Goal: Task Accomplishment & Management: Complete application form

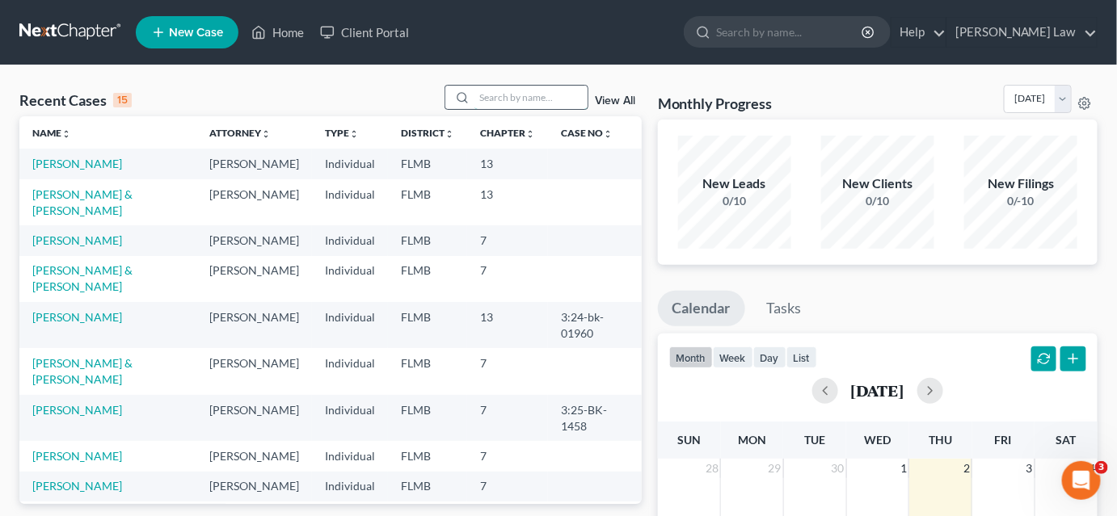
click at [508, 101] on input "search" at bounding box center [530, 97] width 113 height 23
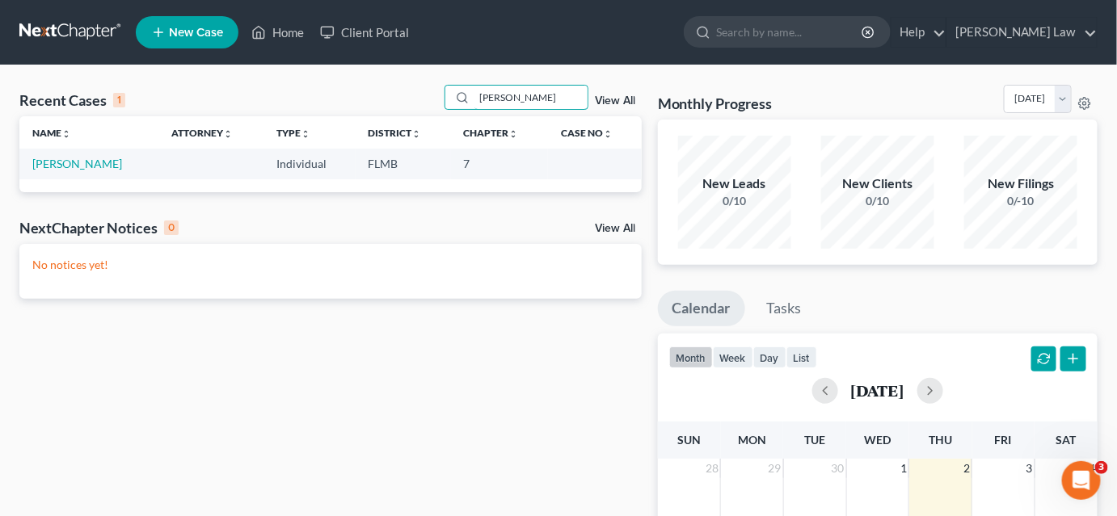
type input "[PERSON_NAME]"
click at [200, 33] on span "New Case" at bounding box center [196, 33] width 54 height 12
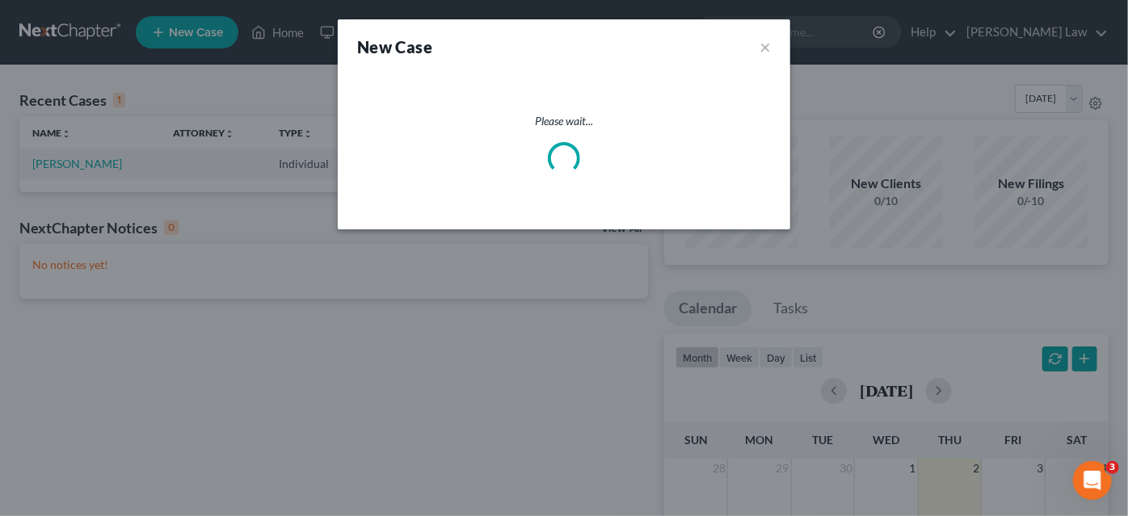
select select "15"
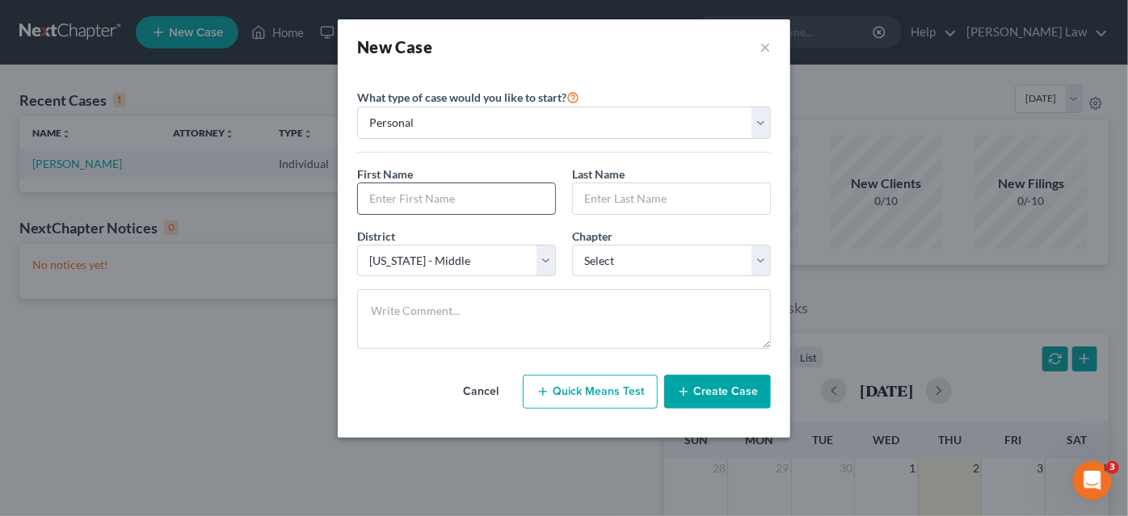
click at [414, 199] on input "text" at bounding box center [456, 198] width 197 height 31
type input "[PERSON_NAME]"
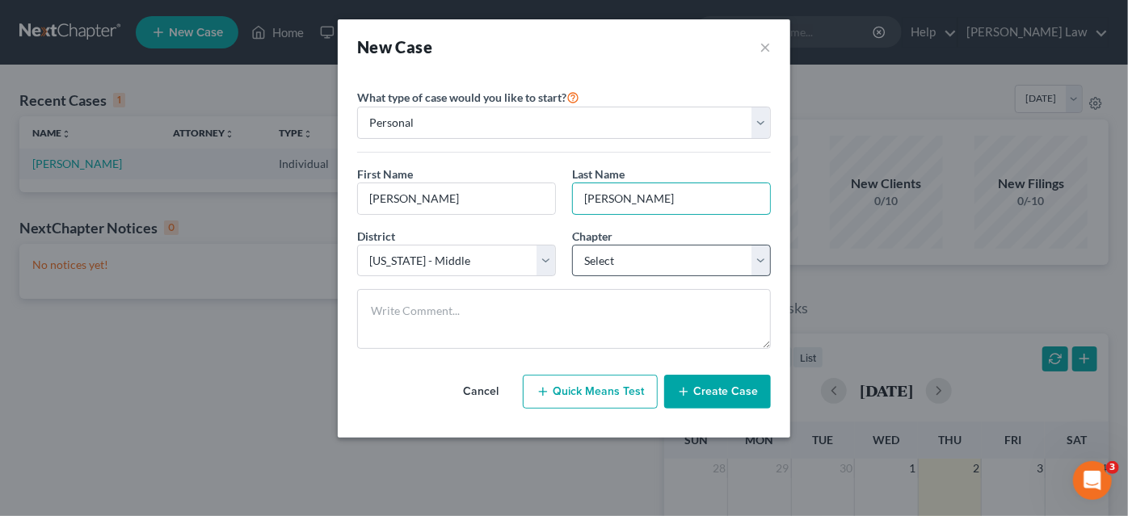
type input "[PERSON_NAME]"
click at [655, 260] on select "Select 7 11 12 13" at bounding box center [671, 261] width 199 height 32
select select "3"
click at [572, 245] on select "Select 7 11 12 13" at bounding box center [671, 261] width 199 height 32
click at [688, 385] on icon "button" at bounding box center [683, 391] width 13 height 13
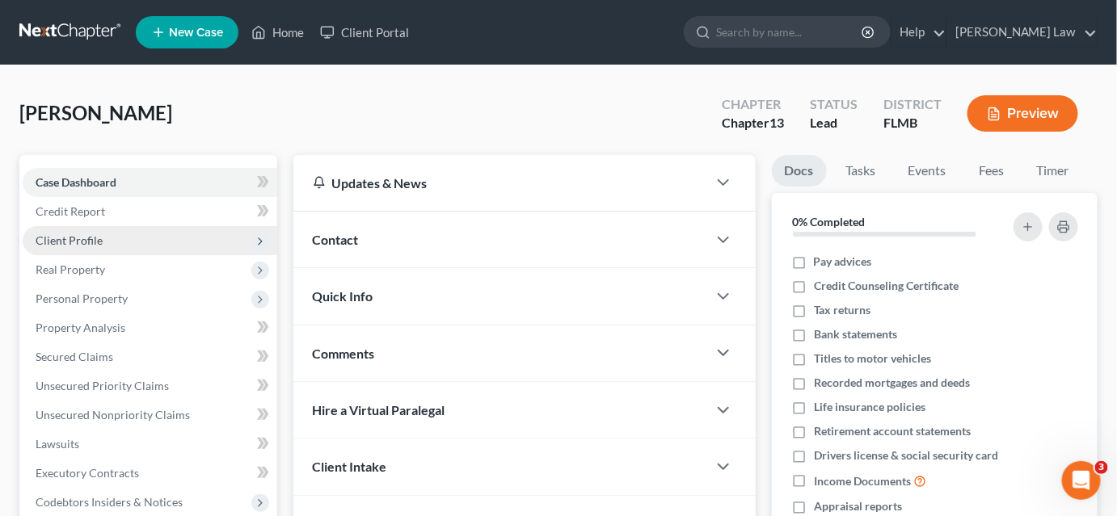
click at [114, 234] on span "Client Profile" at bounding box center [150, 240] width 255 height 29
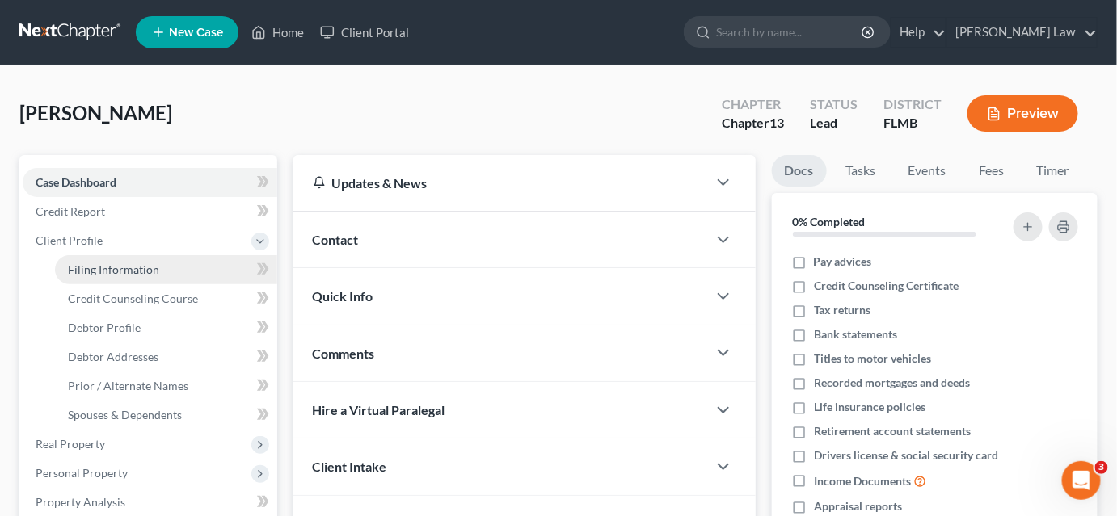
click at [168, 264] on link "Filing Information" at bounding box center [166, 269] width 222 height 29
select select "1"
select select "0"
select select "3"
select select "15"
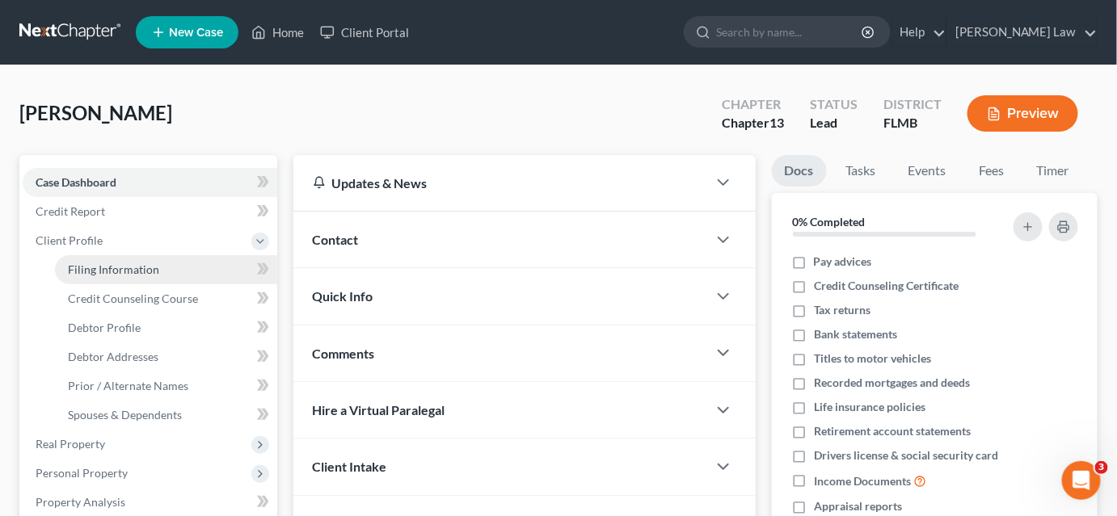
select select "9"
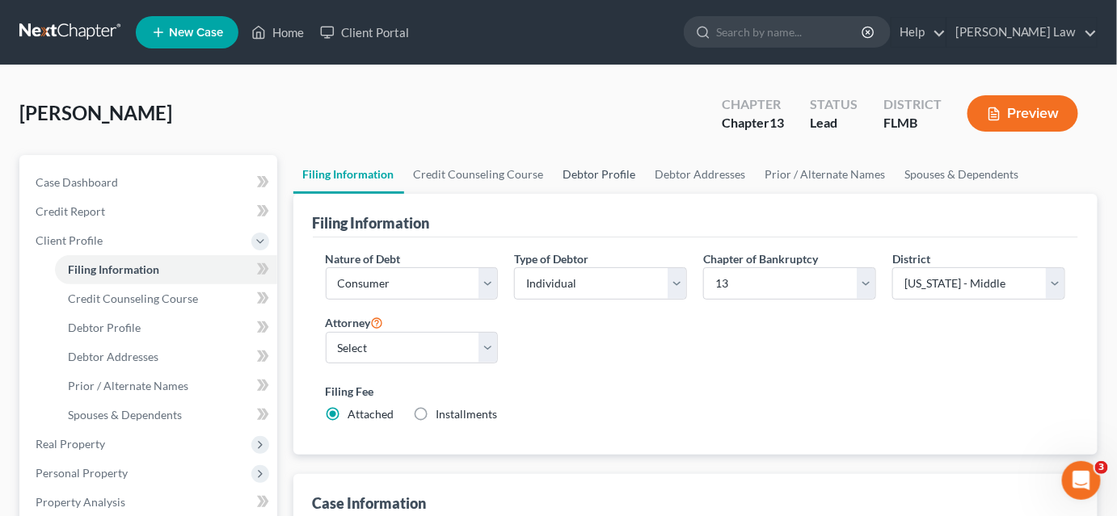
click at [588, 173] on link "Debtor Profile" at bounding box center [599, 174] width 92 height 39
select select "0"
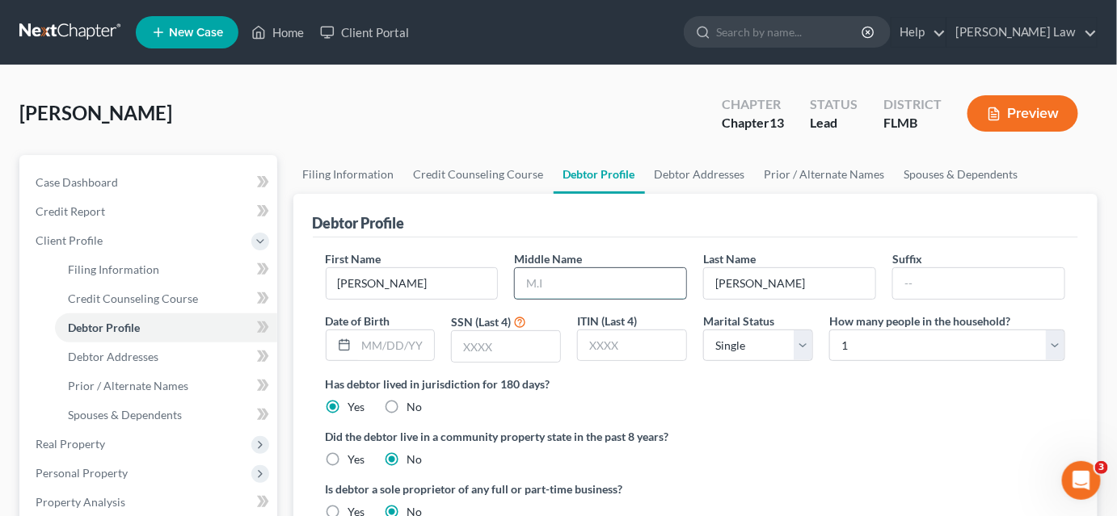
click at [545, 284] on input "text" at bounding box center [600, 283] width 171 height 31
type input "C."
click at [926, 284] on input "text" at bounding box center [978, 283] width 171 height 31
type input "Jr."
click at [404, 347] on input "text" at bounding box center [395, 345] width 78 height 31
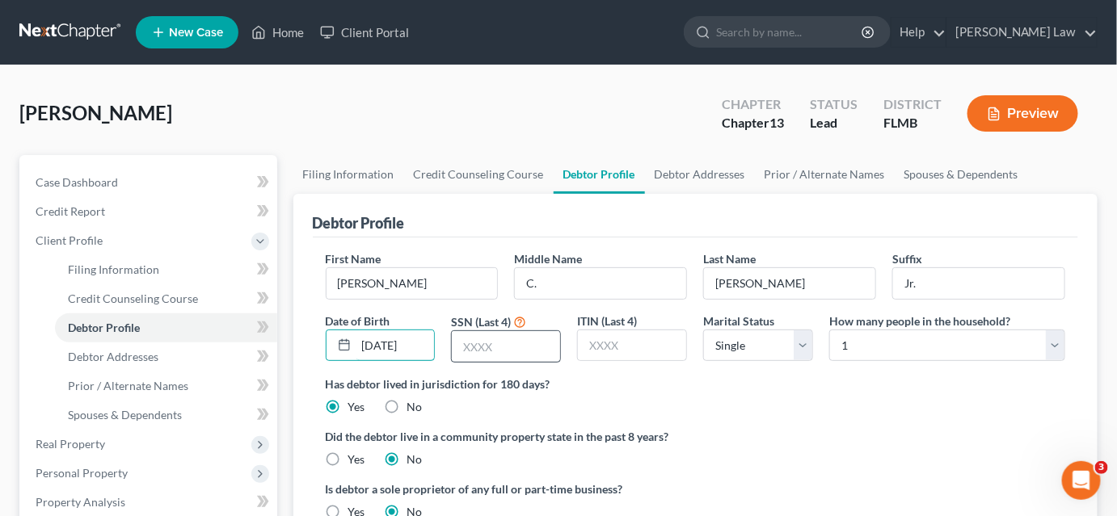
type input "[DATE]"
click at [466, 346] on input "text" at bounding box center [506, 346] width 108 height 31
type input "1913"
click at [680, 171] on link "Debtor Addresses" at bounding box center [700, 174] width 110 height 39
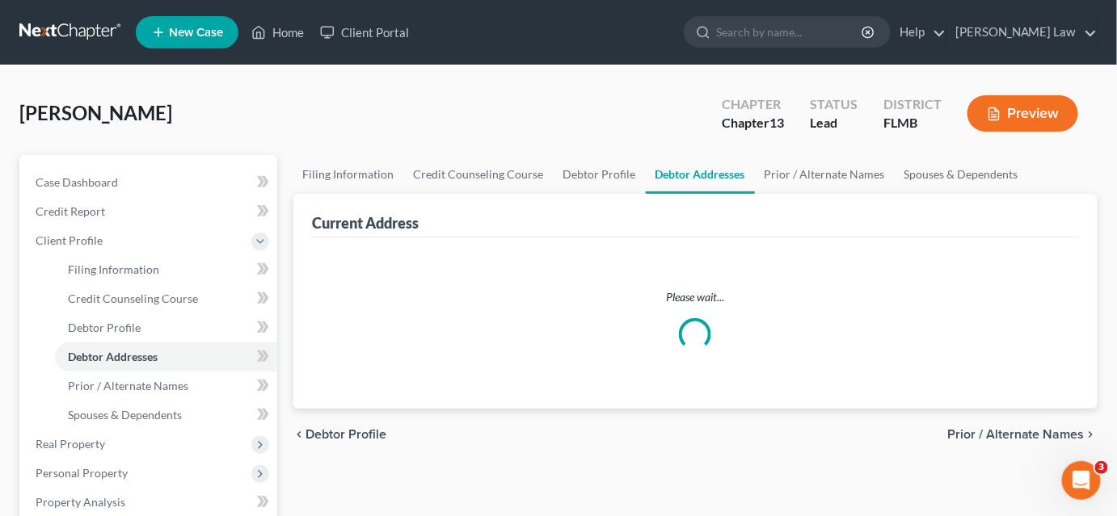
select select "0"
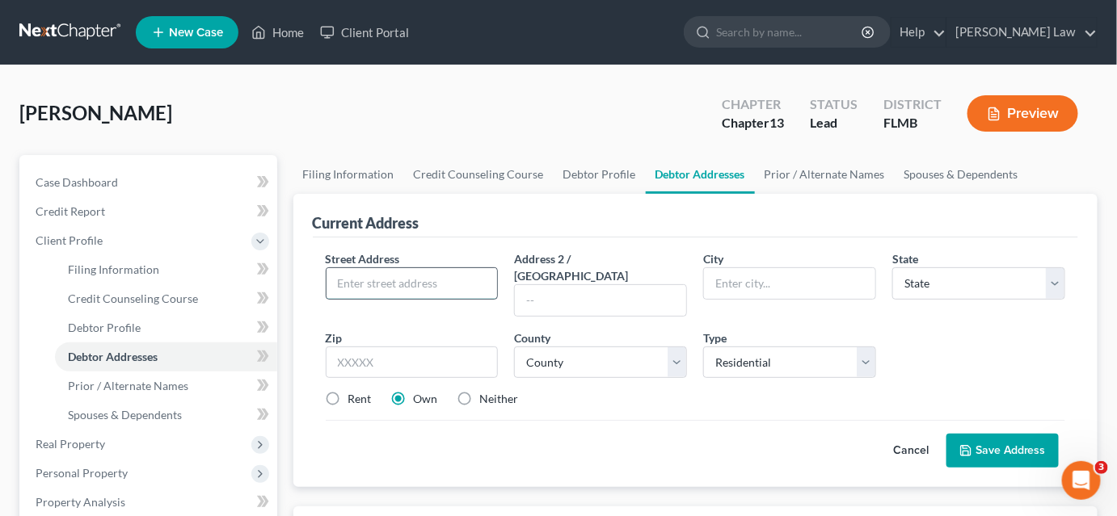
click at [388, 294] on input "text" at bounding box center [411, 283] width 171 height 31
type input "[STREET_ADDRESS][PERSON_NAME]"
click at [722, 280] on input "text" at bounding box center [789, 283] width 171 height 31
type input "[GEOGRAPHIC_DATA]"
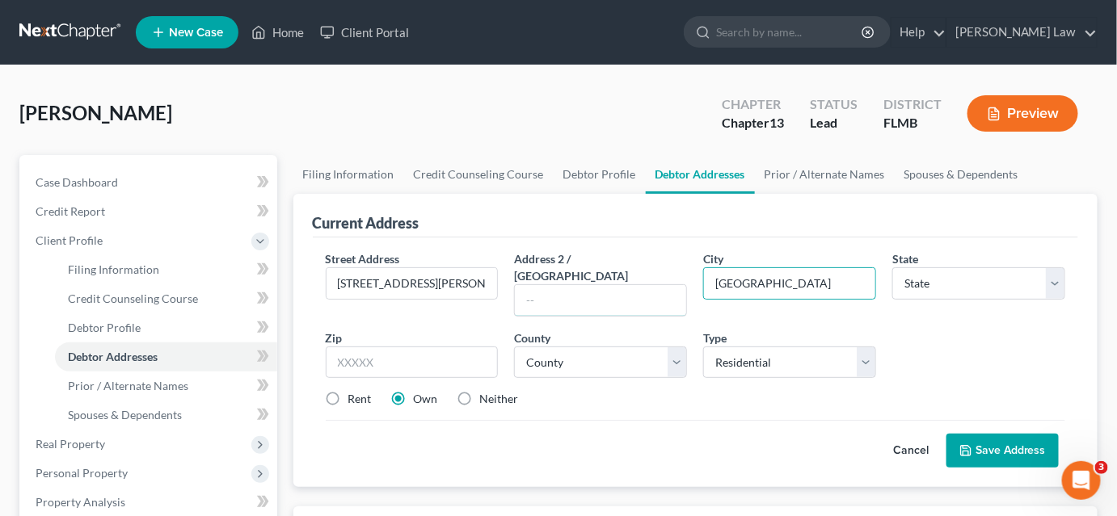
type input "8121 wormwood"
select select "9"
type input "32210"
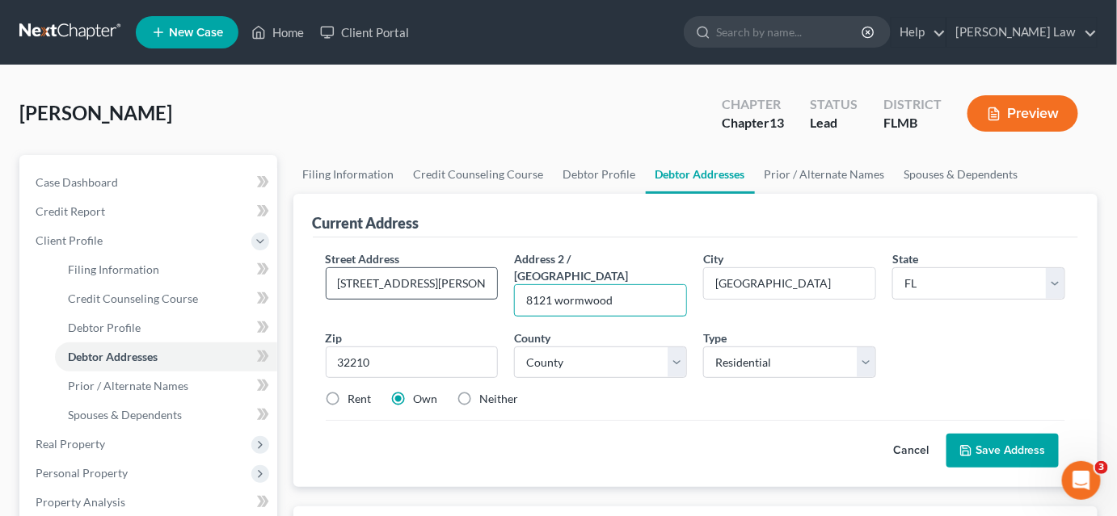
drag, startPoint x: 621, startPoint y: 280, endPoint x: 467, endPoint y: 280, distance: 153.5
click at [467, 280] on div "Street Address * [STREET_ADDRESS][PERSON_NAME] * [GEOGRAPHIC_DATA] * State [US_…" at bounding box center [696, 335] width 756 height 170
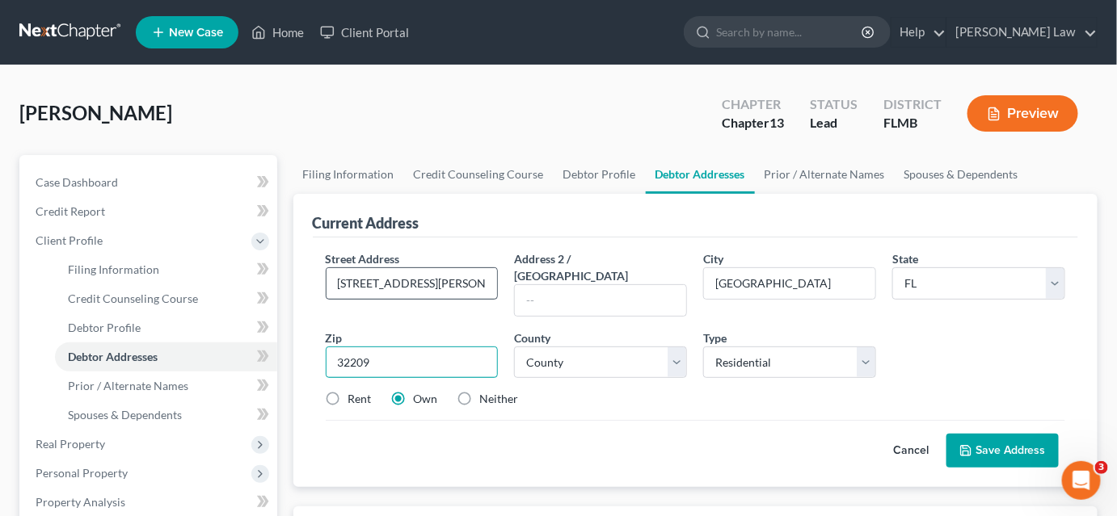
type input "32209"
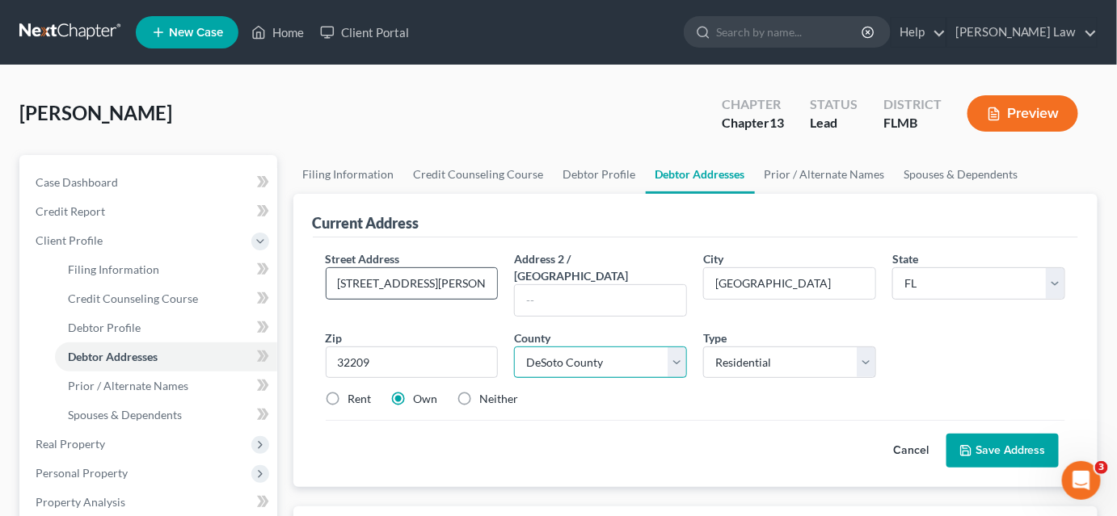
select select "14"
click at [960, 444] on icon at bounding box center [965, 450] width 13 height 13
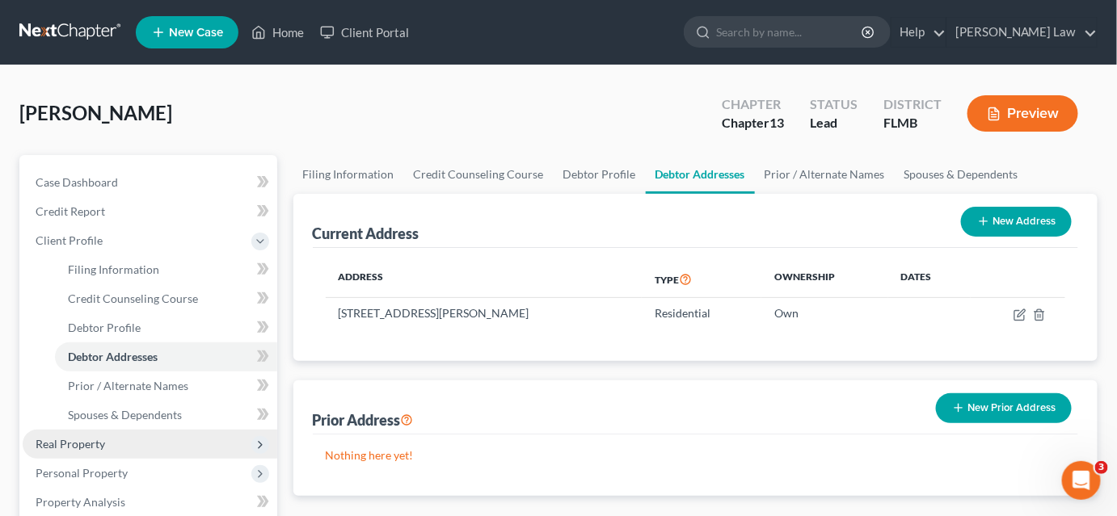
click at [175, 446] on span "Real Property" at bounding box center [150, 444] width 255 height 29
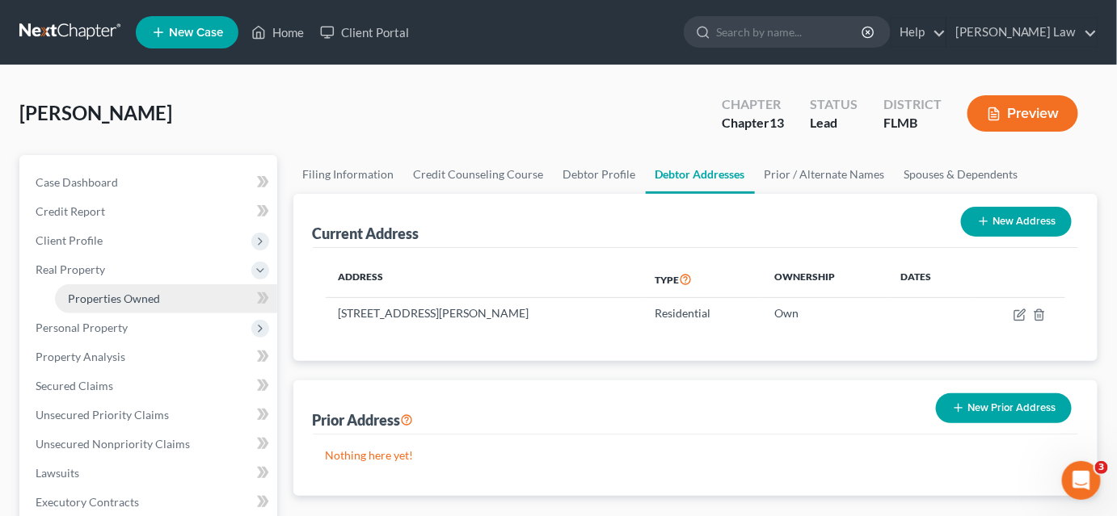
click at [176, 291] on link "Properties Owned" at bounding box center [166, 298] width 222 height 29
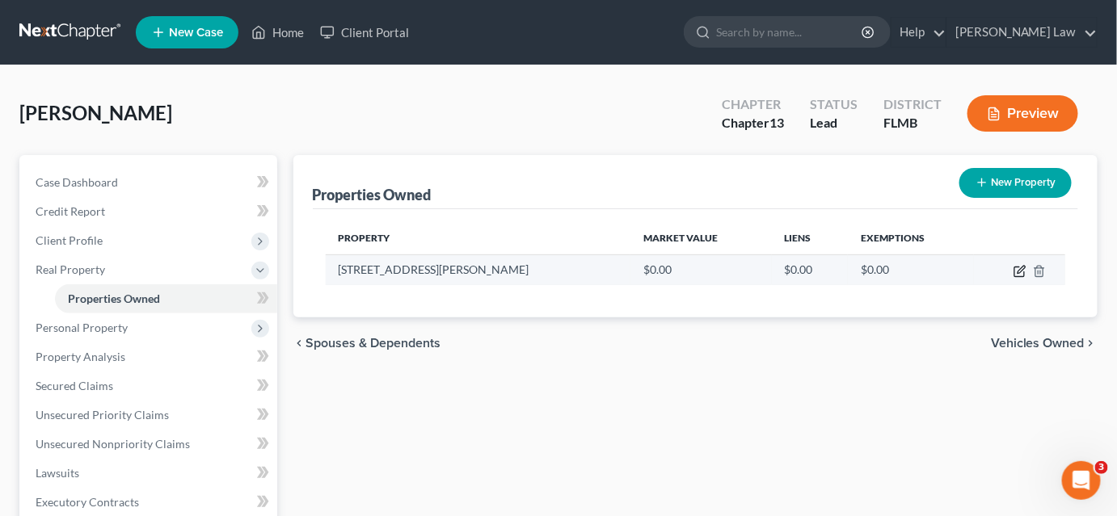
click at [1021, 272] on icon "button" at bounding box center [1019, 271] width 13 height 13
select select "9"
select select "14"
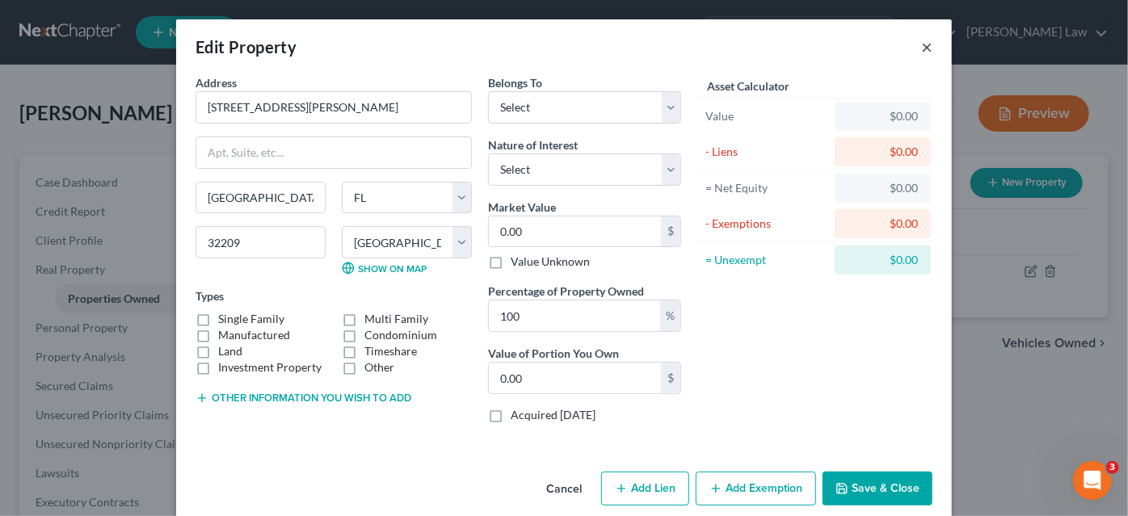
click at [915, 50] on div "Edit Property ×" at bounding box center [564, 46] width 776 height 55
click at [921, 52] on button "×" at bounding box center [926, 46] width 11 height 19
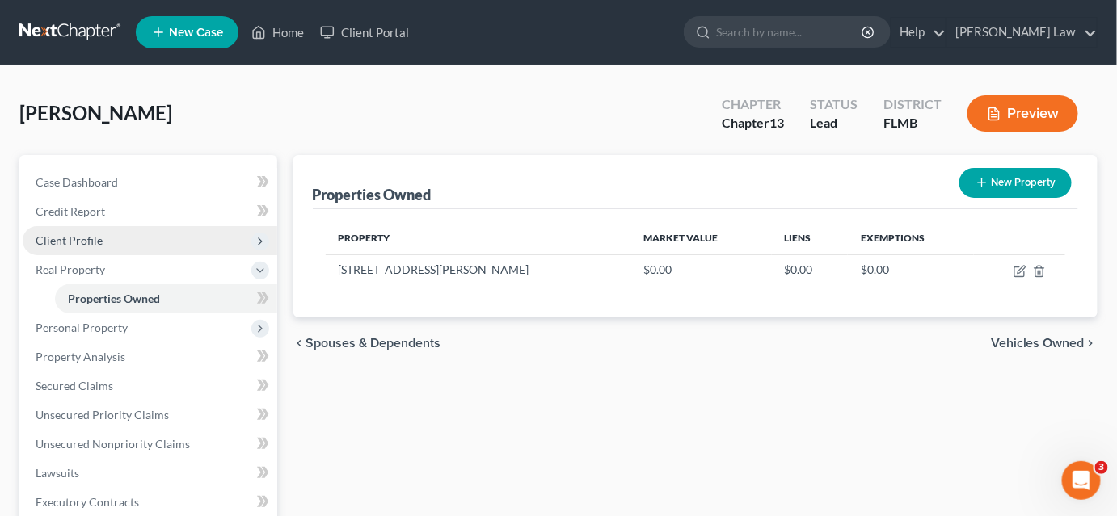
click at [149, 237] on span "Client Profile" at bounding box center [150, 240] width 255 height 29
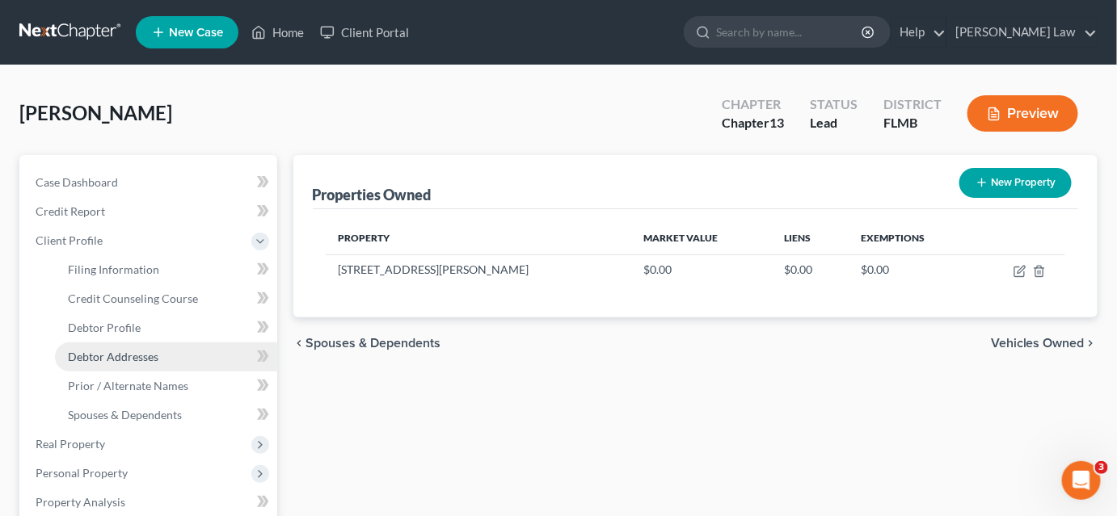
click at [150, 356] on span "Debtor Addresses" at bounding box center [113, 357] width 90 height 14
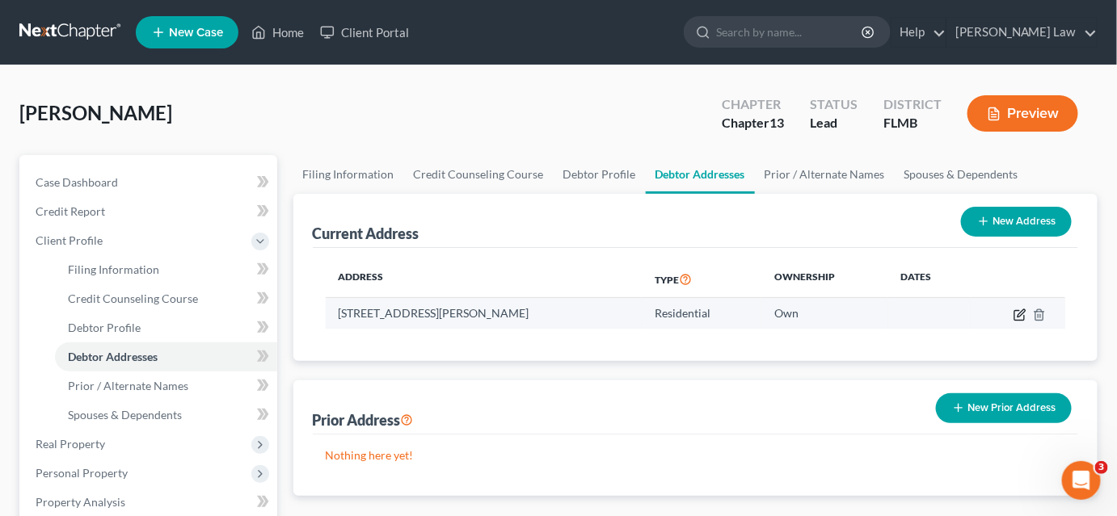
click at [1020, 311] on icon "button" at bounding box center [1019, 315] width 13 height 13
select select "9"
select select "14"
select select "0"
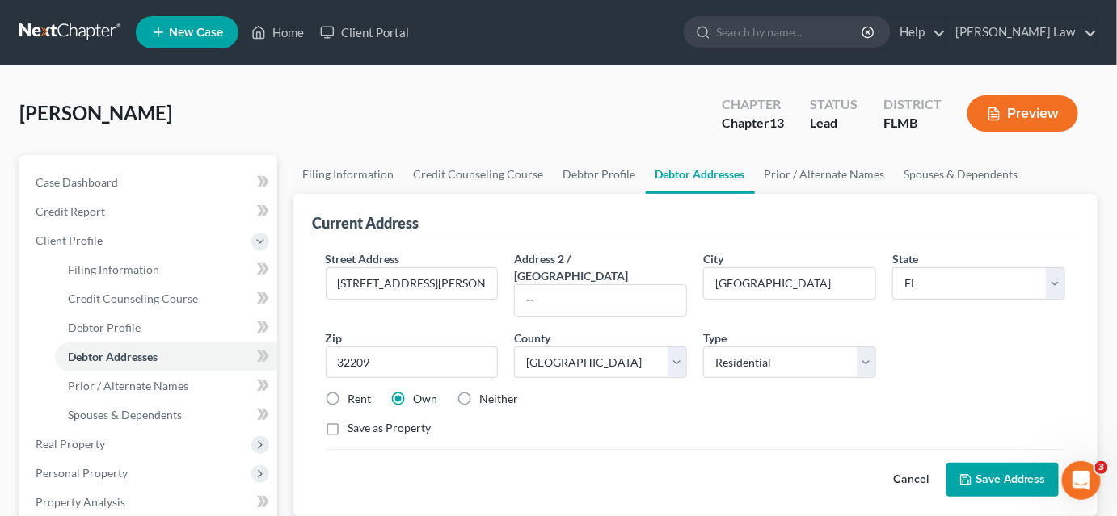
click at [480, 391] on label "Neither" at bounding box center [499, 399] width 39 height 16
click at [486, 391] on input "Neither" at bounding box center [491, 396] width 11 height 11
radio input "true"
click at [977, 463] on button "Save Address" at bounding box center [1002, 480] width 112 height 34
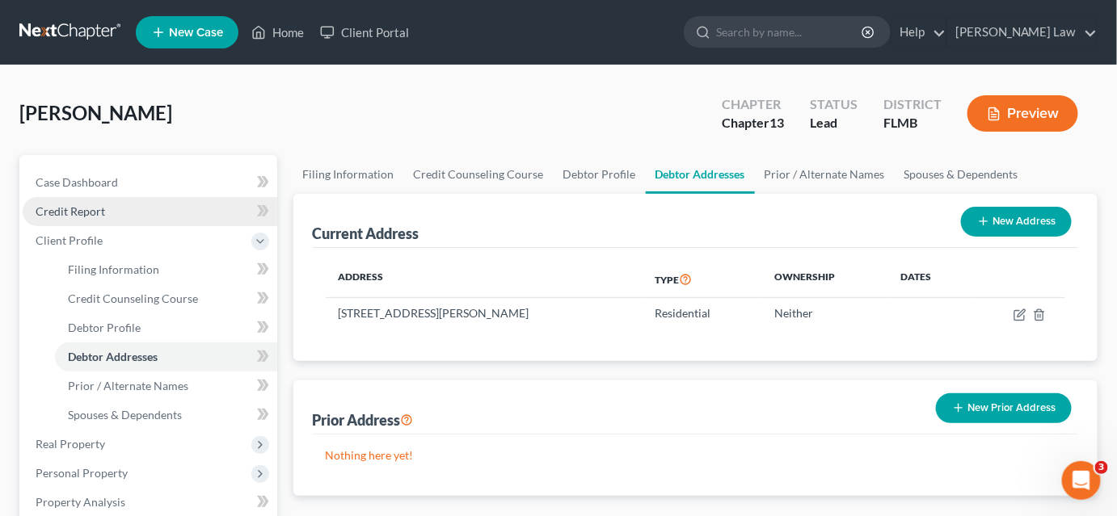
click at [102, 210] on span "Credit Report" at bounding box center [70, 211] width 69 height 14
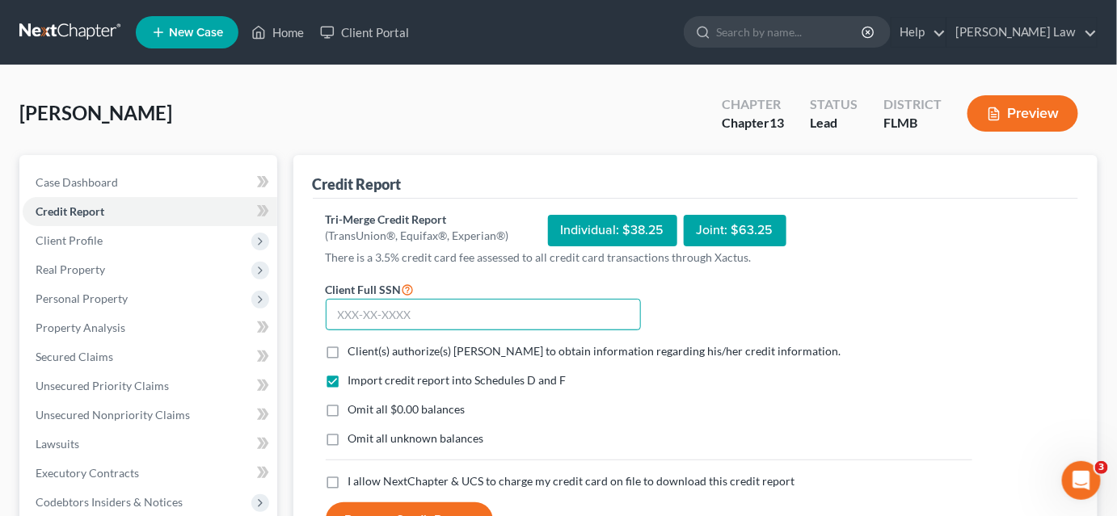
click at [423, 320] on input "text" at bounding box center [483, 315] width 315 height 32
type input "265-90-1913"
click at [348, 345] on label "Client(s) authorize(s) [PERSON_NAME] to obtain information regarding his/her cr…" at bounding box center [594, 351] width 493 height 16
click at [355, 345] on input "Client(s) authorize(s) [PERSON_NAME] to obtain information regarding his/her cr…" at bounding box center [360, 348] width 11 height 11
checkbox input "true"
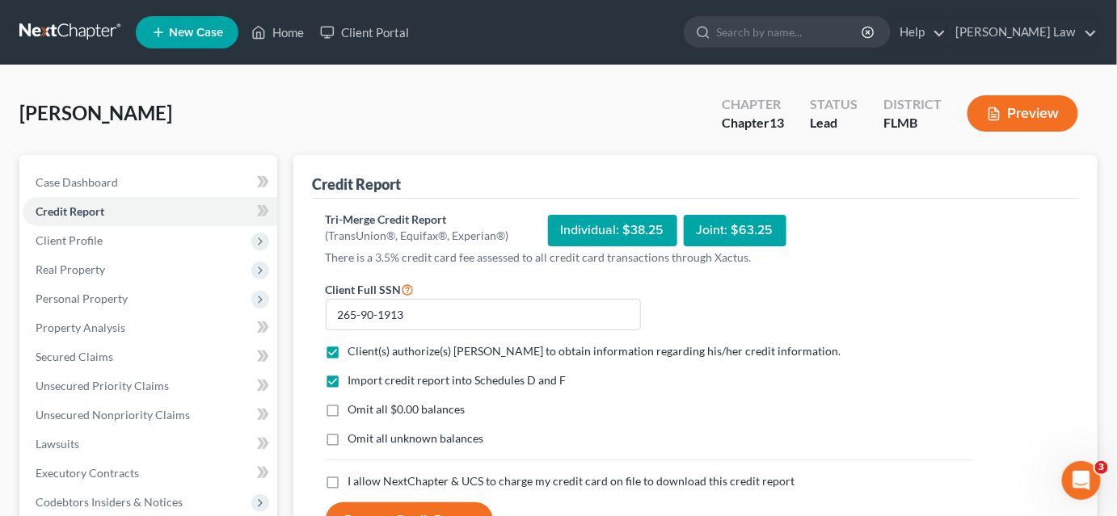
click at [348, 410] on label "Omit all $0.00 balances" at bounding box center [406, 410] width 117 height 16
click at [355, 410] on input "Omit all $0.00 balances" at bounding box center [360, 407] width 11 height 11
checkbox input "true"
drag, startPoint x: 329, startPoint y: 483, endPoint x: 346, endPoint y: 493, distance: 19.5
click at [348, 483] on label "I allow NextChapter & UCS to charge my credit card on file to download this cre…" at bounding box center [571, 482] width 447 height 16
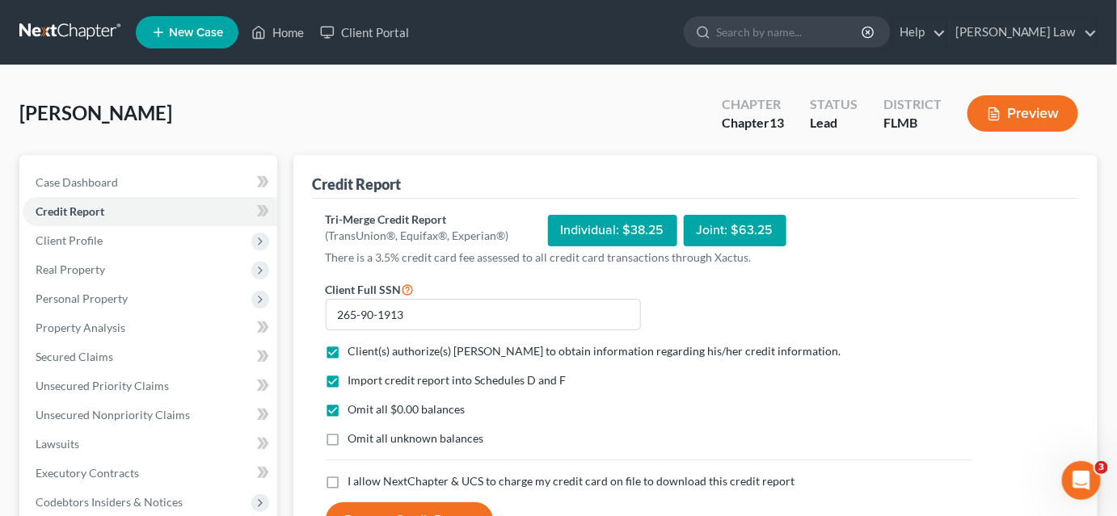
click at [355, 483] on input "I allow NextChapter & UCS to charge my credit card on file to download this cre…" at bounding box center [360, 479] width 11 height 11
checkbox input "true"
click at [369, 508] on button "Request Credit Report" at bounding box center [409, 521] width 167 height 36
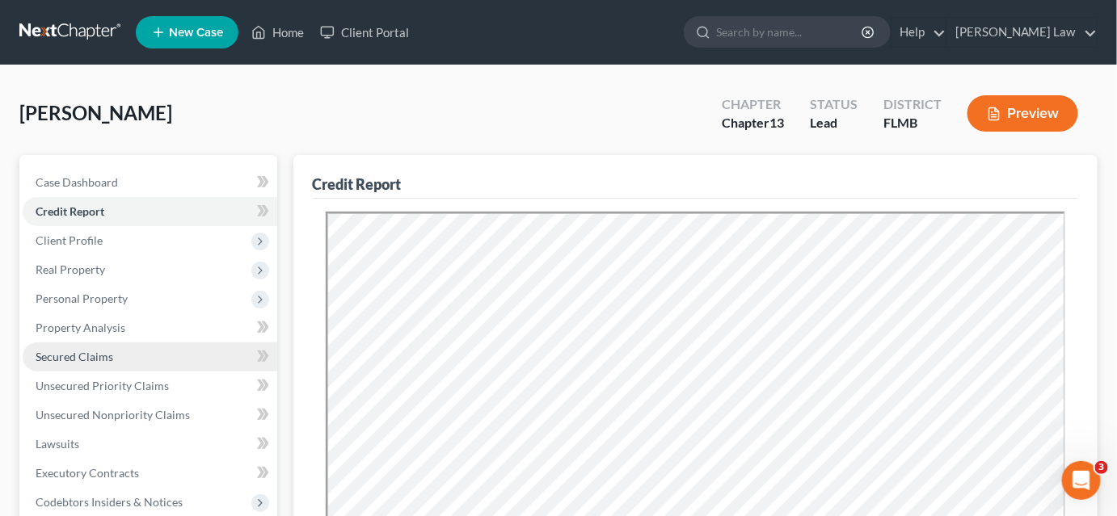
click at [123, 360] on link "Secured Claims" at bounding box center [150, 357] width 255 height 29
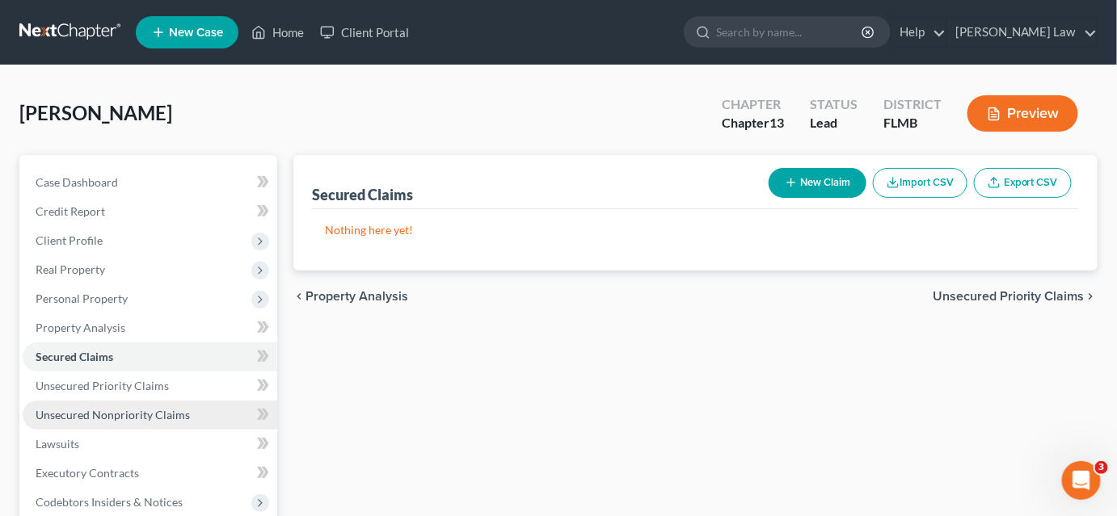
click at [137, 419] on span "Unsecured Nonpriority Claims" at bounding box center [113, 415] width 154 height 14
click at [137, 346] on link "Secured Claims" at bounding box center [150, 357] width 255 height 29
click at [146, 410] on span "Unsecured Nonpriority Claims" at bounding box center [113, 415] width 154 height 14
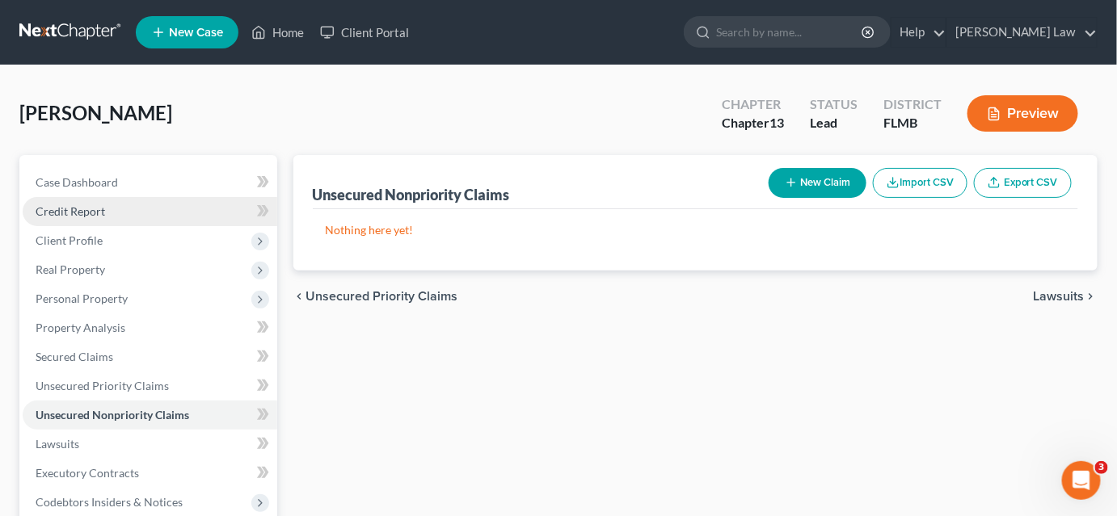
click at [114, 213] on link "Credit Report" at bounding box center [150, 211] width 255 height 29
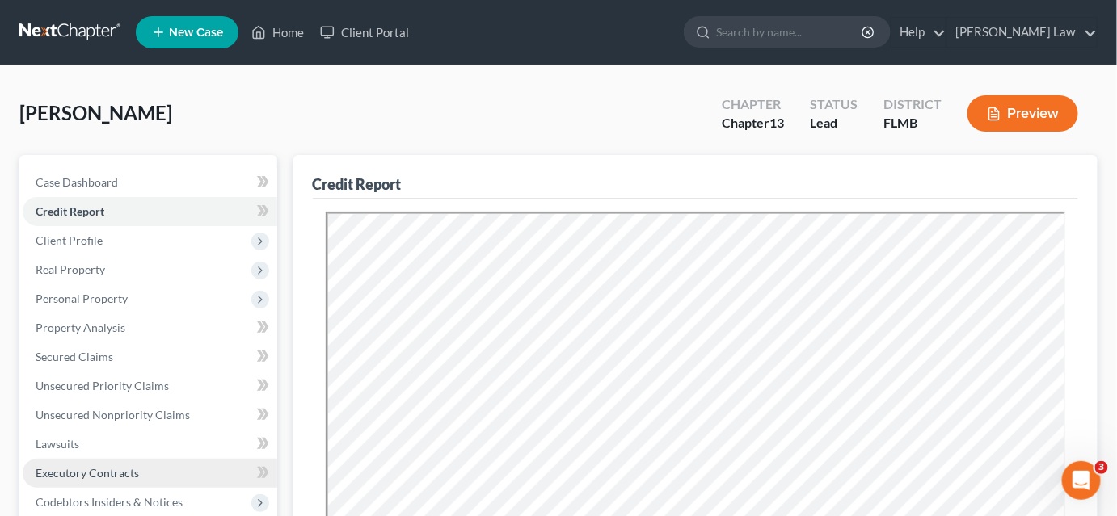
scroll to position [220, 0]
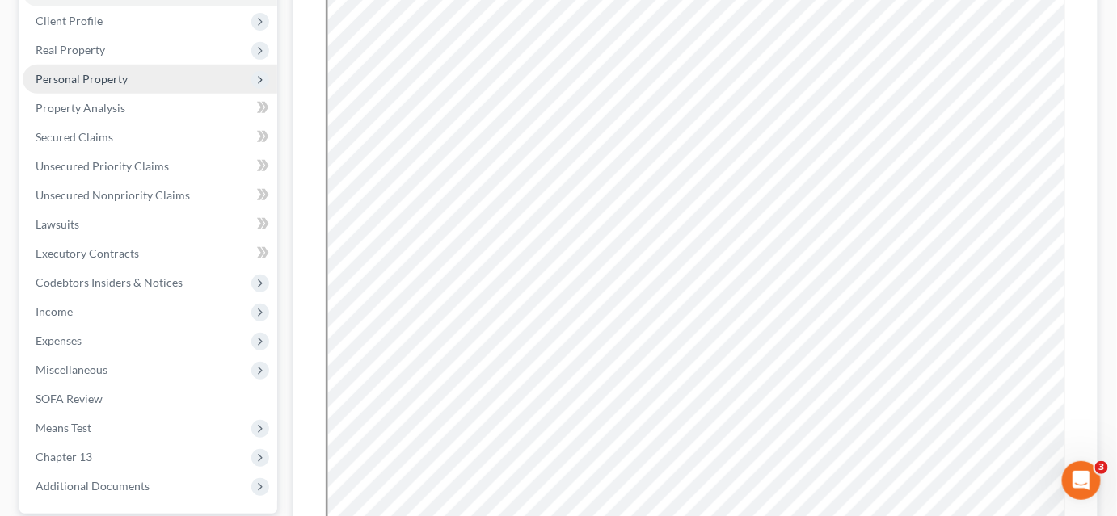
click at [114, 82] on span "Personal Property" at bounding box center [82, 79] width 92 height 14
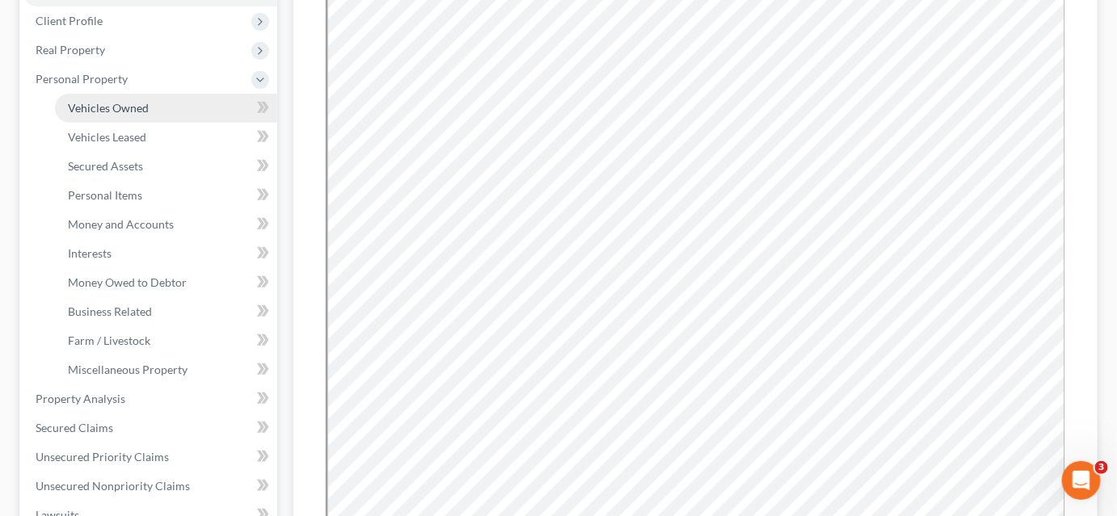
click at [105, 109] on span "Vehicles Owned" at bounding box center [108, 108] width 81 height 14
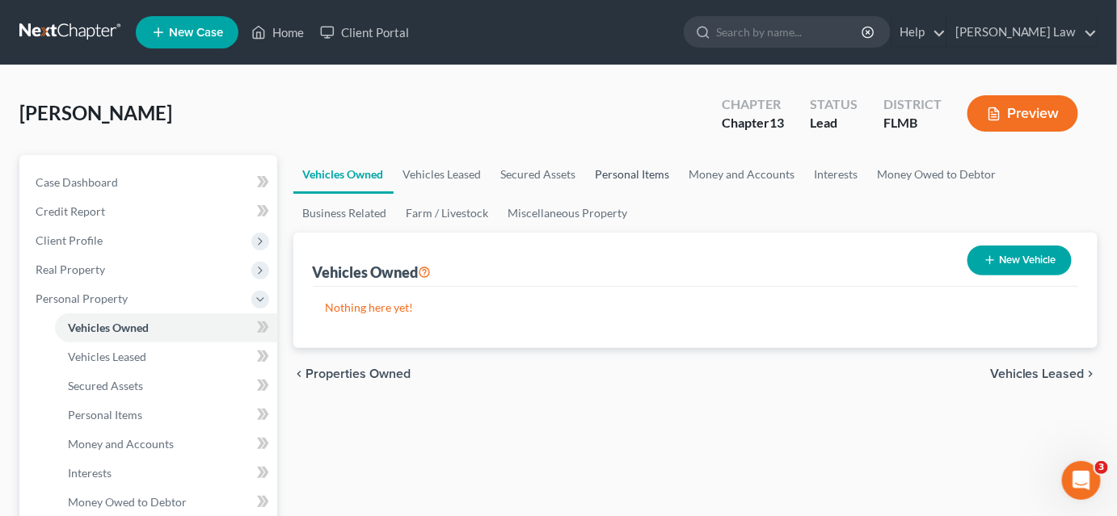
click at [619, 167] on link "Personal Items" at bounding box center [633, 174] width 94 height 39
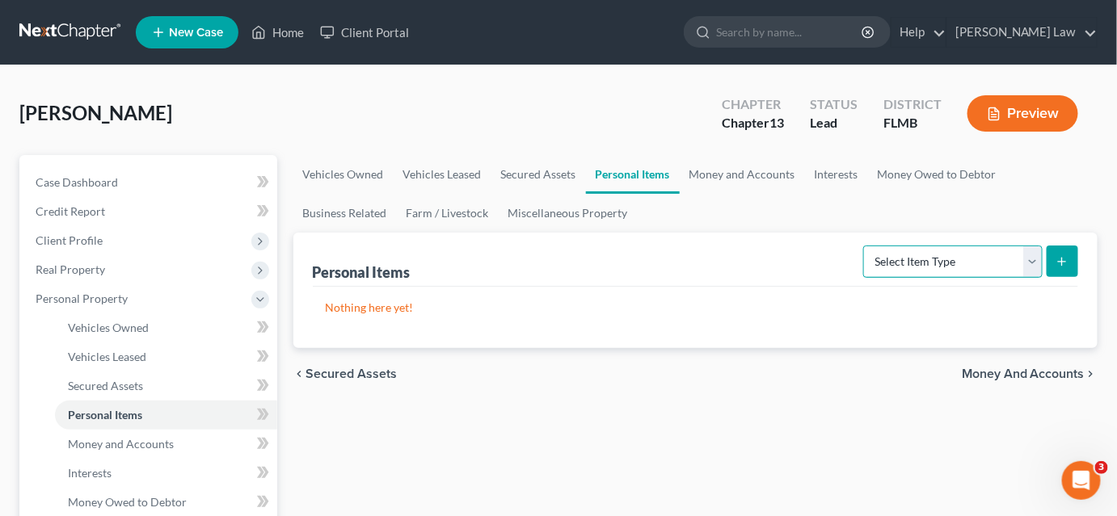
click at [948, 264] on select "Select Item Type Clothing Collectibles Of Value Electronics Firearms Household …" at bounding box center [952, 262] width 179 height 32
select select "household_goods"
click at [865, 246] on select "Select Item Type Clothing Collectibles Of Value Electronics Firearms Household …" at bounding box center [952, 262] width 179 height 32
click at [1054, 258] on button "submit" at bounding box center [1062, 262] width 32 height 32
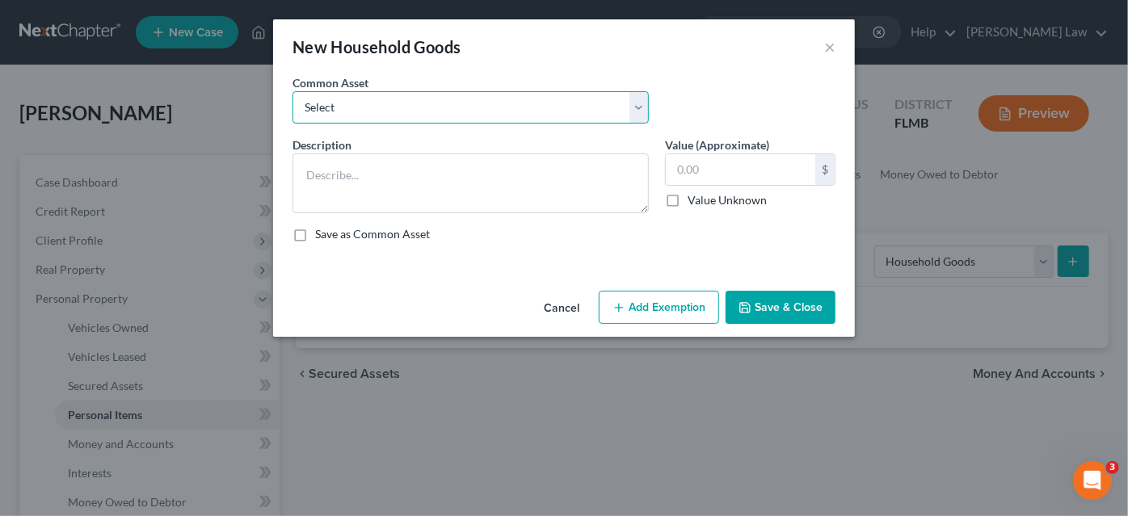
click at [537, 107] on select "Select Living Room, Dining Room, Bedroom and Kitchen App Living Room, Dining Ro…" at bounding box center [471, 107] width 356 height 32
select select "0"
click at [293, 91] on select "Select Living Room, Dining Room, Bedroom and Kitchen App Living Room, Dining Ro…" at bounding box center [471, 107] width 356 height 32
type textarea "Living Room, Dining Room, Bedroom and Kitchen App"
type input "1,000.00"
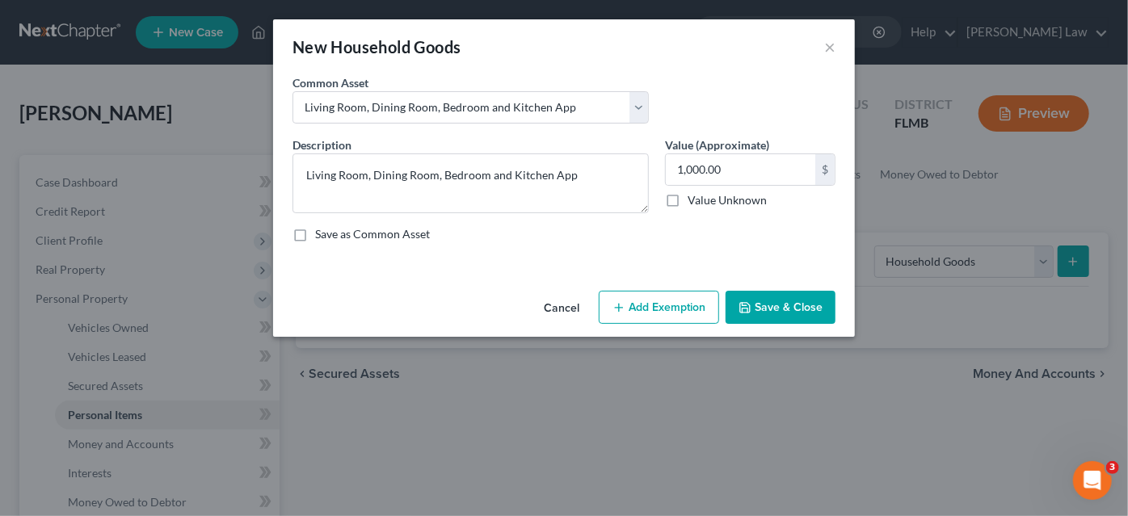
click at [755, 304] on button "Save & Close" at bounding box center [781, 308] width 110 height 34
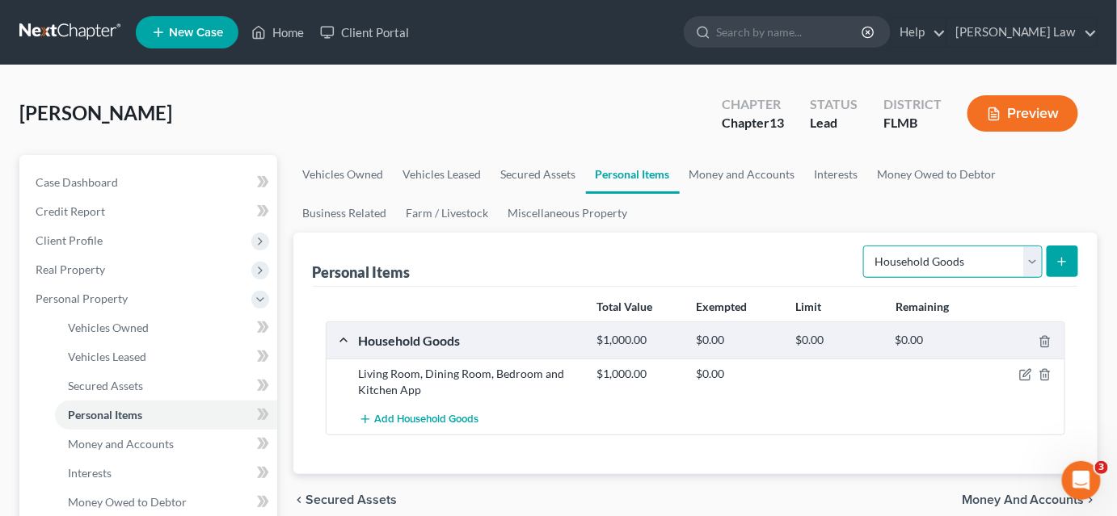
click at [991, 264] on select "Select Item Type Clothing Collectibles Of Value Electronics Firearms Household …" at bounding box center [952, 262] width 179 height 32
select select "electronics"
click at [865, 246] on select "Select Item Type Clothing Collectibles Of Value Electronics Firearms Household …" at bounding box center [952, 262] width 179 height 32
click at [1055, 256] on button "submit" at bounding box center [1062, 262] width 32 height 32
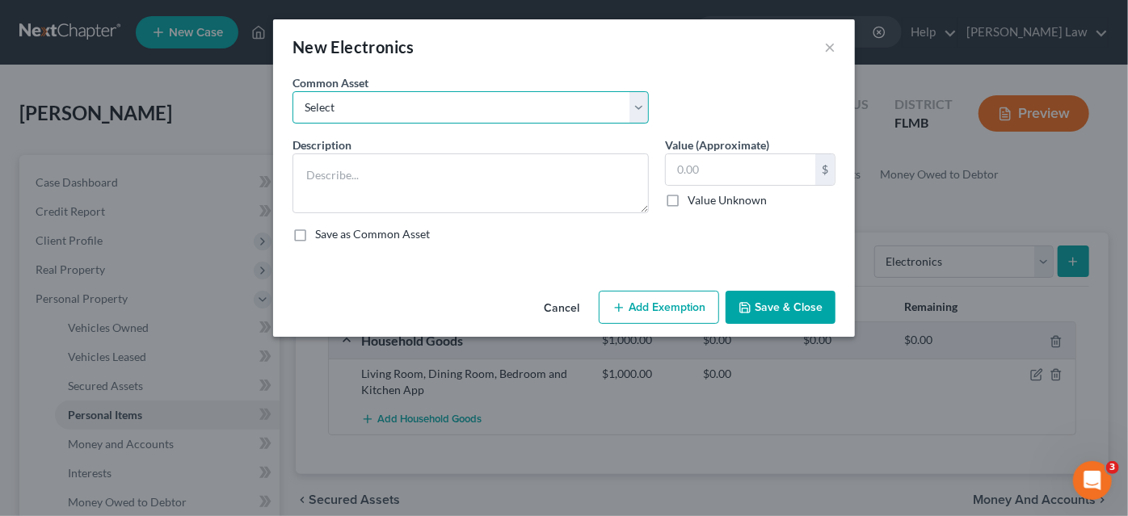
click at [493, 102] on select "Select Cell Phones, P.C. and T.V. Cell Phones, P.C. and T.V. Cell Phones, P.C. …" at bounding box center [471, 107] width 356 height 32
select select "0"
click at [293, 91] on select "Select Cell Phones, P.C. and T.V. Cell Phones, P.C. and T.V. Cell Phones, P.C. …" at bounding box center [471, 107] width 356 height 32
type textarea "Cell Phones, P.C. and T.V."
type input "300.00"
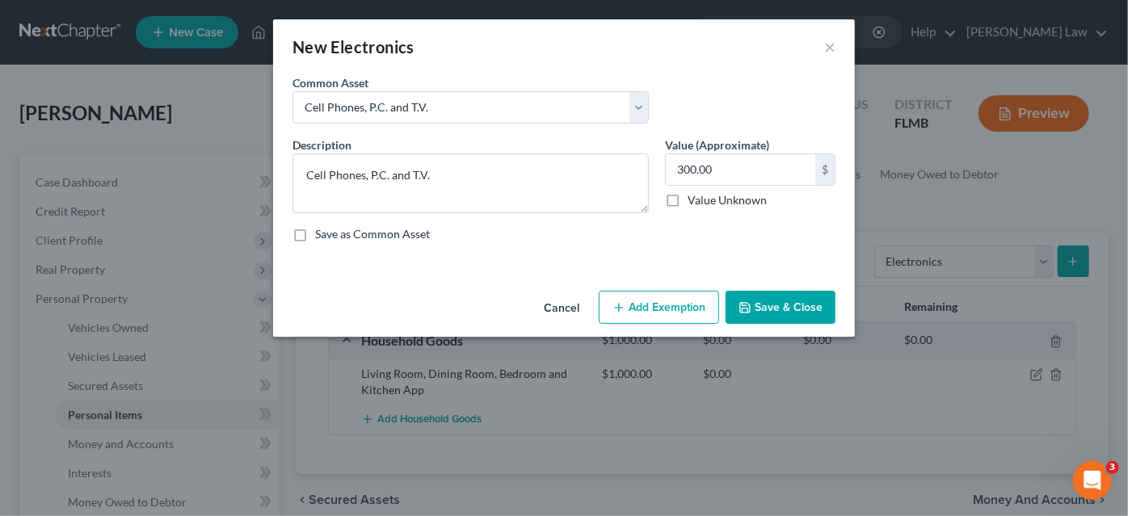
click at [756, 305] on button "Save & Close" at bounding box center [781, 308] width 110 height 34
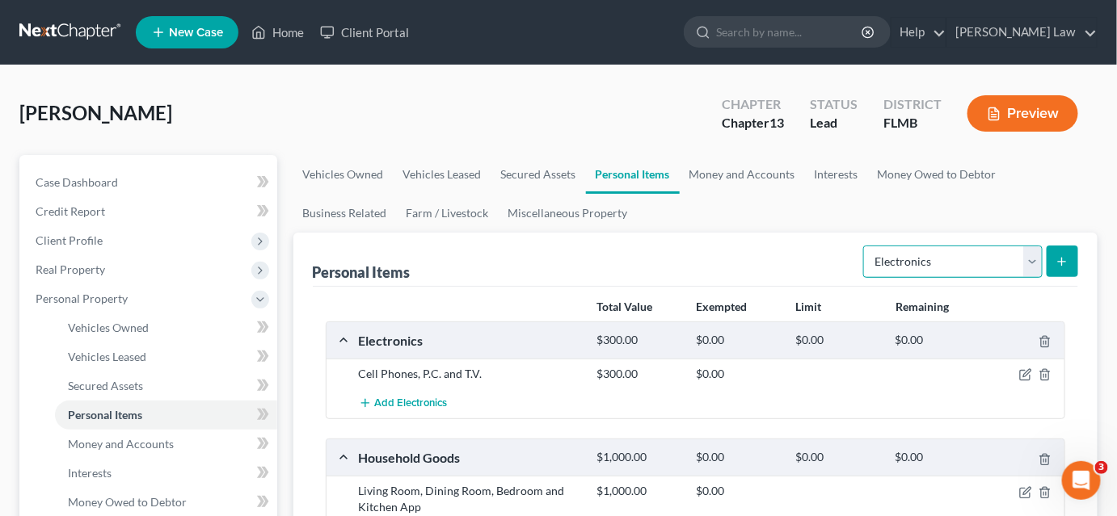
click at [1024, 259] on select "Select Item Type Clothing Collectibles Of Value Electronics Firearms Household …" at bounding box center [952, 262] width 179 height 32
select select "clothing"
click at [865, 246] on select "Select Item Type Clothing Collectibles Of Value Electronics Firearms Household …" at bounding box center [952, 262] width 179 height 32
click at [1055, 262] on button "submit" at bounding box center [1062, 262] width 32 height 32
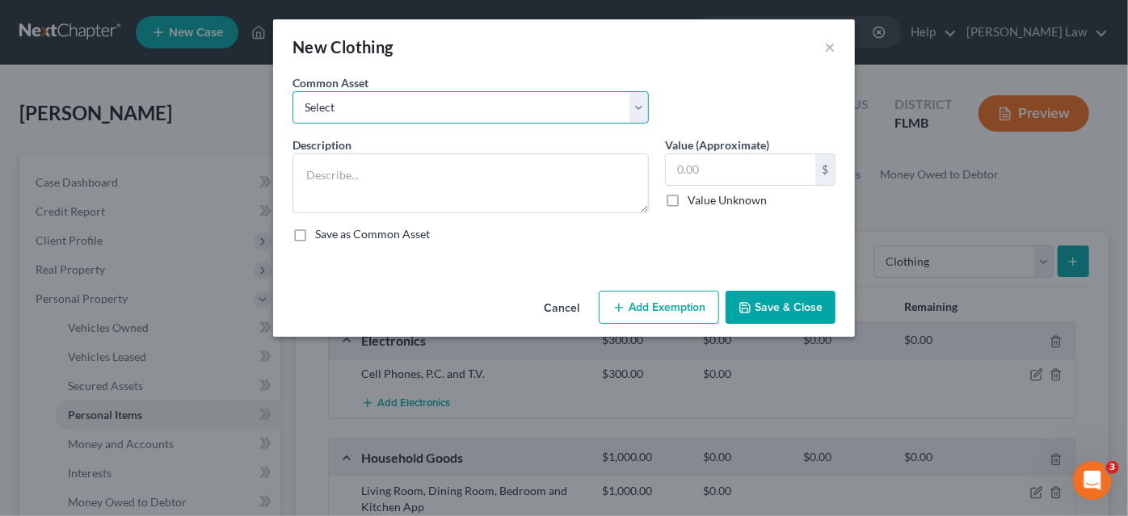
click at [509, 120] on select "Select Women Clothing Men Clothing Men Clothing" at bounding box center [471, 107] width 356 height 32
select select "1"
click at [293, 91] on select "Select Women Clothing Men Clothing Men Clothing" at bounding box center [471, 107] width 356 height 32
type textarea "Men Clothing"
type input "100.00"
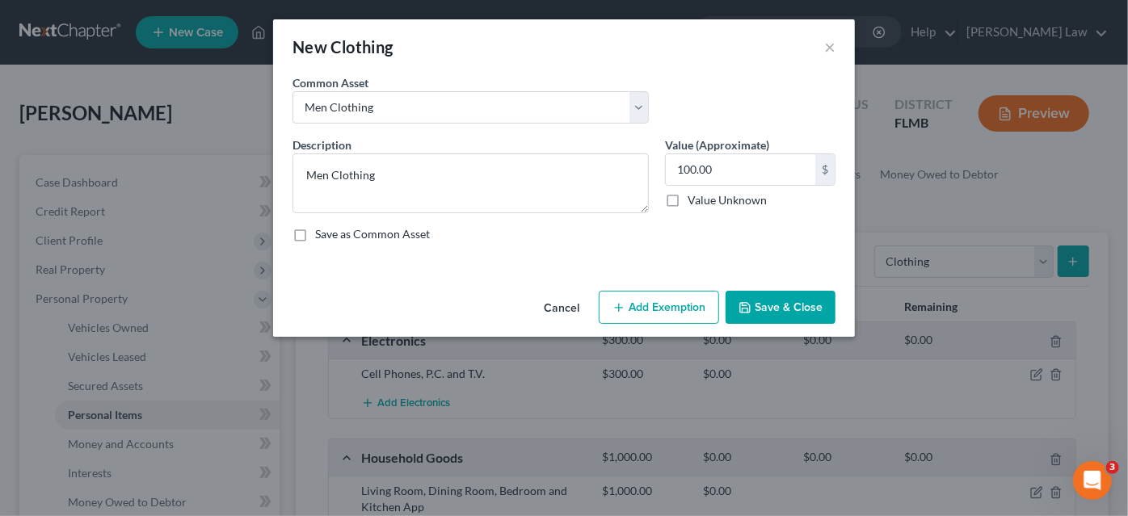
click at [738, 294] on button "Save & Close" at bounding box center [781, 308] width 110 height 34
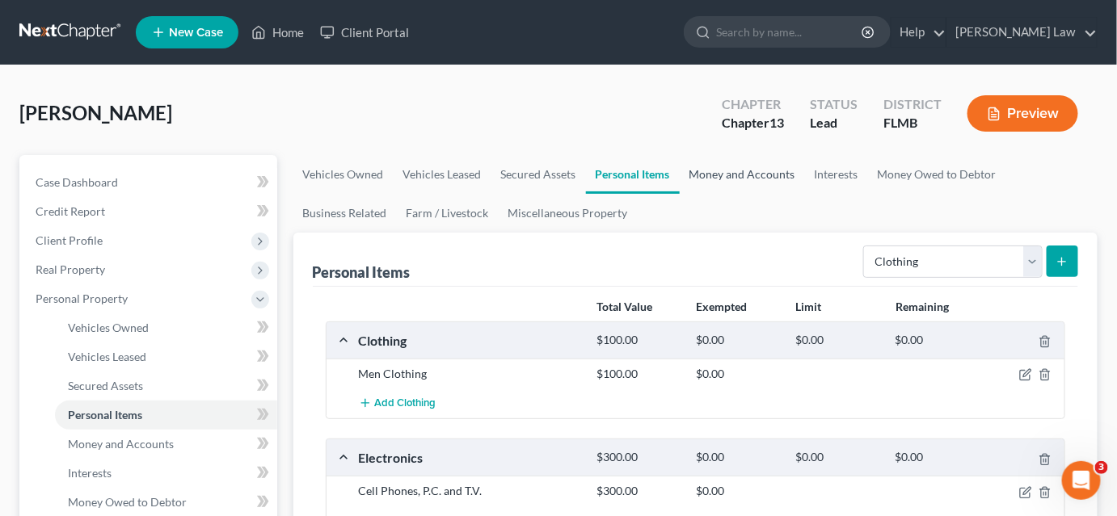
click at [760, 172] on link "Money and Accounts" at bounding box center [742, 174] width 125 height 39
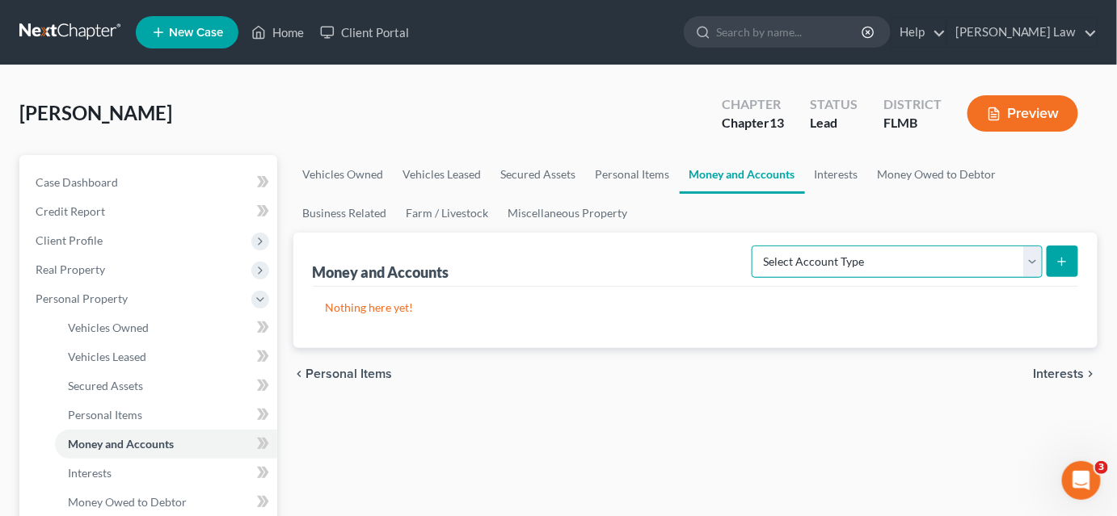
click at [866, 256] on select "Select Account Type Brokerage Cash on Hand Certificates of Deposit Checking Acc…" at bounding box center [896, 262] width 291 height 32
select select "checking"
click at [756, 246] on select "Select Account Type Brokerage Cash on Hand Certificates of Deposit Checking Acc…" at bounding box center [896, 262] width 291 height 32
click at [1064, 268] on button "submit" at bounding box center [1062, 262] width 32 height 32
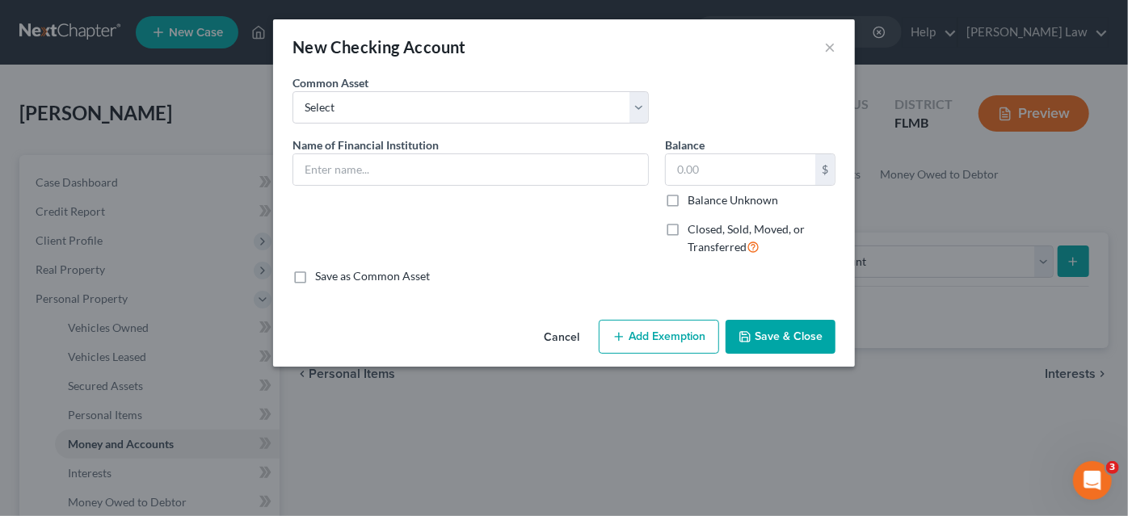
click at [448, 124] on div "Common Asset Select [PERSON_NAME] Fargo Bank VyStar Credit Union Bank of Americ…" at bounding box center [563, 105] width 559 height 62
click at [451, 120] on select "Select [PERSON_NAME] Fargo Bank VyStar Credit Union Bank of America Community F…" at bounding box center [471, 107] width 356 height 32
select select "10"
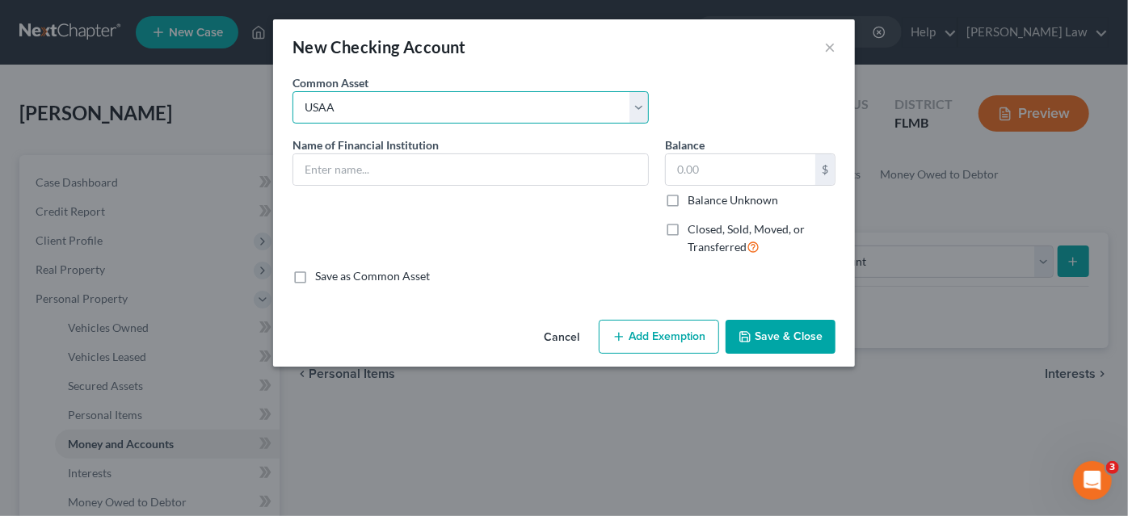
click at [293, 91] on select "Select [PERSON_NAME] Fargo Bank VyStar Credit Union Bank of America Community F…" at bounding box center [471, 107] width 356 height 32
type input "USAA"
click at [701, 175] on input "33.00" at bounding box center [740, 169] width 149 height 31
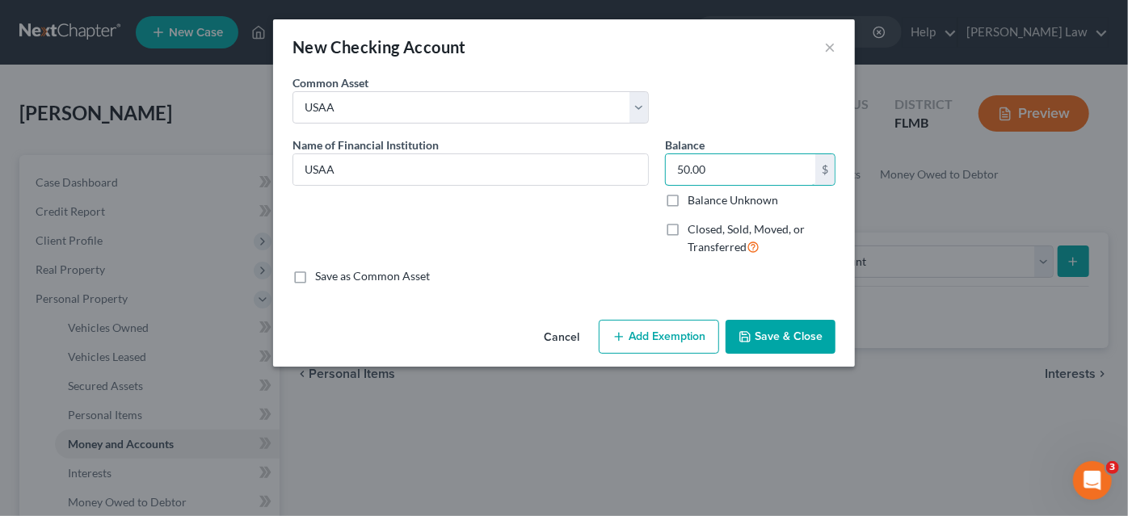
type input "50.00"
click at [751, 335] on icon "button" at bounding box center [745, 336] width 13 height 13
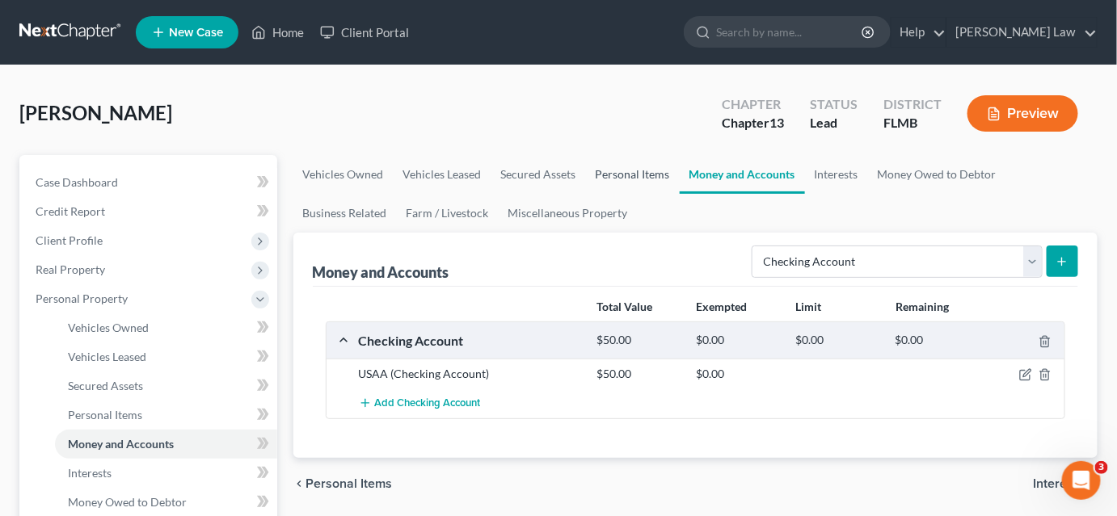
click at [614, 171] on link "Personal Items" at bounding box center [633, 174] width 94 height 39
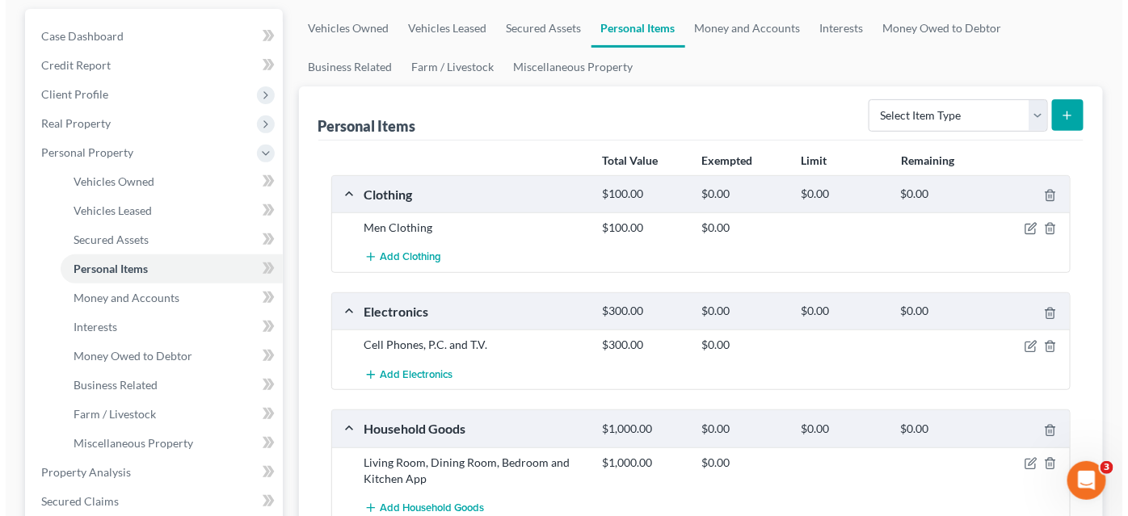
scroll to position [293, 0]
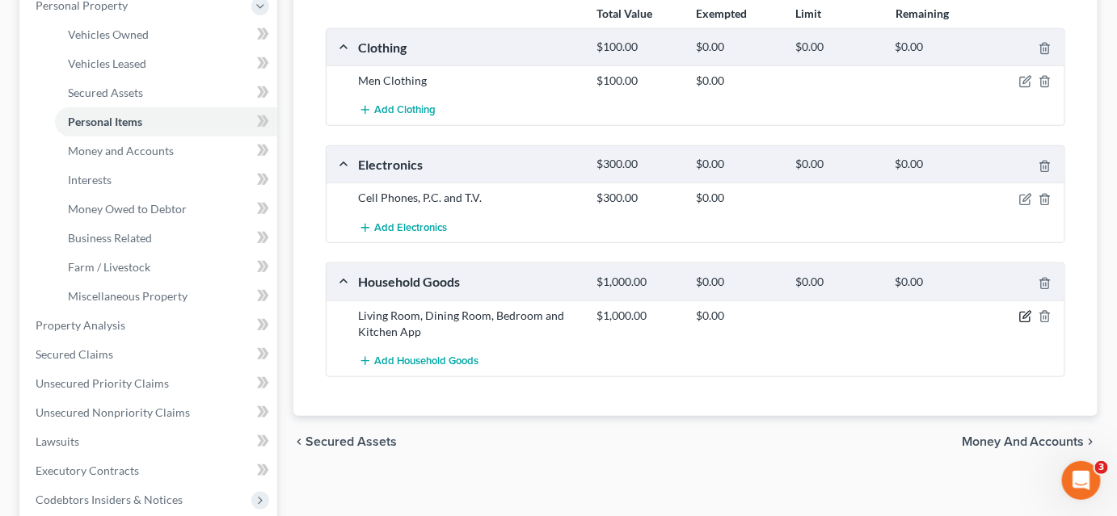
click at [1023, 314] on icon "button" at bounding box center [1026, 314] width 7 height 7
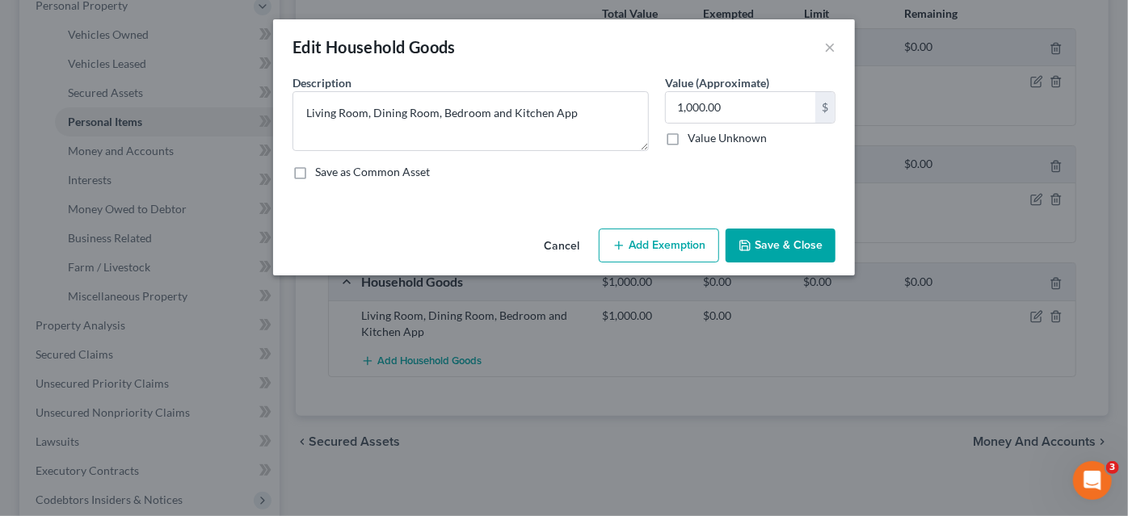
click at [661, 245] on button "Add Exemption" at bounding box center [659, 246] width 120 height 34
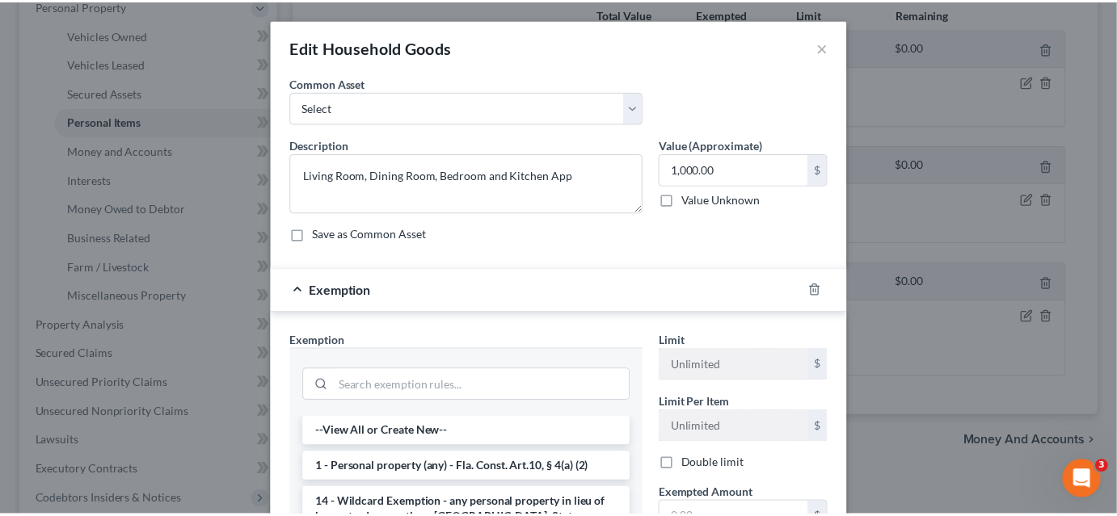
scroll to position [146, 0]
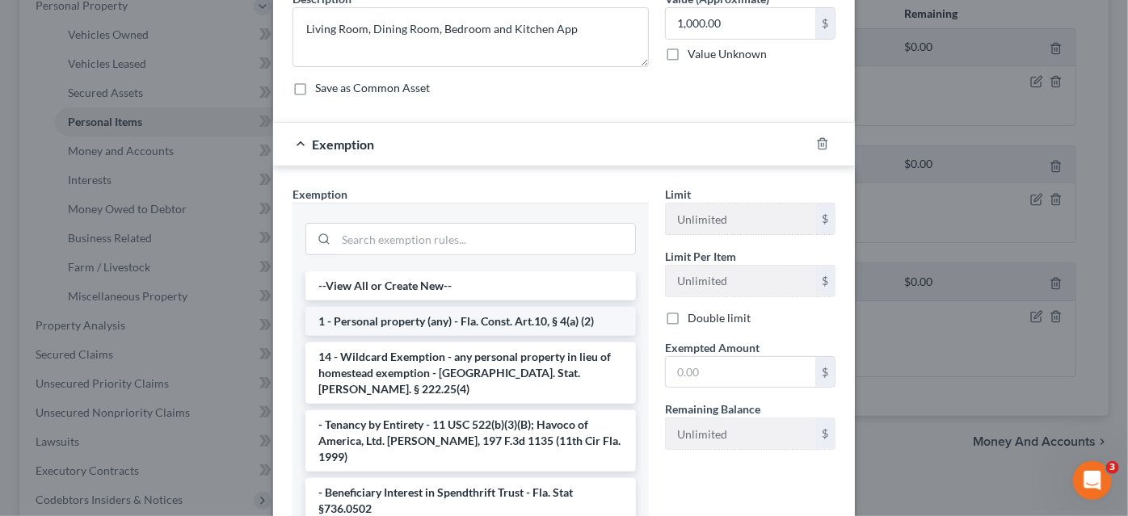
click at [512, 316] on li "1 - Personal property (any) - Fla. Const. Art.10, § 4(a) (2)" at bounding box center [470, 321] width 330 height 29
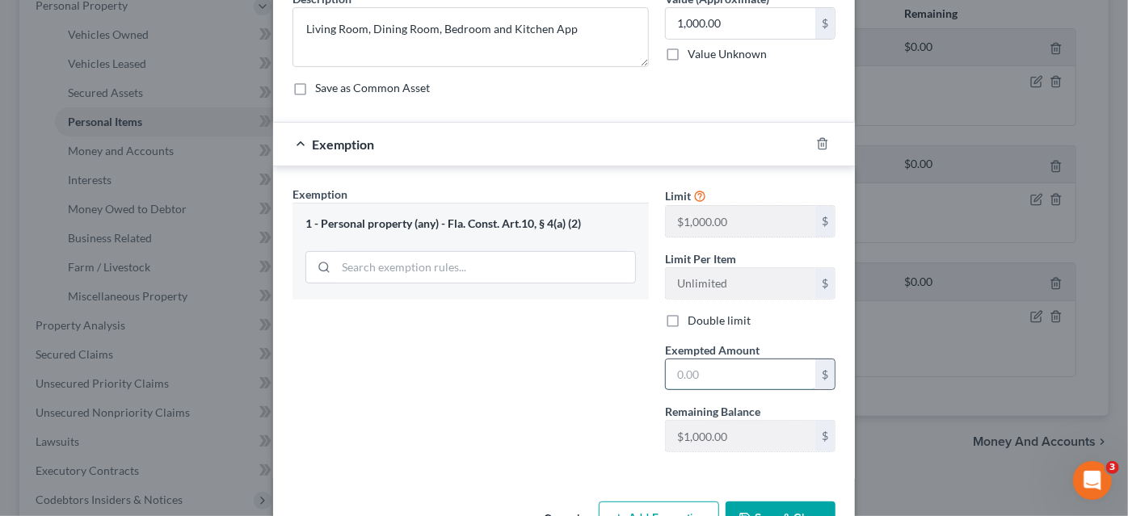
click at [692, 378] on input "text" at bounding box center [740, 375] width 149 height 31
type input "1,000.00"
click at [750, 512] on button "Save & Close" at bounding box center [781, 519] width 110 height 34
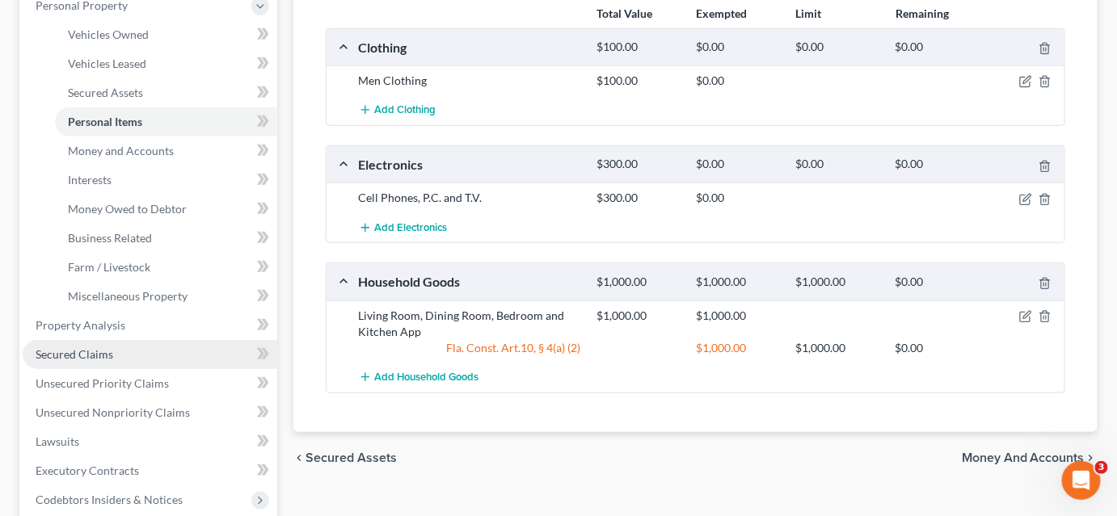
click at [120, 351] on link "Secured Claims" at bounding box center [150, 354] width 255 height 29
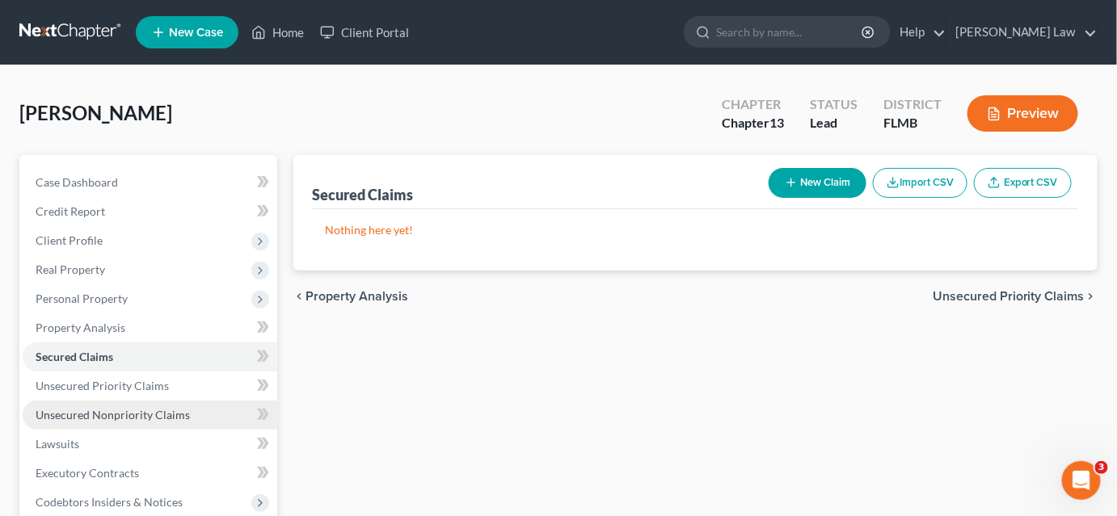
click at [140, 419] on span "Unsecured Nonpriority Claims" at bounding box center [113, 415] width 154 height 14
click at [121, 343] on link "Secured Claims" at bounding box center [150, 357] width 255 height 29
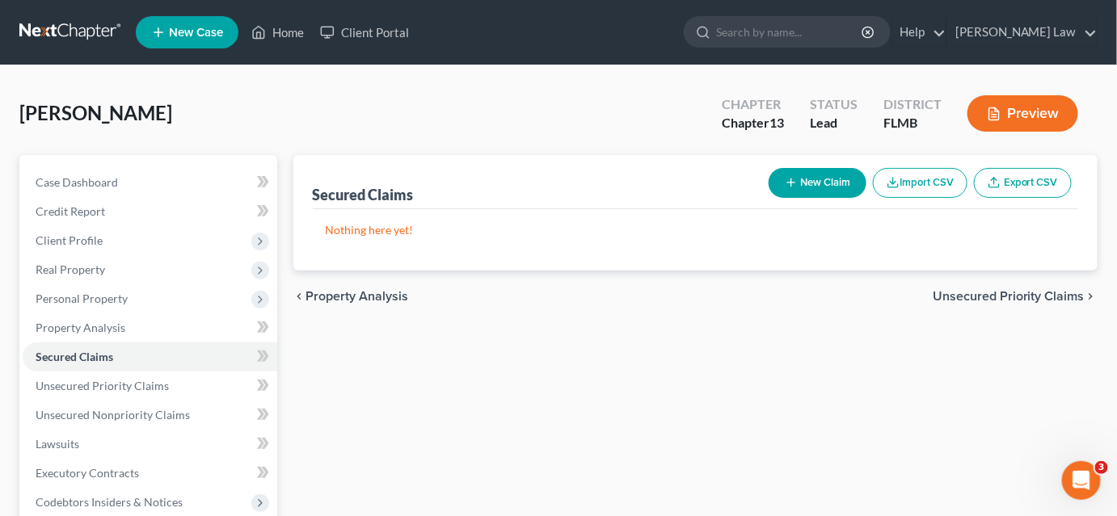
click at [802, 184] on button "New Claim" at bounding box center [817, 183] width 98 height 30
select select "0"
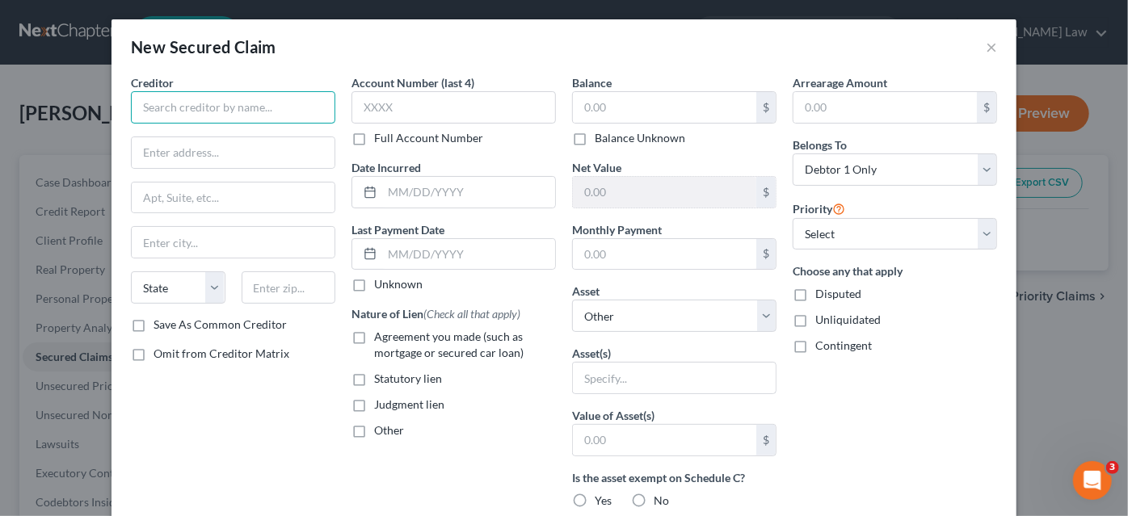
click at [192, 103] on input "text" at bounding box center [233, 107] width 204 height 32
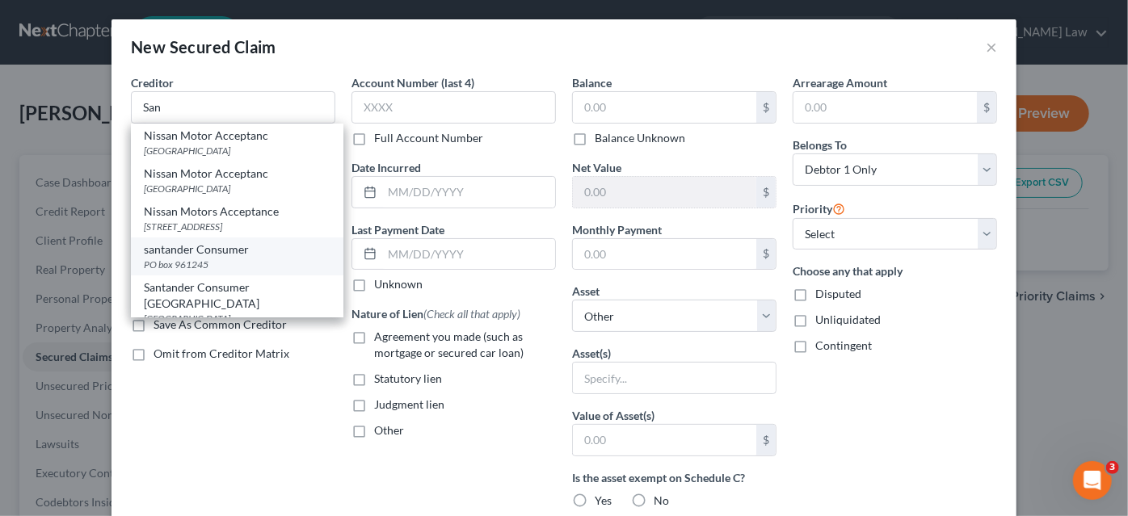
click at [192, 256] on div "santander Consumer" at bounding box center [237, 250] width 187 height 16
type input "santander Consumer"
type input "PO box 961245"
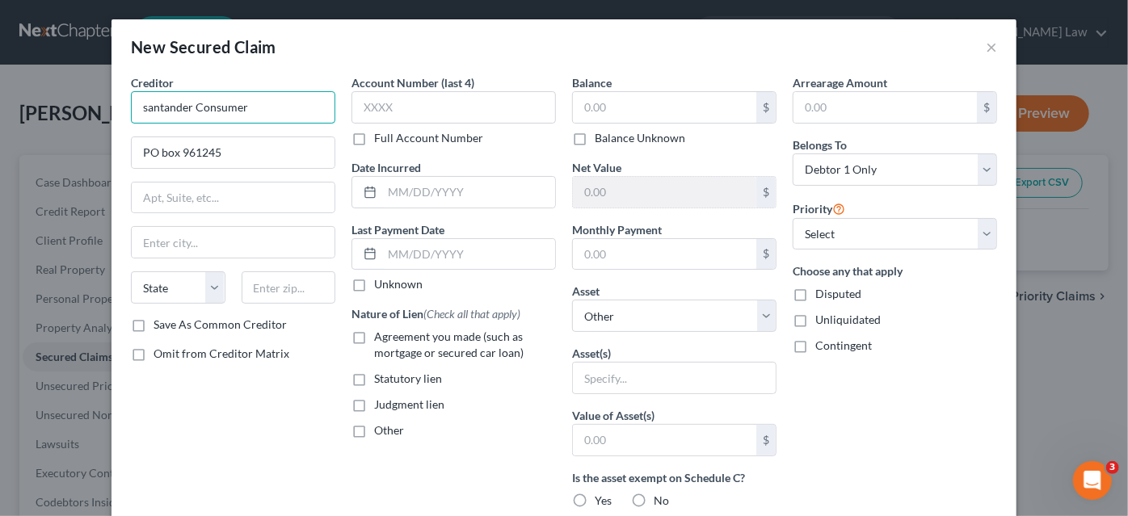
click at [144, 110] on input "santander Consumer" at bounding box center [233, 107] width 204 height 32
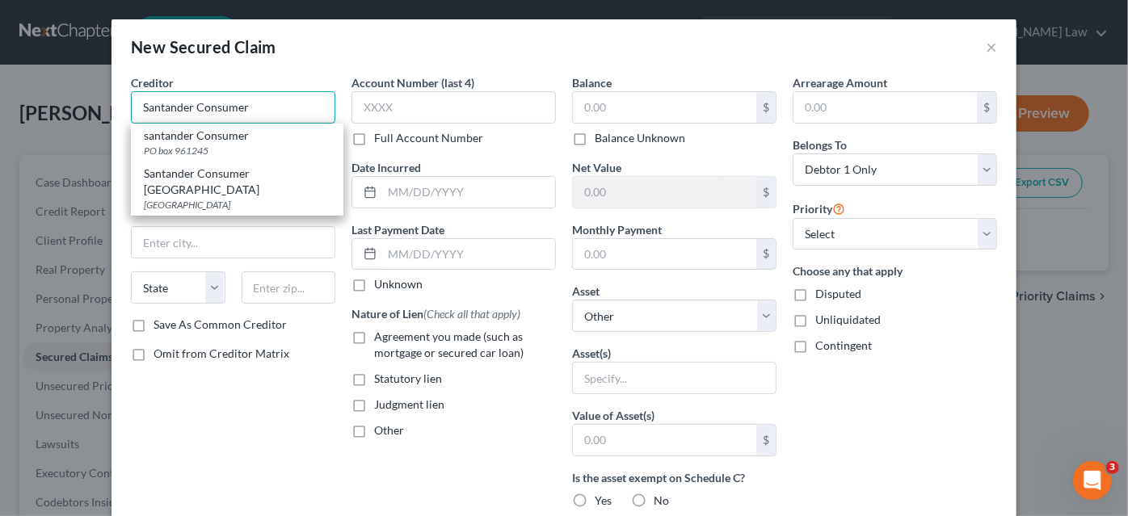
type input "Santander Consumer"
click at [243, 377] on div "Creditor * Santander Consumer santander Consumer PO box 961245 [GEOGRAPHIC_DATA…" at bounding box center [233, 434] width 221 height 721
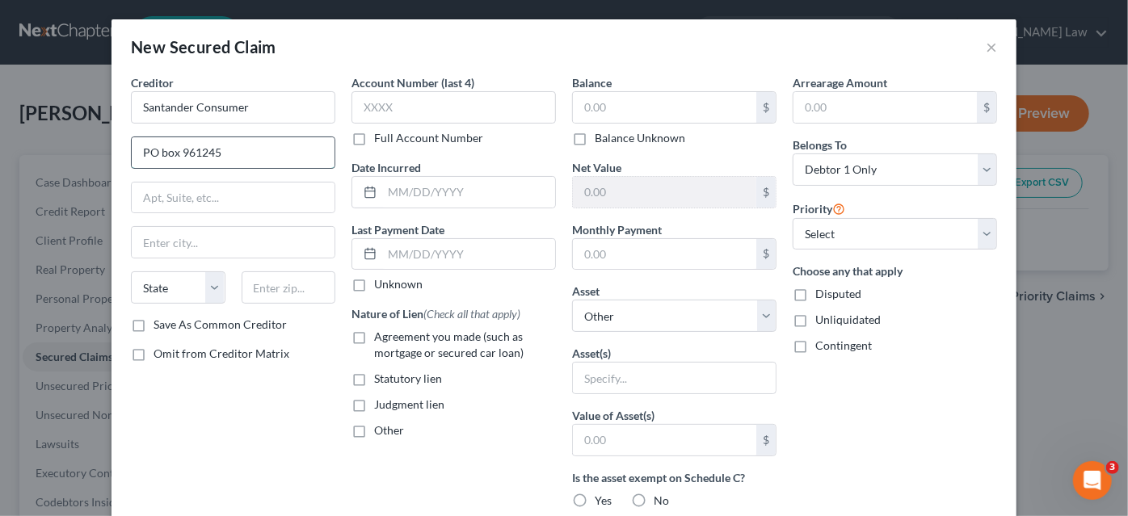
drag, startPoint x: 216, startPoint y: 150, endPoint x: 177, endPoint y: 159, distance: 39.8
click at [177, 159] on input "PO box 961245" at bounding box center [233, 152] width 203 height 31
type input "PO box 660633"
click at [179, 253] on input "text" at bounding box center [233, 242] width 203 height 31
type input "[GEOGRAPHIC_DATA]"
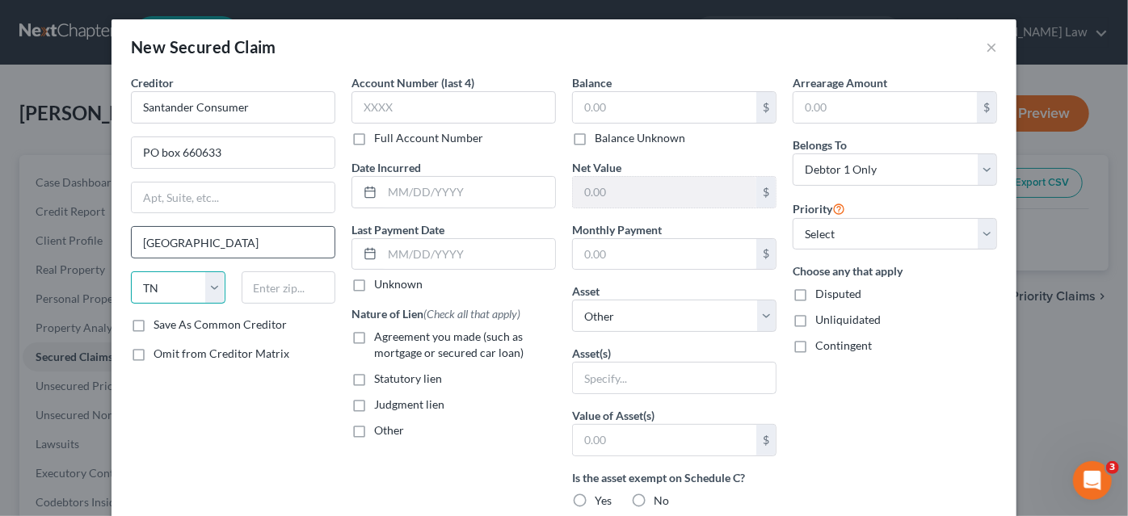
select select "45"
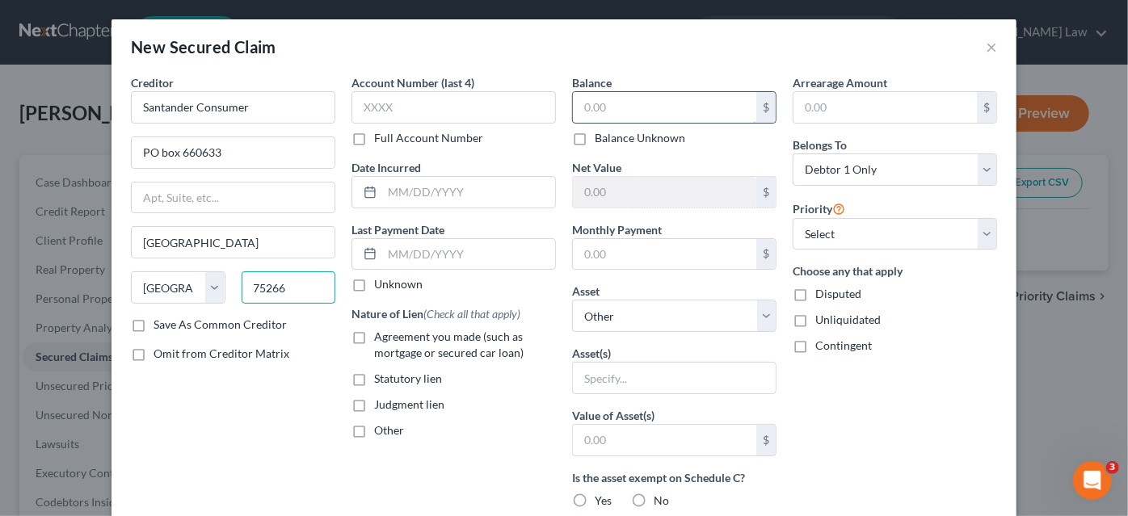
type input "75266"
click at [606, 110] on input "text" at bounding box center [664, 107] width 183 height 31
type input "22,000.00"
click at [444, 195] on input "text" at bounding box center [468, 192] width 173 height 31
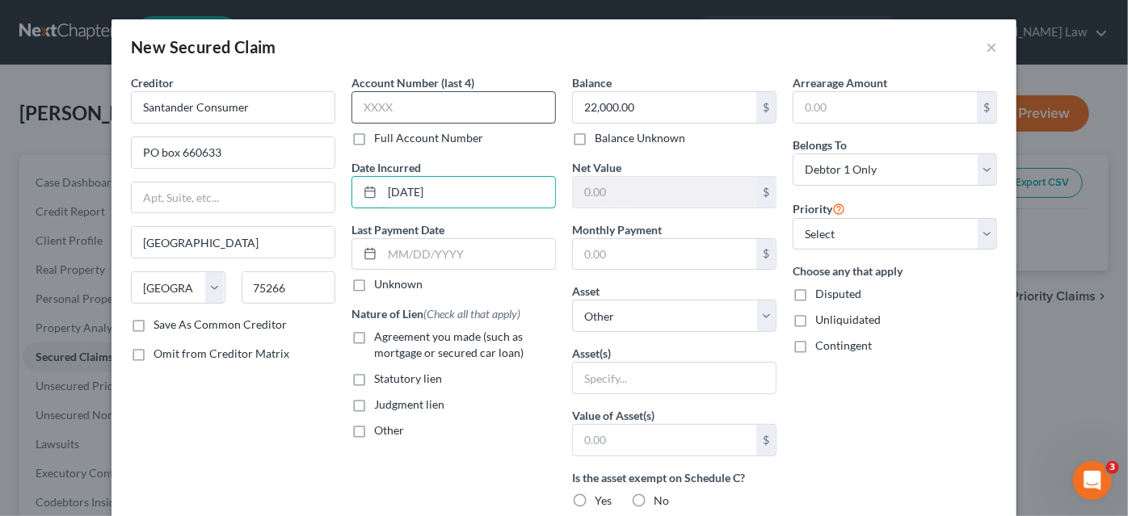
type input "[DATE]"
click at [398, 112] on input "text" at bounding box center [453, 107] width 204 height 32
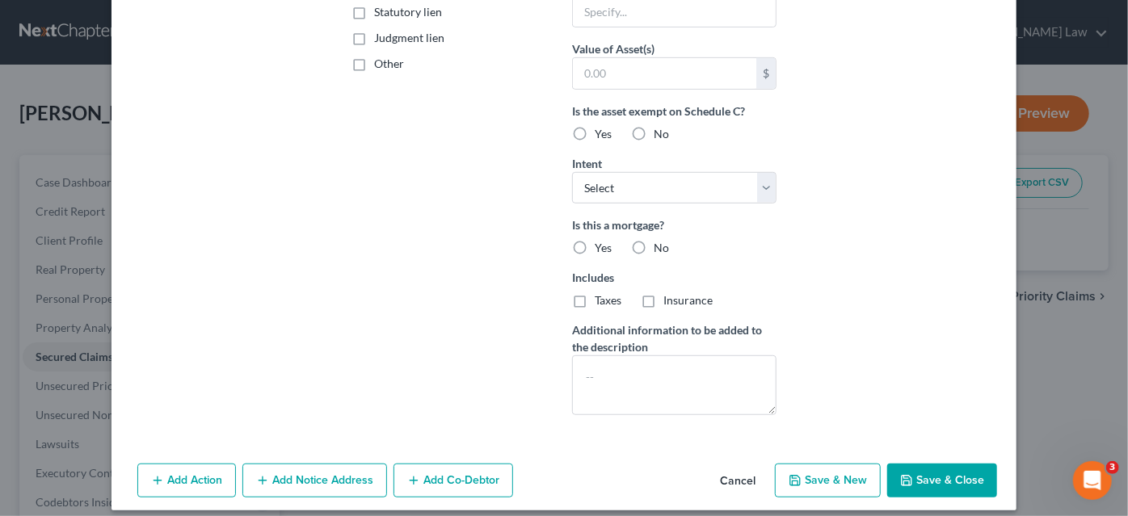
type input "6019"
click at [915, 477] on button "Save & Close" at bounding box center [942, 481] width 110 height 34
select select
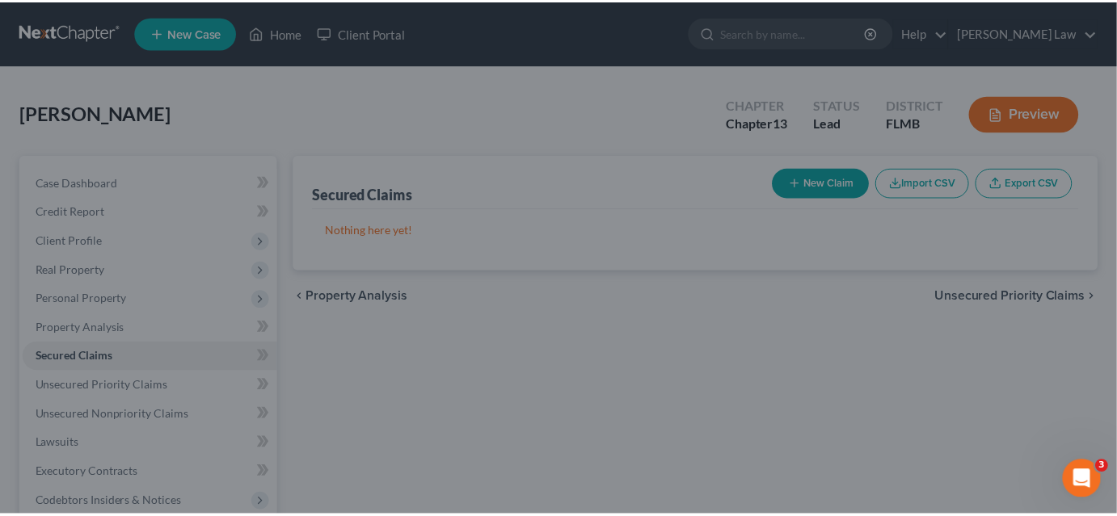
scroll to position [200, 0]
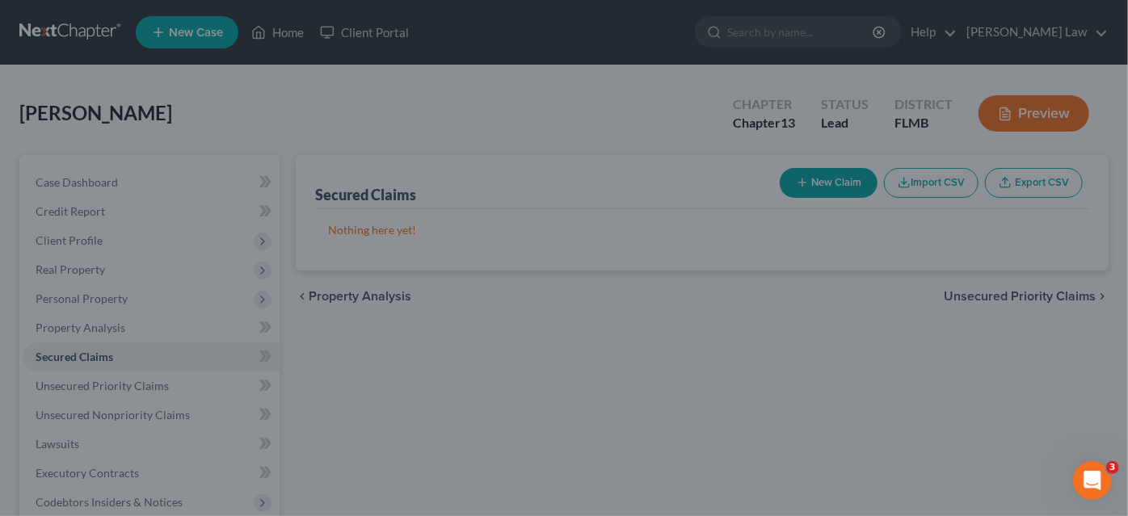
type input "0"
type input "0.00"
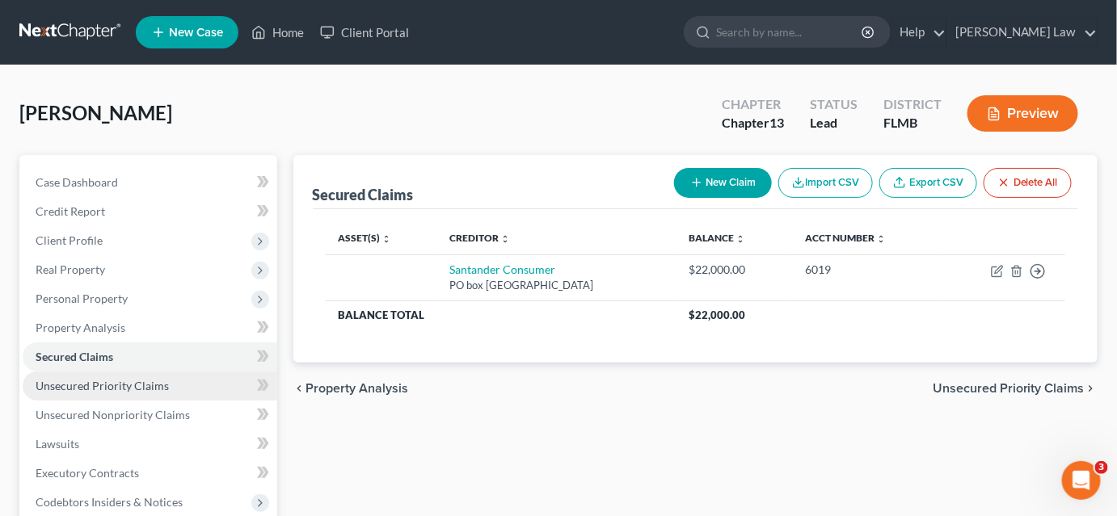
scroll to position [146, 0]
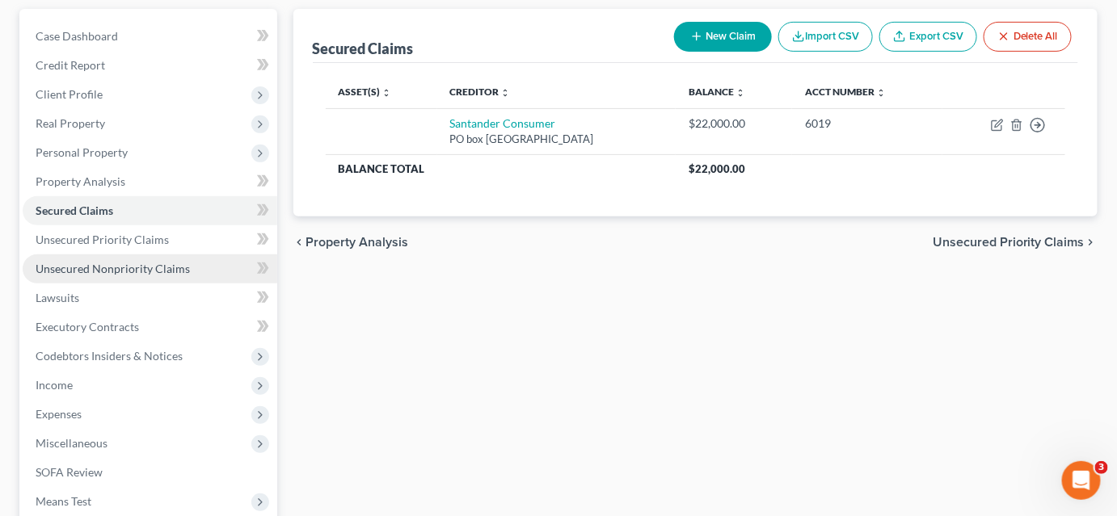
click at [144, 267] on span "Unsecured Nonpriority Claims" at bounding box center [113, 269] width 154 height 14
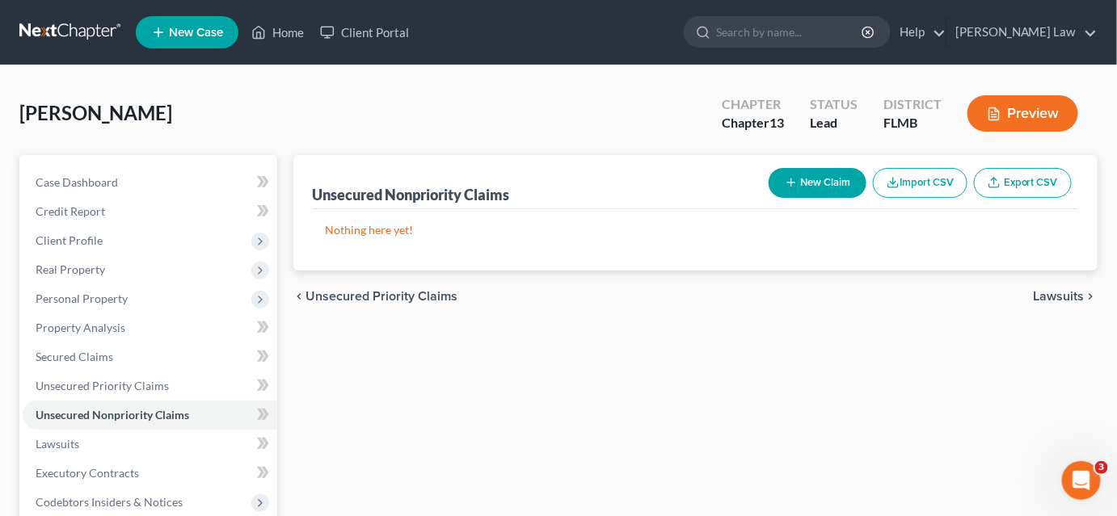
click at [807, 181] on button "New Claim" at bounding box center [817, 183] width 98 height 30
select select "0"
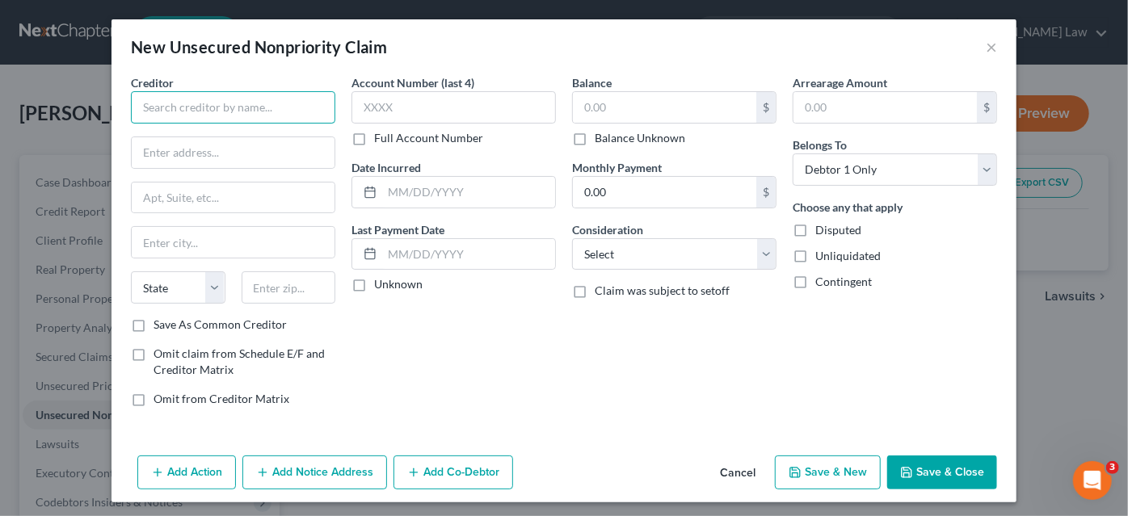
click at [194, 110] on input "text" at bounding box center [233, 107] width 204 height 32
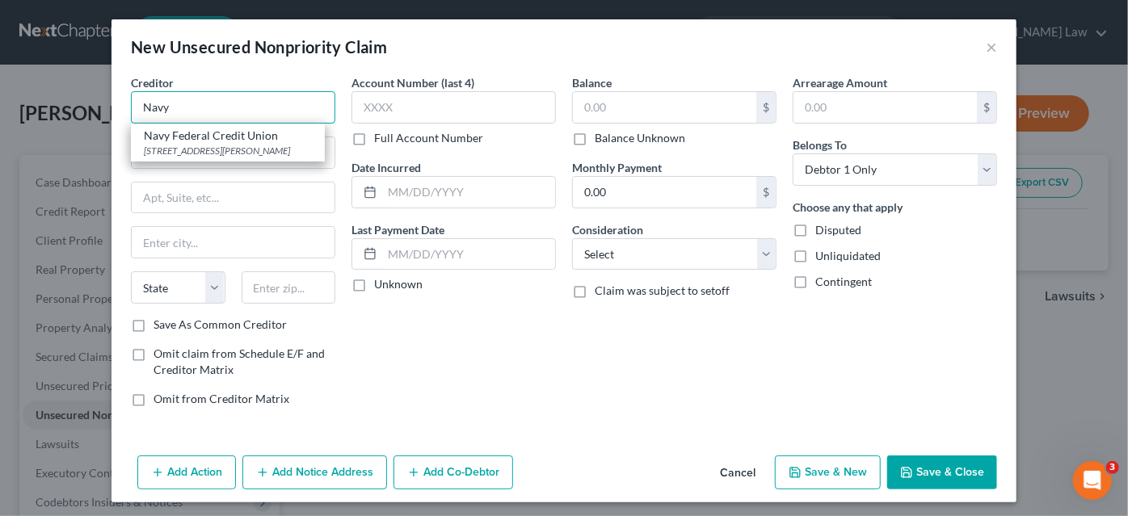
type input "Navy Federal Credit Union"
type input "PO Box 3000"
type input "[PERSON_NAME]"
select select "48"
type input "22119"
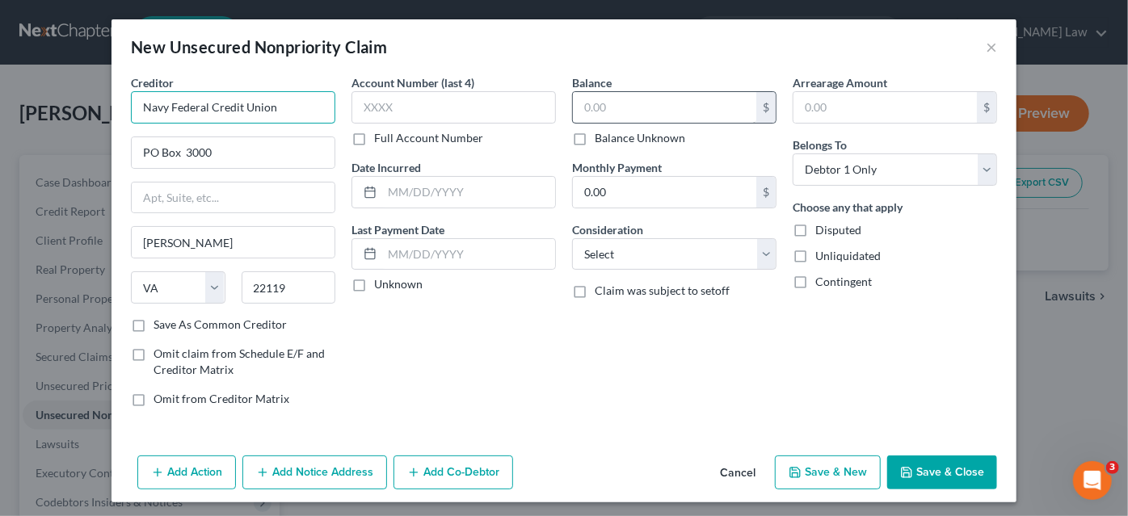
type input "Navy Federal Credit Union"
click at [630, 103] on input "text" at bounding box center [664, 107] width 183 height 31
type input "8,889.00"
click at [892, 467] on button "Save & Close" at bounding box center [942, 473] width 110 height 34
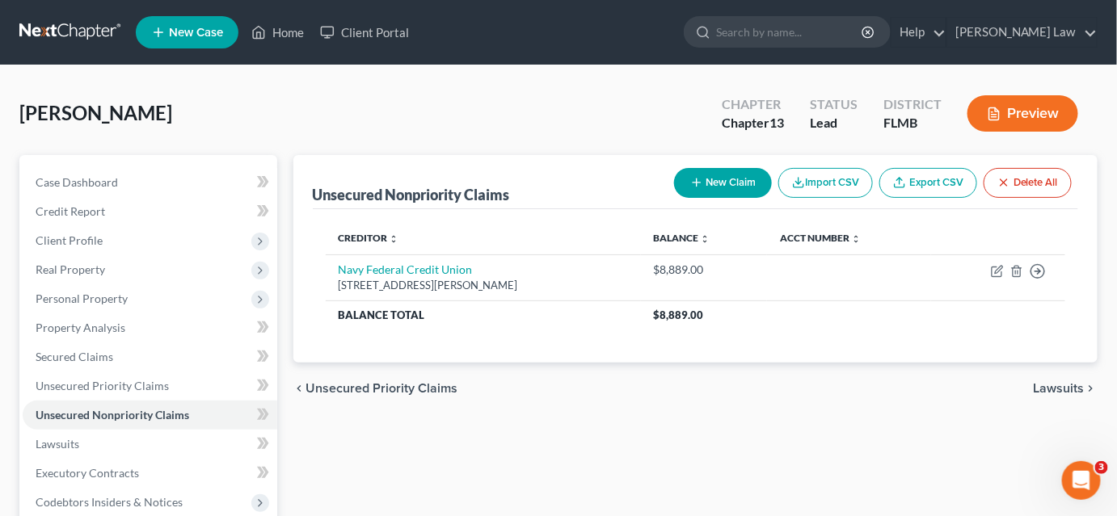
scroll to position [220, 0]
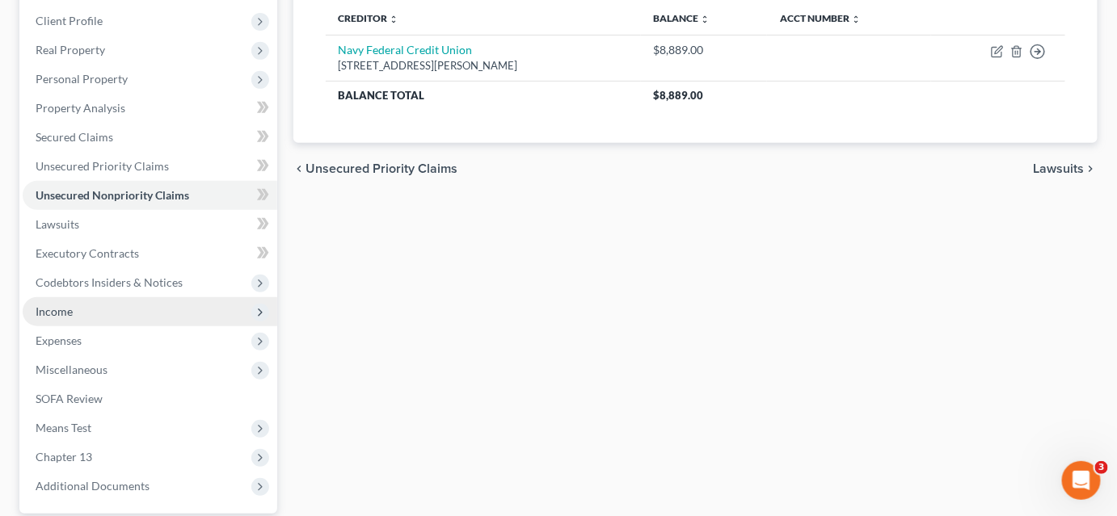
click at [166, 309] on span "Income" at bounding box center [150, 311] width 255 height 29
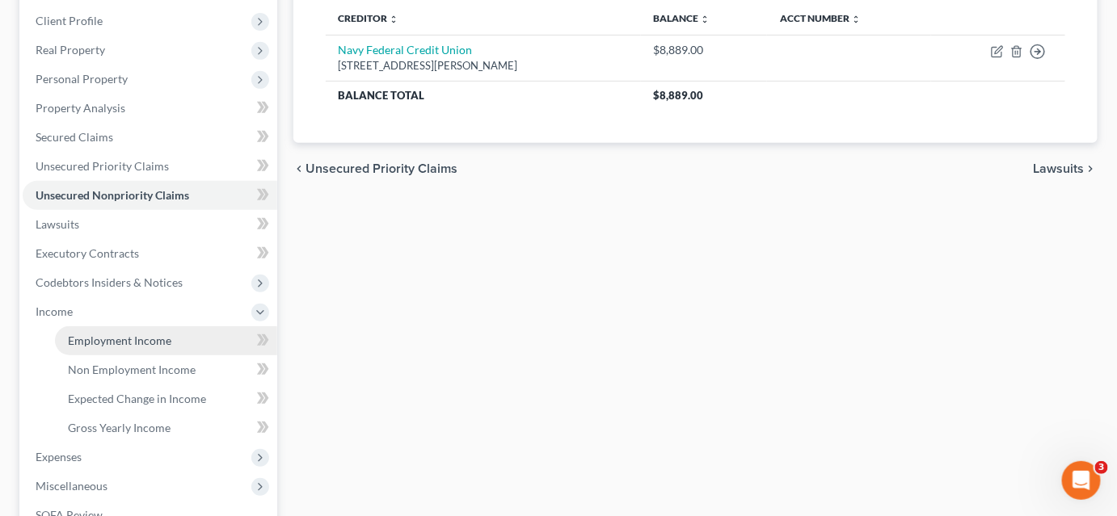
click at [186, 331] on link "Employment Income" at bounding box center [166, 340] width 222 height 29
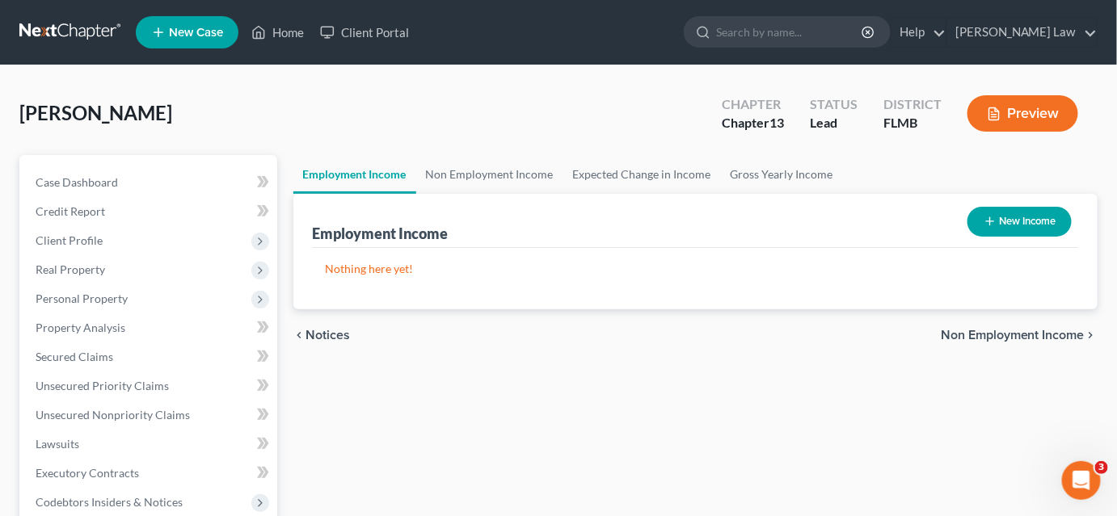
click at [1002, 210] on button "New Income" at bounding box center [1019, 222] width 104 height 30
select select "0"
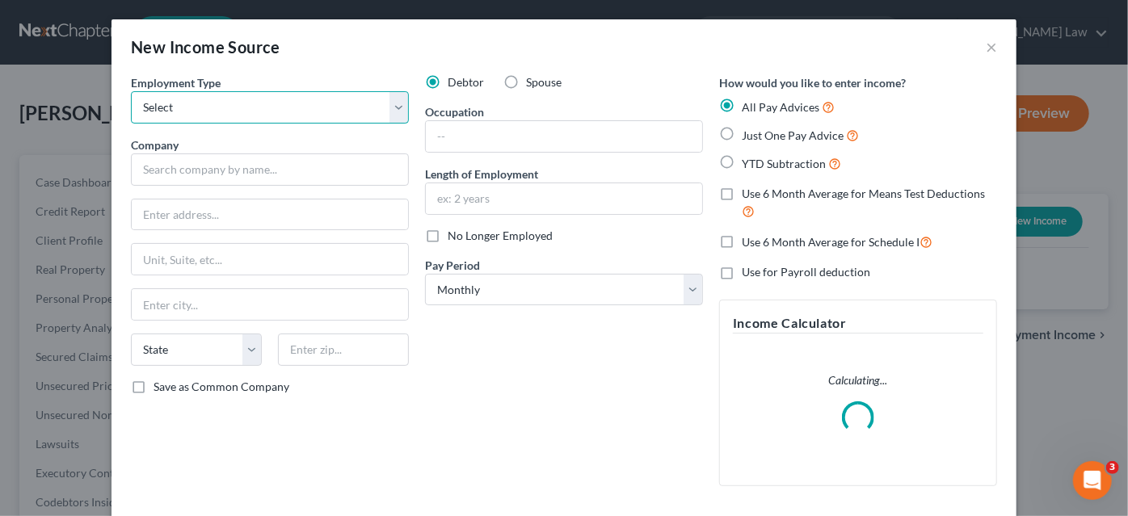
click at [269, 95] on select "Select Full or [DEMOGRAPHIC_DATA] Employment Self Employment" at bounding box center [270, 107] width 278 height 32
select select "0"
click at [131, 91] on select "Select Full or [DEMOGRAPHIC_DATA] Employment Self Employment" at bounding box center [270, 107] width 278 height 32
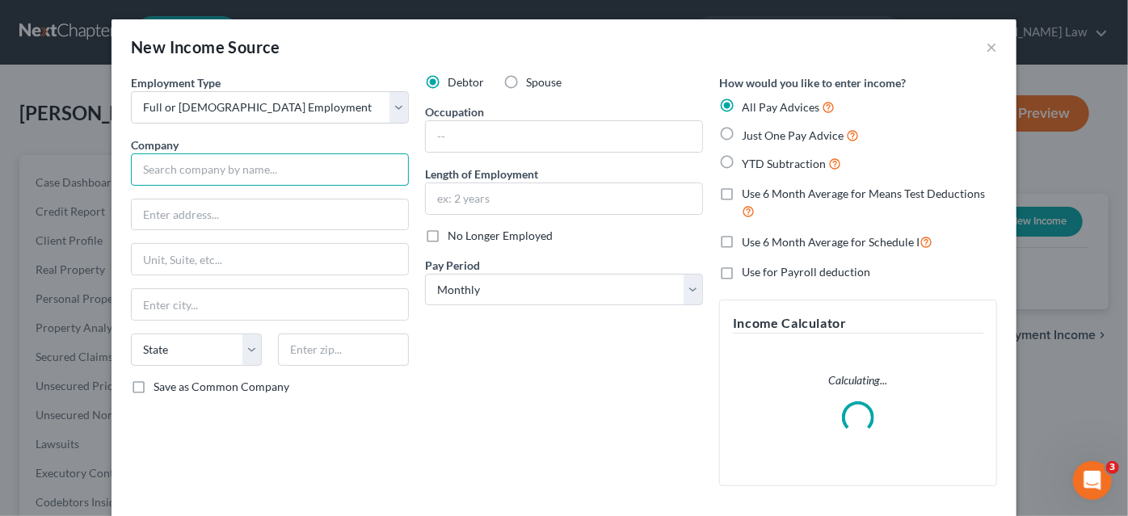
click at [228, 178] on input "text" at bounding box center [270, 170] width 278 height 32
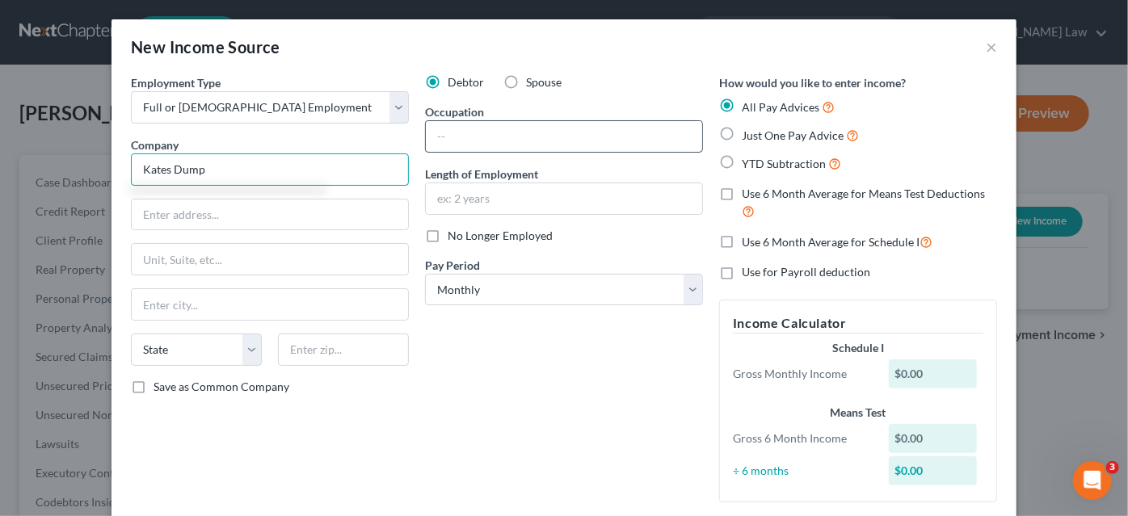
type input "Kates Dump"
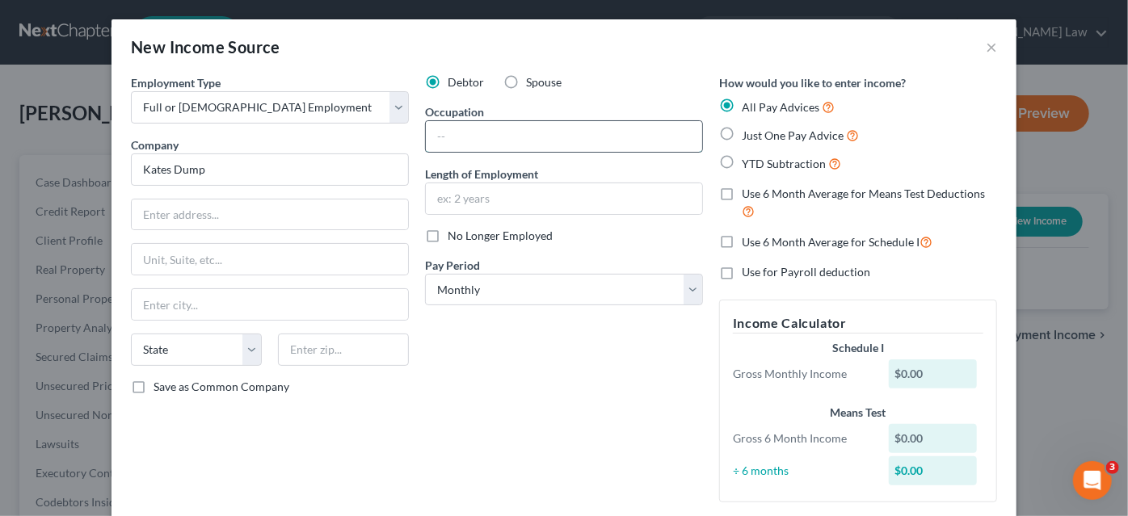
click at [505, 141] on input "text" at bounding box center [564, 136] width 276 height 31
type input "Driver"
drag, startPoint x: 722, startPoint y: 133, endPoint x: 702, endPoint y: 141, distance: 21.0
click at [742, 133] on label "Just One Pay Advice" at bounding box center [800, 135] width 117 height 19
click at [748, 133] on input "Just One Pay Advice" at bounding box center [753, 131] width 11 height 11
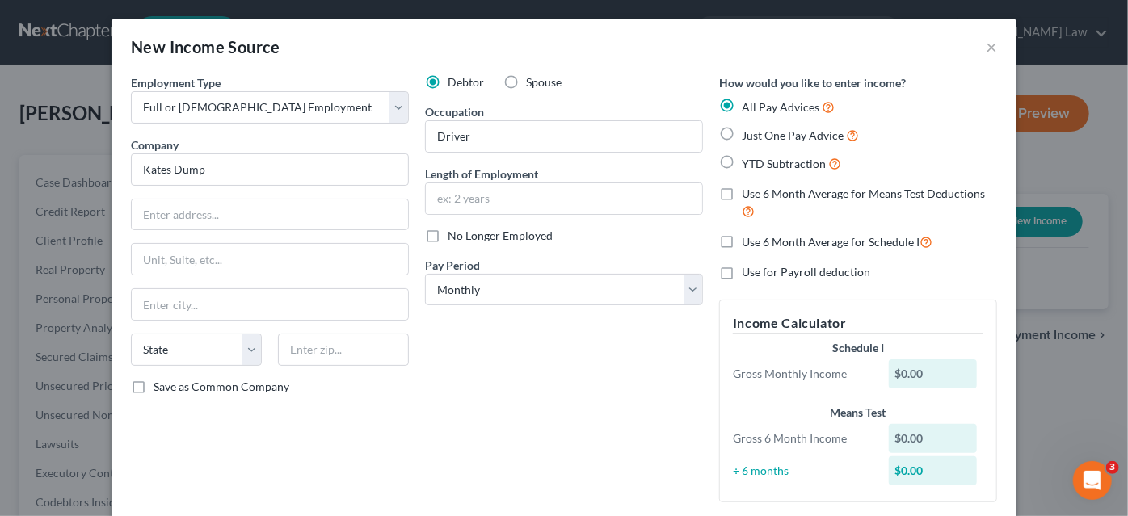
radio input "true"
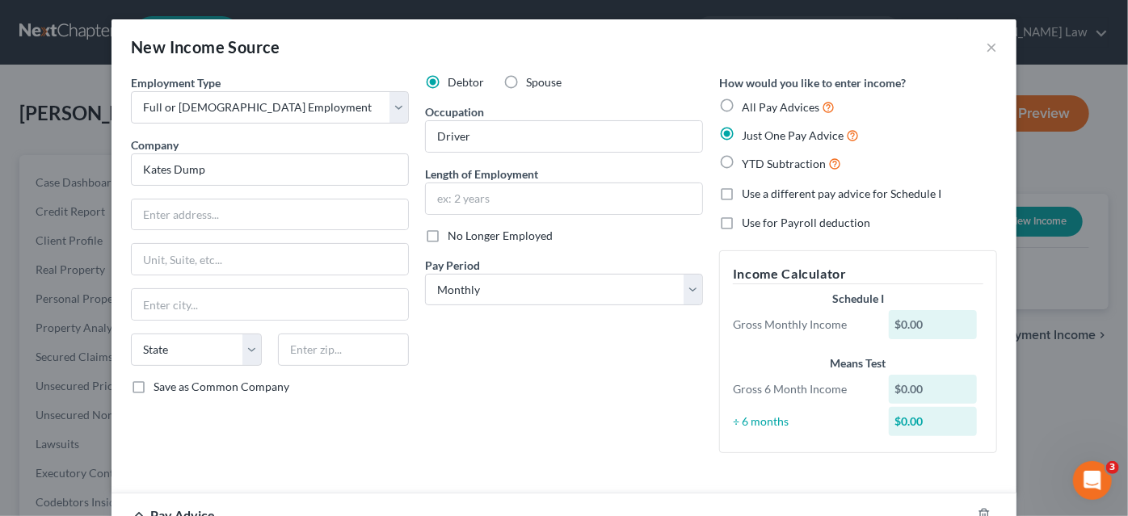
scroll to position [220, 0]
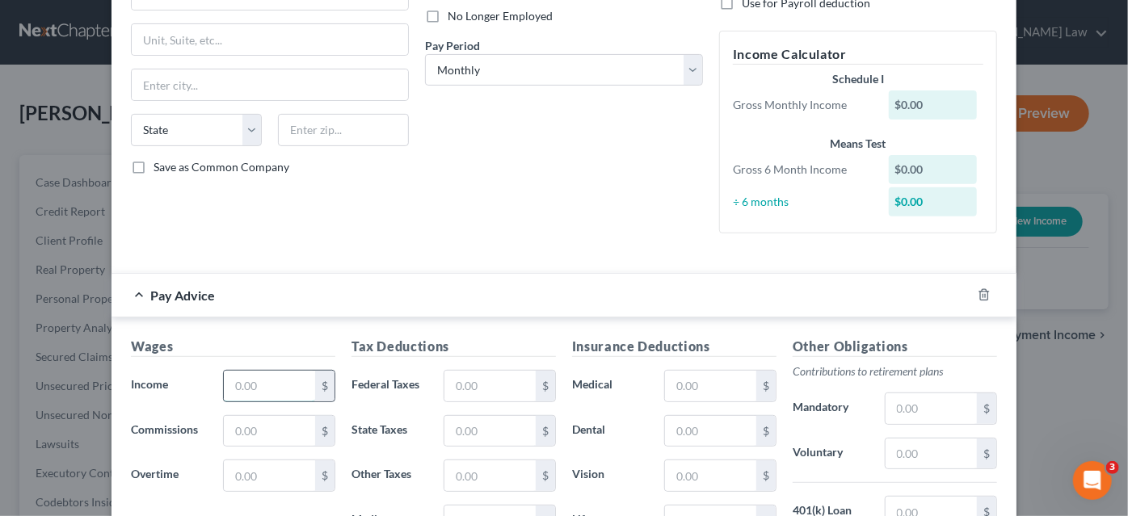
click at [248, 386] on input "text" at bounding box center [269, 386] width 91 height 31
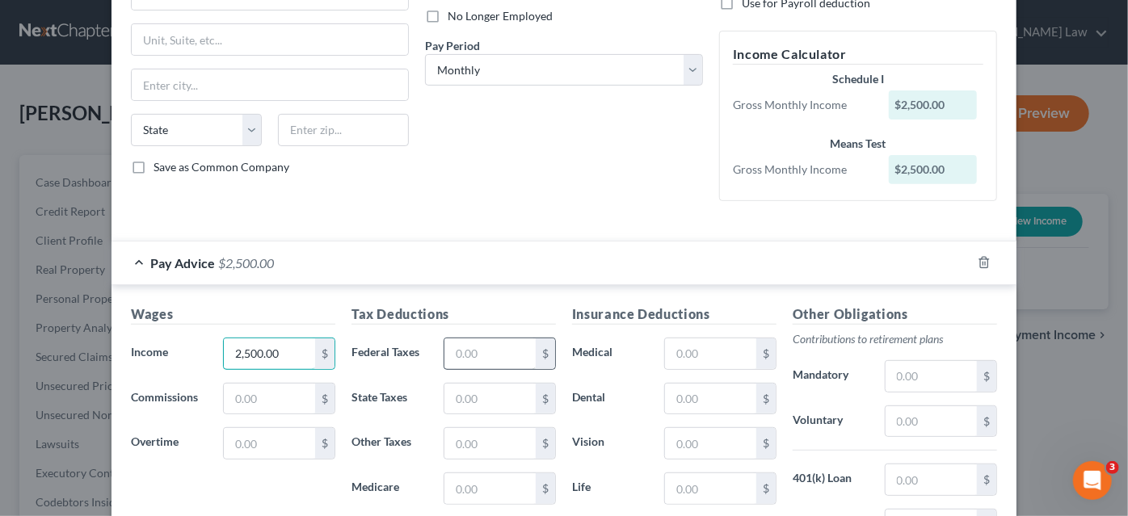
type input "2,500.00"
click at [482, 357] on input "text" at bounding box center [489, 354] width 91 height 31
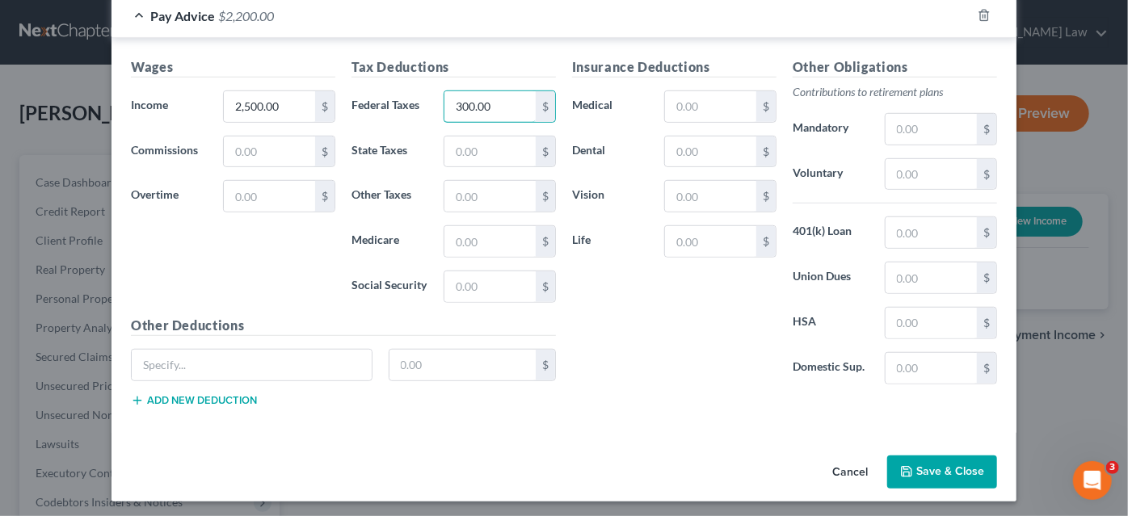
type input "300.00"
click at [915, 469] on button "Save & Close" at bounding box center [942, 473] width 110 height 34
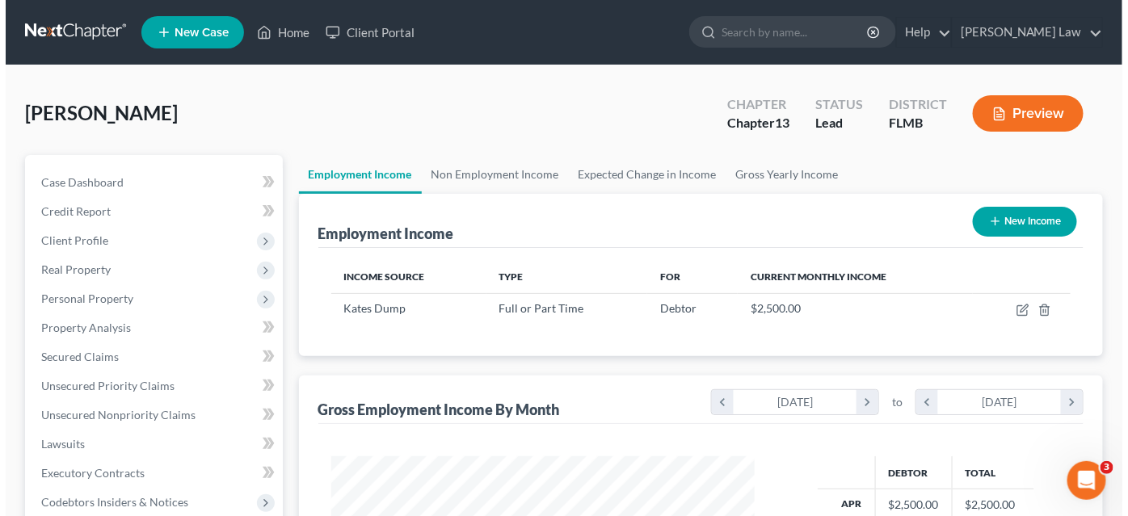
scroll to position [807740, 807578]
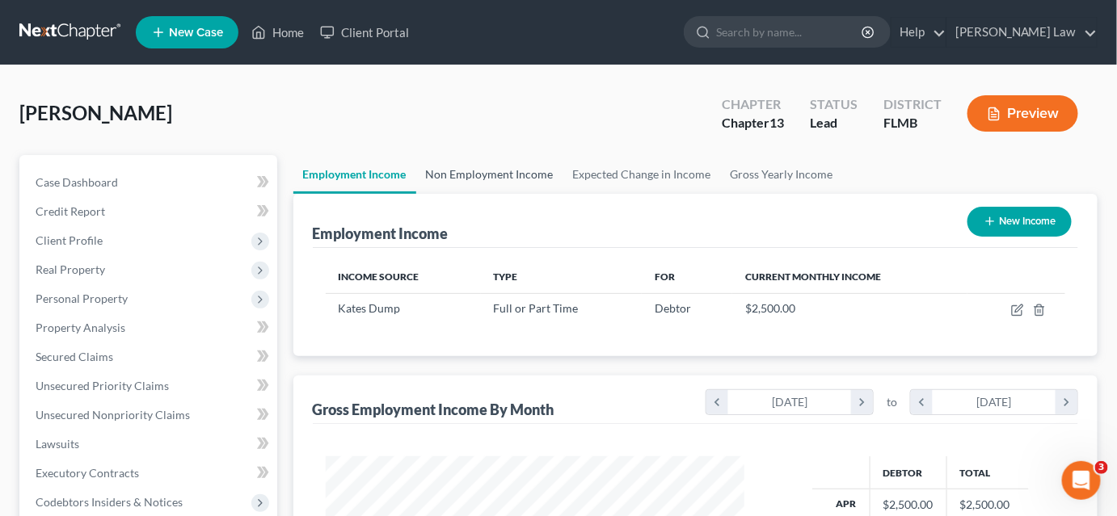
click at [468, 173] on link "Non Employment Income" at bounding box center [489, 174] width 147 height 39
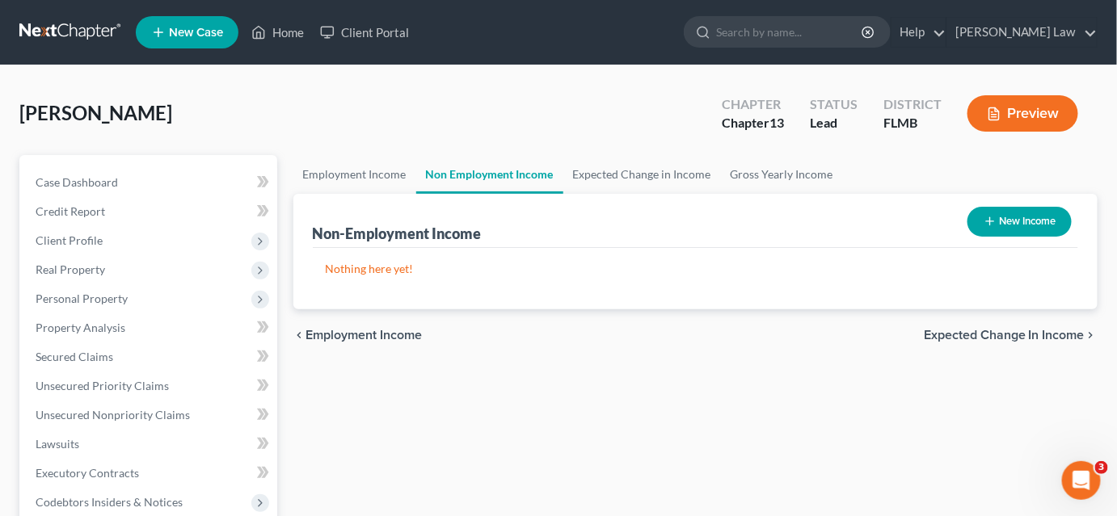
click at [1004, 210] on button "New Income" at bounding box center [1019, 222] width 104 height 30
select select "0"
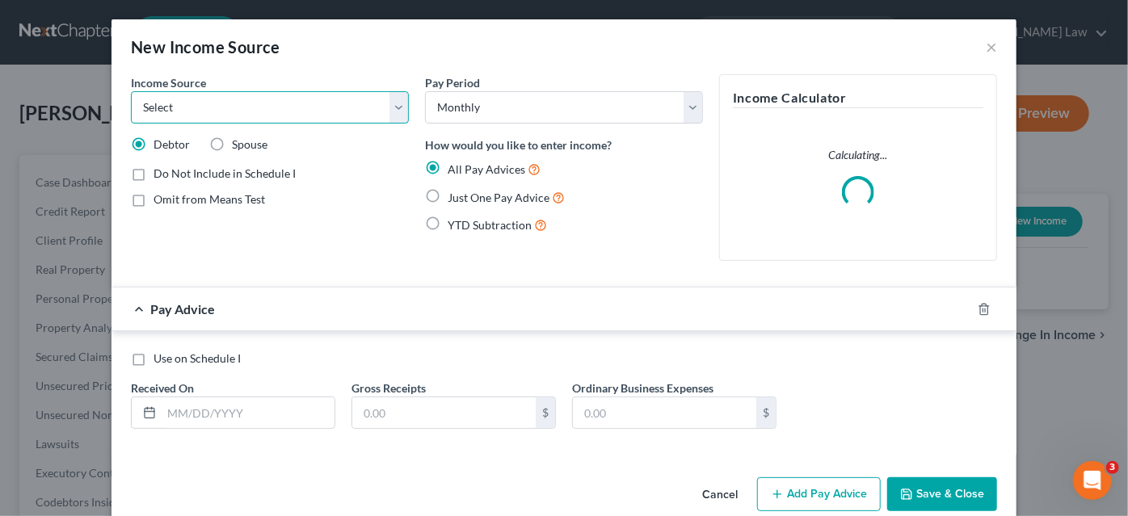
click at [239, 100] on select "Select Unemployment Disability (from employer) Pension Retirement Social Securi…" at bounding box center [270, 107] width 278 height 32
select select "4"
click at [131, 91] on select "Select Unemployment Disability (from employer) Pension Retirement Social Securi…" at bounding box center [270, 107] width 278 height 32
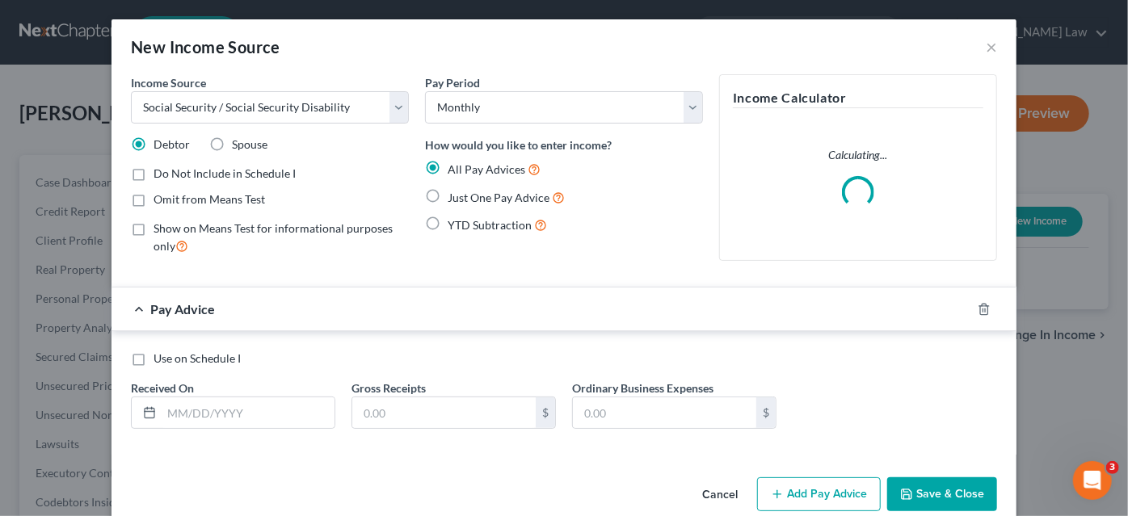
click at [448, 196] on label "Just One Pay Advice" at bounding box center [506, 197] width 117 height 19
click at [454, 196] on input "Just One Pay Advice" at bounding box center [459, 193] width 11 height 11
radio input "true"
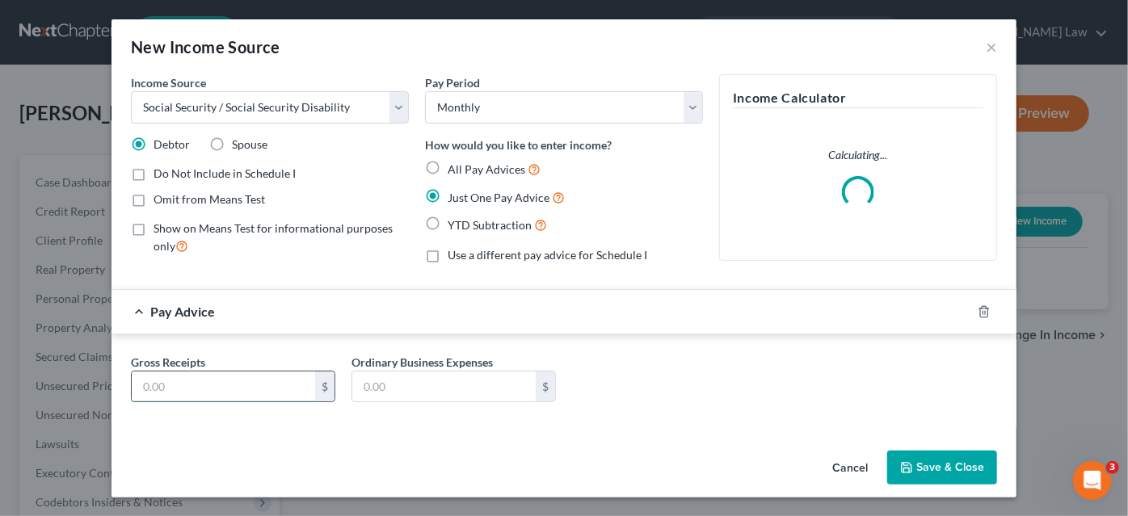
click at [247, 390] on input "text" at bounding box center [223, 387] width 183 height 31
type input "1,381.00"
click at [903, 466] on icon "button" at bounding box center [907, 468] width 10 height 10
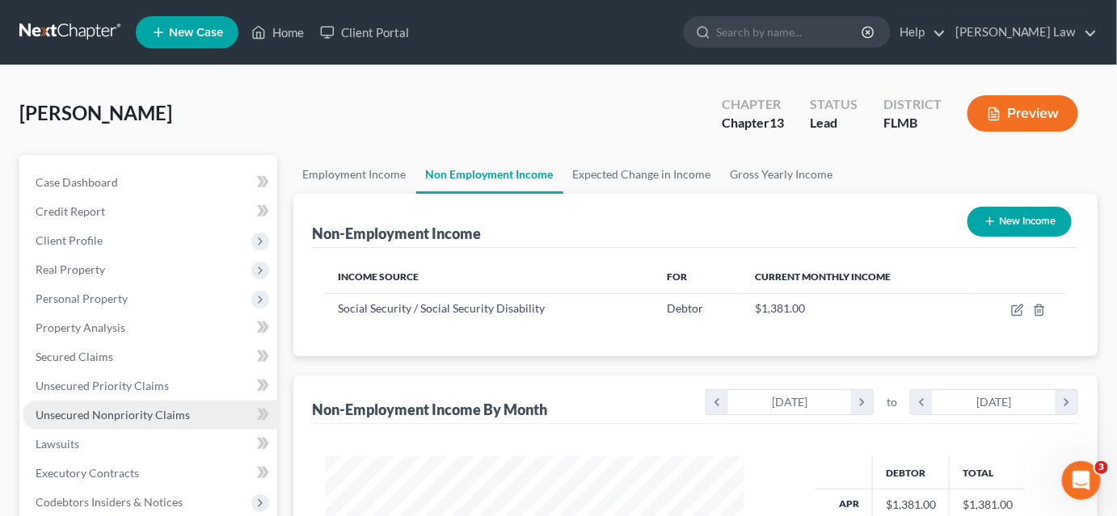
scroll to position [220, 0]
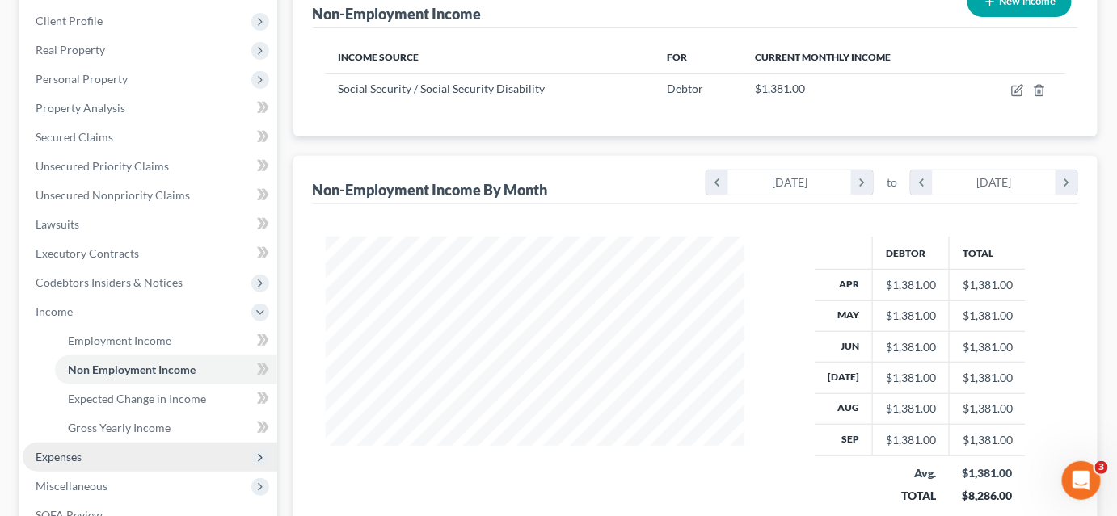
click at [92, 456] on span "Expenses" at bounding box center [150, 457] width 255 height 29
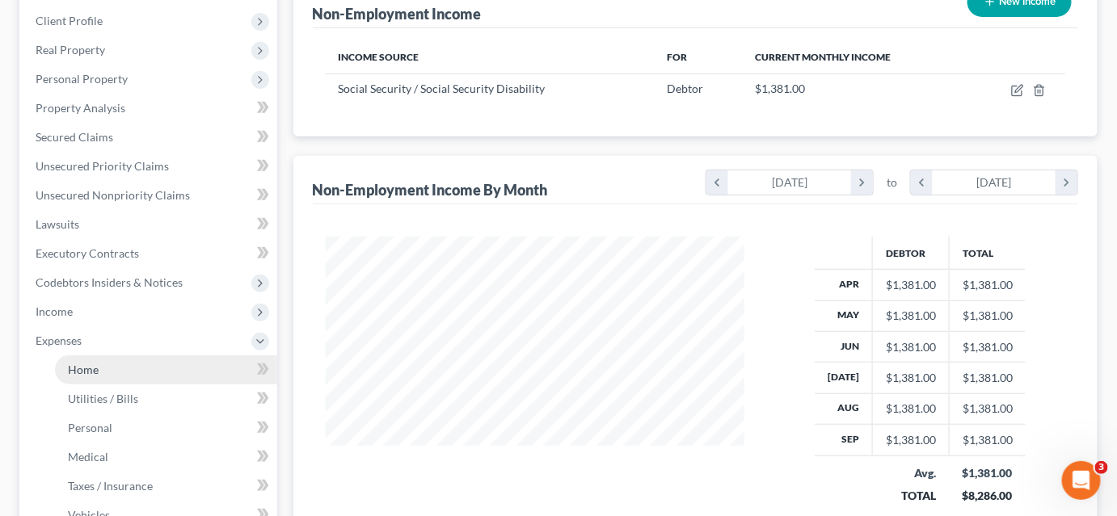
click at [115, 363] on link "Home" at bounding box center [166, 370] width 222 height 29
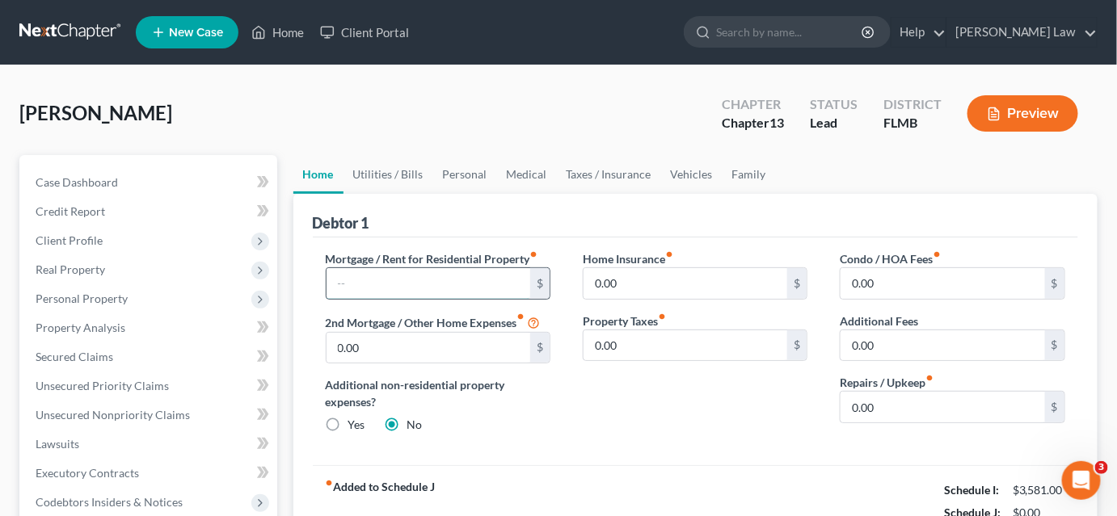
click at [420, 273] on input "text" at bounding box center [428, 283] width 204 height 31
type input "750.00"
click at [378, 176] on link "Utilities / Bills" at bounding box center [388, 174] width 90 height 39
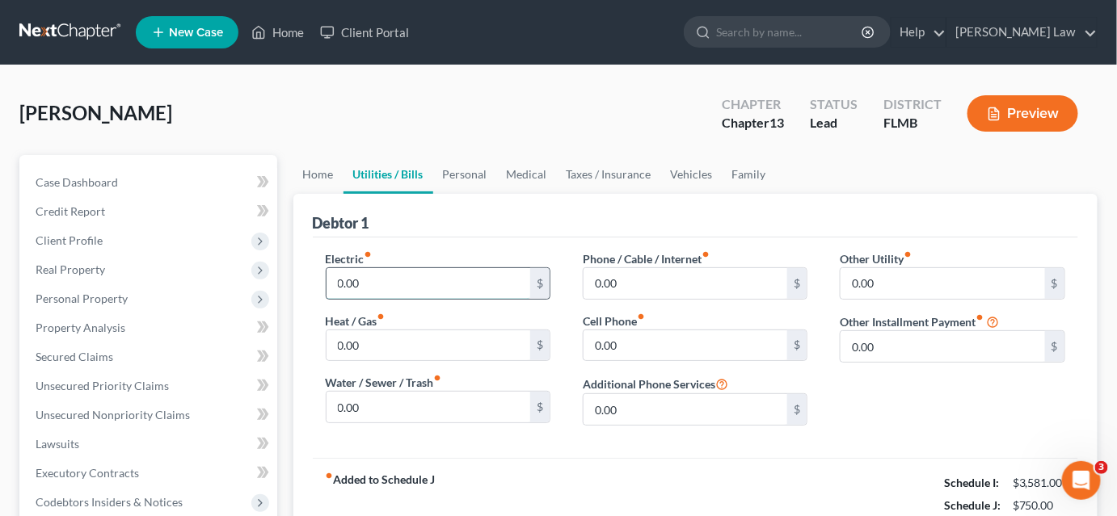
click at [364, 287] on input "0.00" at bounding box center [428, 283] width 204 height 31
type input "435.00"
click at [405, 398] on input "0.00" at bounding box center [428, 407] width 204 height 31
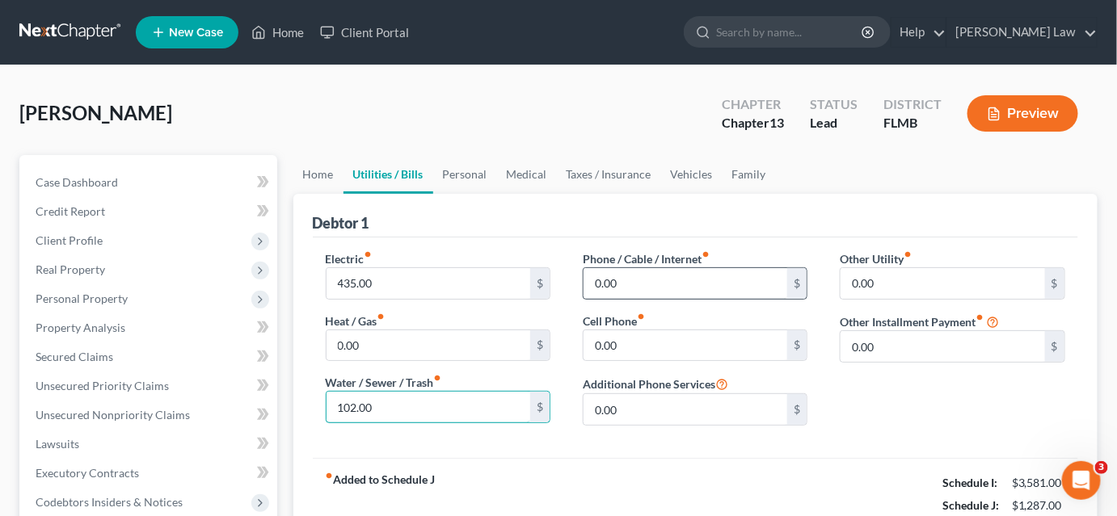
type input "102.00"
click at [629, 284] on input "0.00" at bounding box center [685, 283] width 204 height 31
type input "180.00"
click at [465, 172] on link "Personal" at bounding box center [465, 174] width 64 height 39
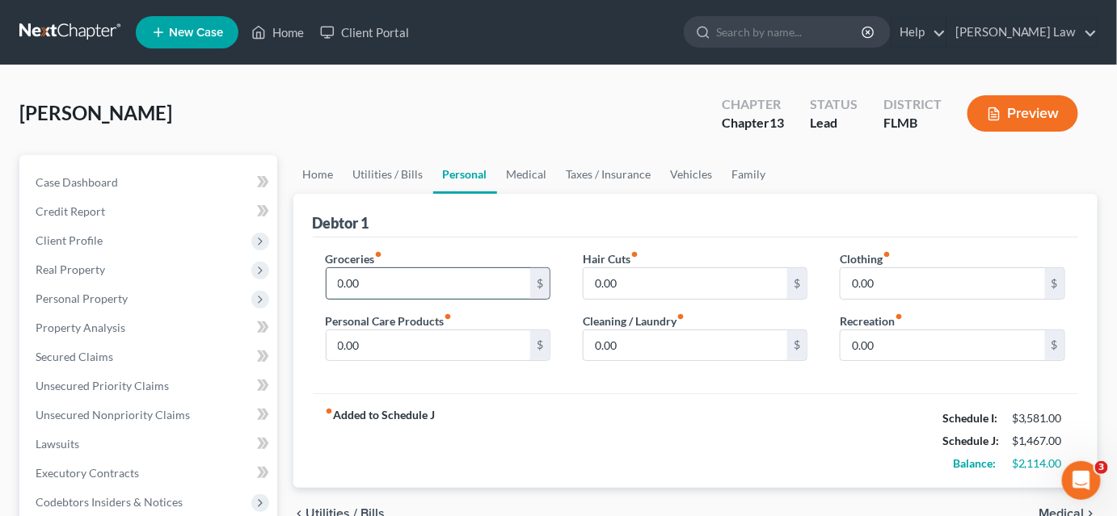
drag, startPoint x: 410, startPoint y: 280, endPoint x: 420, endPoint y: 254, distance: 27.6
click at [410, 280] on input "0.00" at bounding box center [428, 283] width 204 height 31
type input "525.00"
click at [879, 290] on input "0.00" at bounding box center [942, 283] width 204 height 31
type input "150.00"
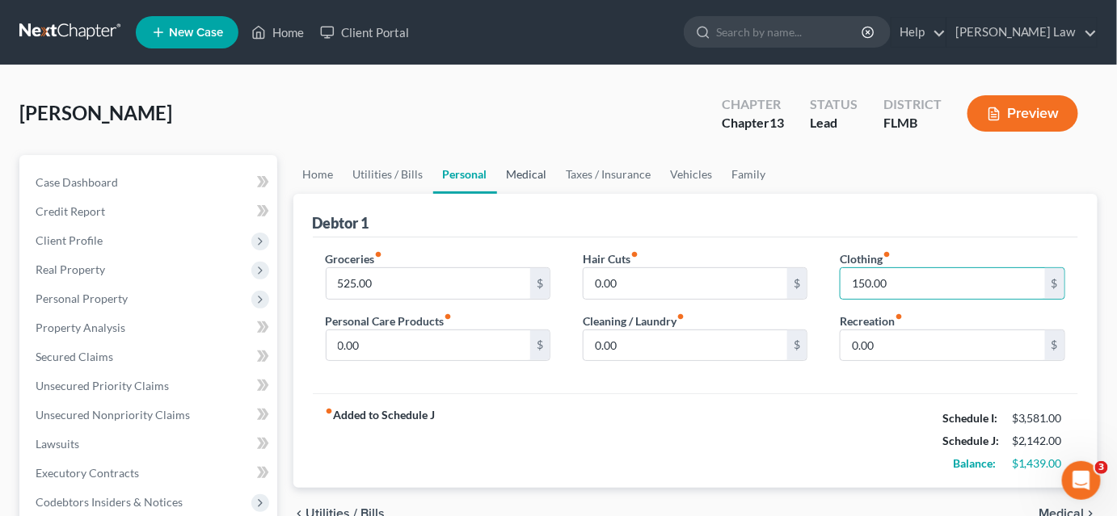
click at [511, 178] on link "Medical" at bounding box center [527, 174] width 60 height 39
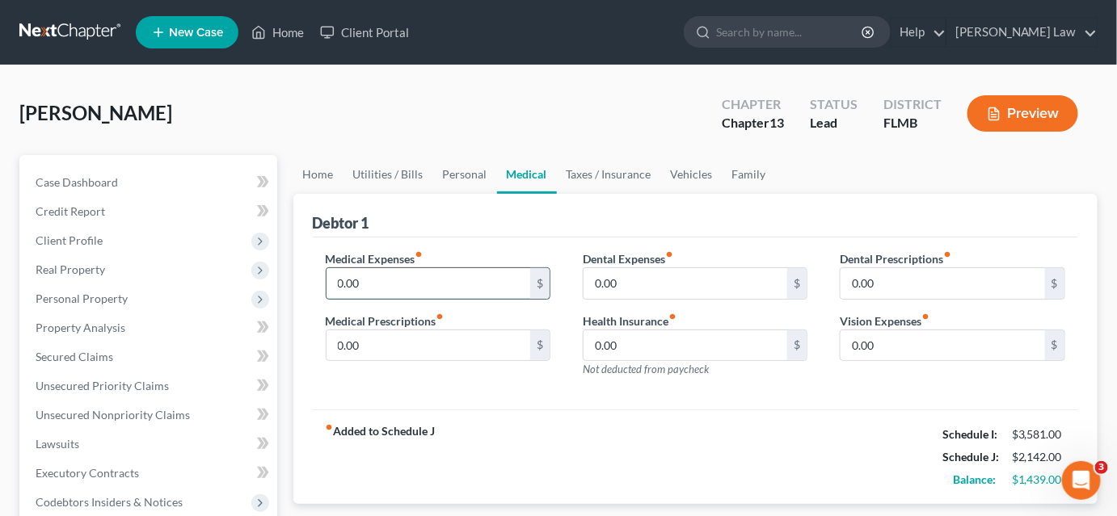
click at [404, 280] on input "0.00" at bounding box center [428, 283] width 204 height 31
type input "50.00"
click at [582, 175] on link "Taxes / Insurance" at bounding box center [609, 174] width 104 height 39
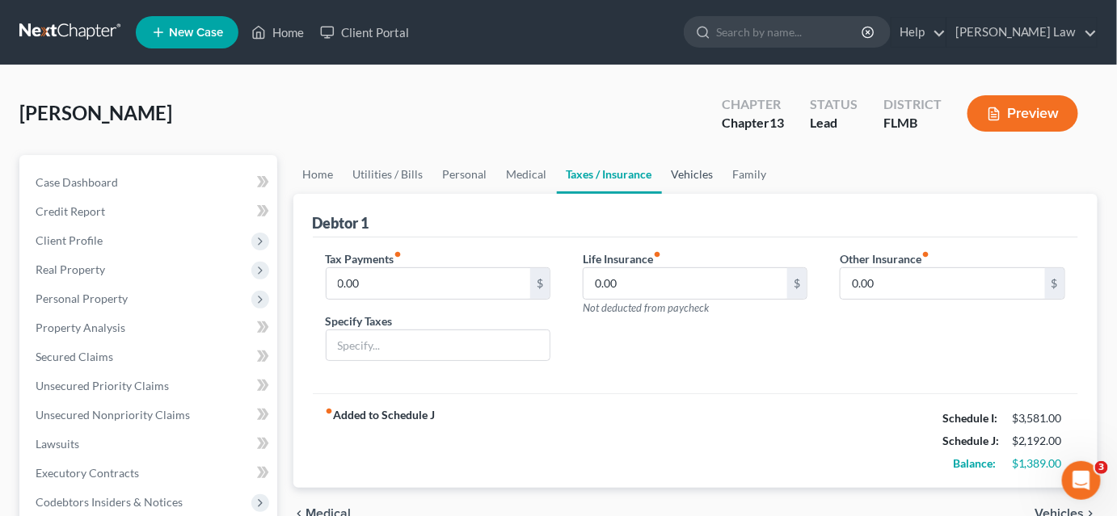
drag, startPoint x: 675, startPoint y: 174, endPoint x: 661, endPoint y: 182, distance: 15.9
click at [675, 174] on link "Vehicles" at bounding box center [692, 174] width 61 height 39
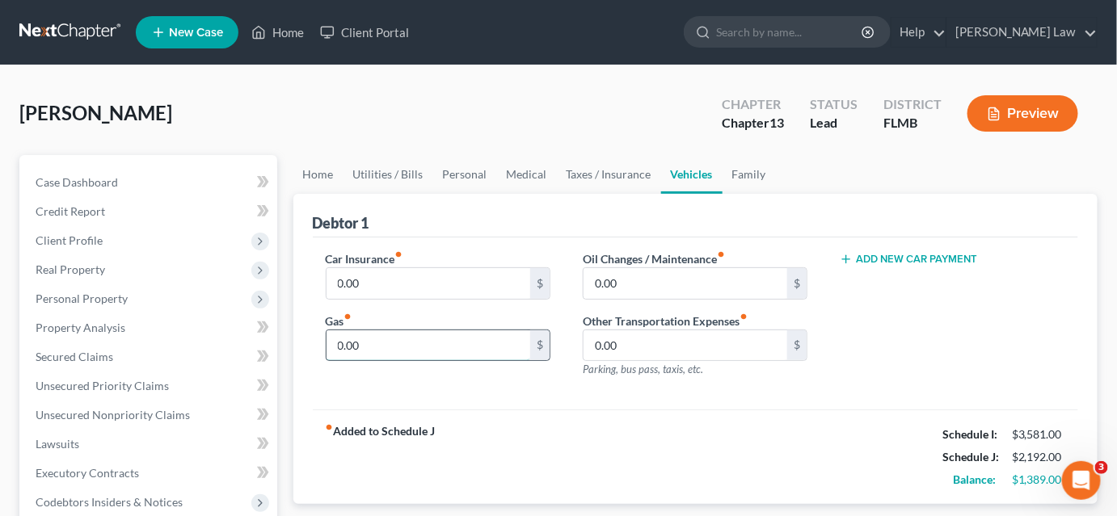
click at [369, 352] on input "0.00" at bounding box center [428, 345] width 204 height 31
type input "300.00"
click at [454, 293] on input "0.00" at bounding box center [428, 283] width 204 height 31
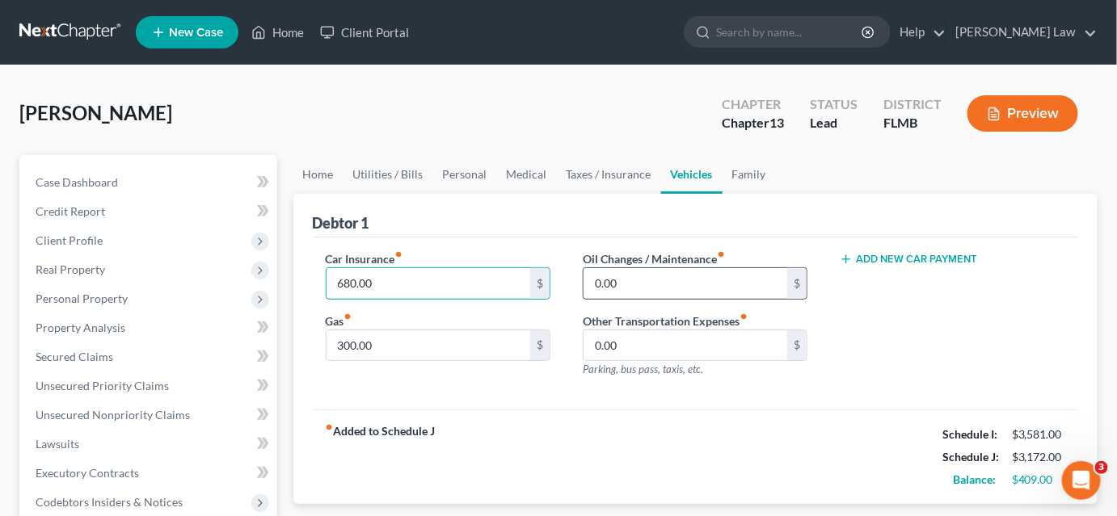
type input "680.00"
click at [657, 280] on input "0.00" at bounding box center [685, 283] width 204 height 31
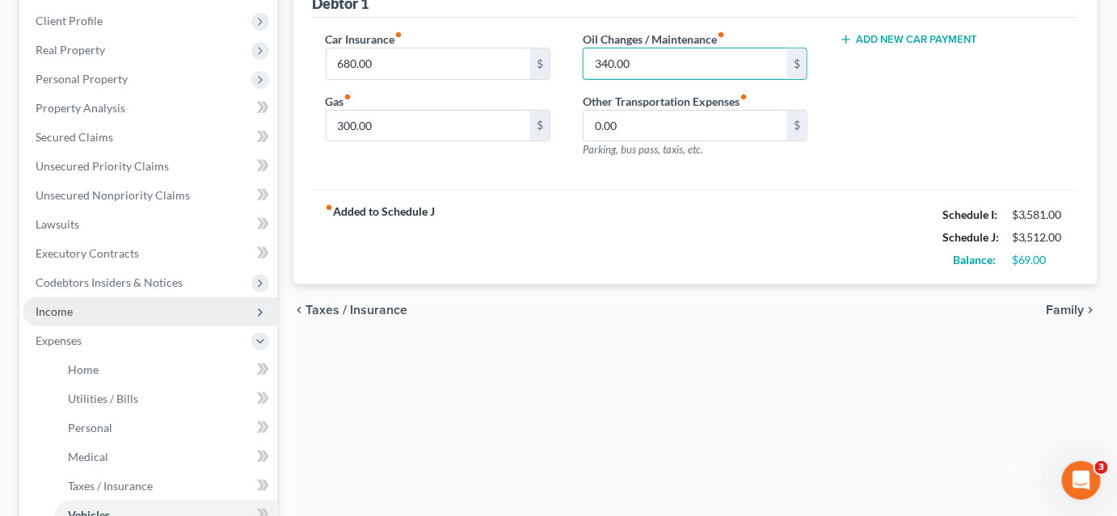
type input "340.00"
click at [99, 304] on span "Income" at bounding box center [150, 311] width 255 height 29
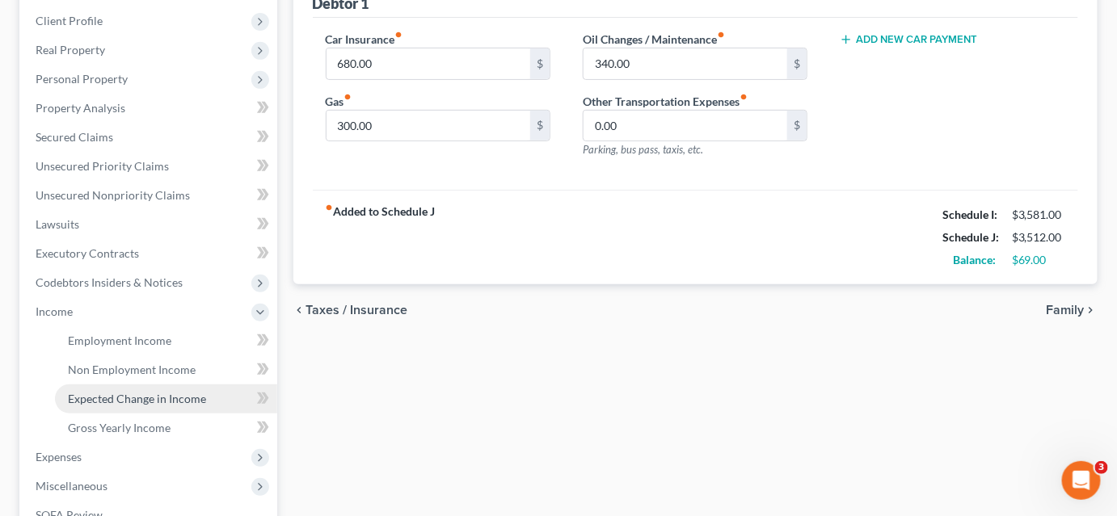
click at [131, 405] on link "Expected Change in Income" at bounding box center [166, 399] width 222 height 29
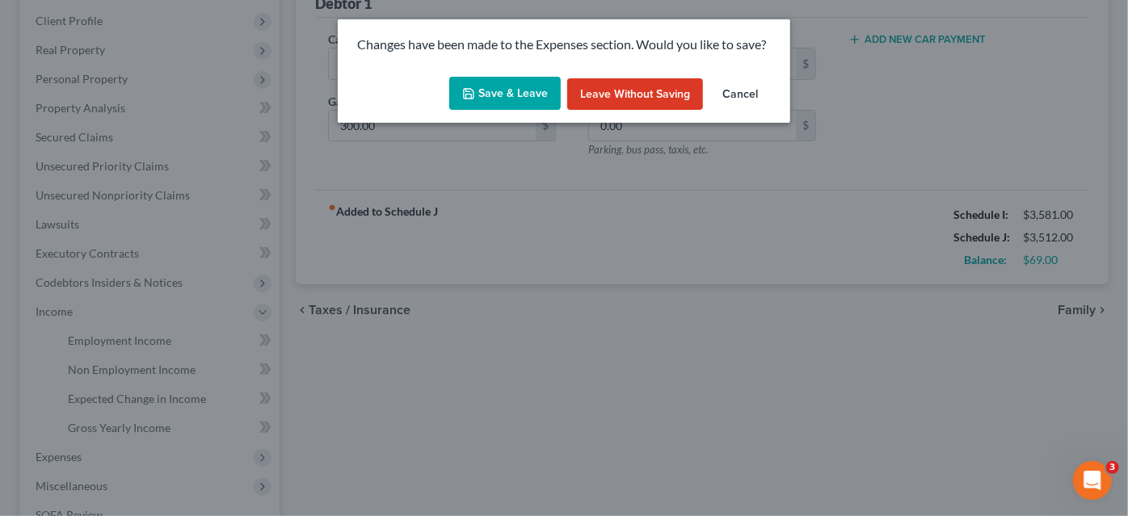
click at [534, 96] on button "Save & Leave" at bounding box center [505, 94] width 112 height 34
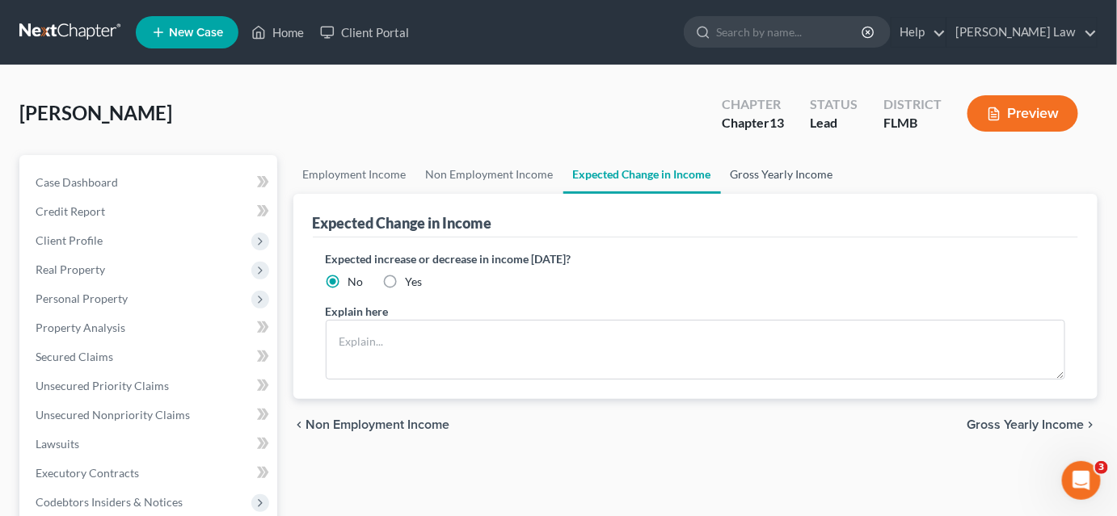
click at [744, 171] on link "Gross Yearly Income" at bounding box center [782, 174] width 122 height 39
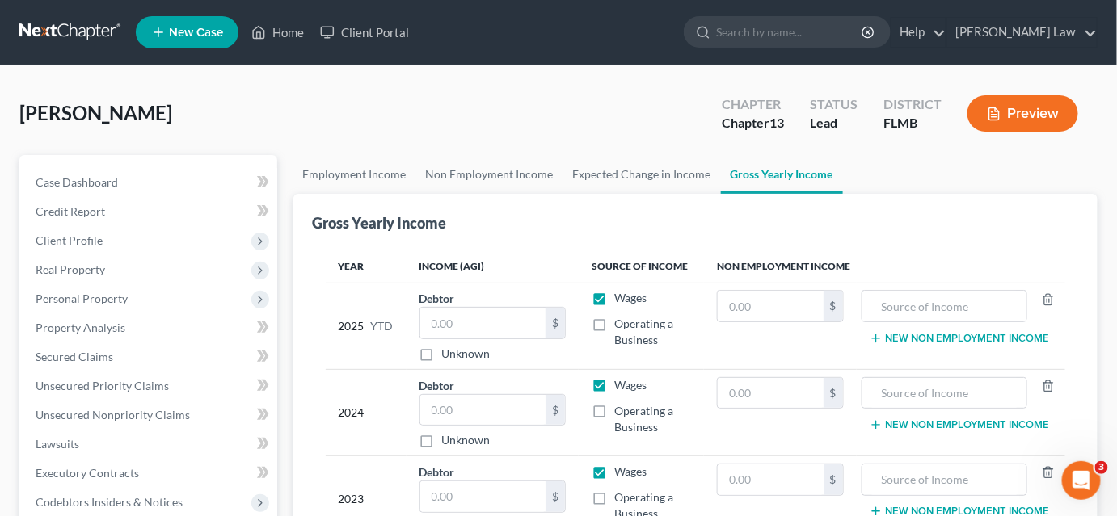
scroll to position [73, 0]
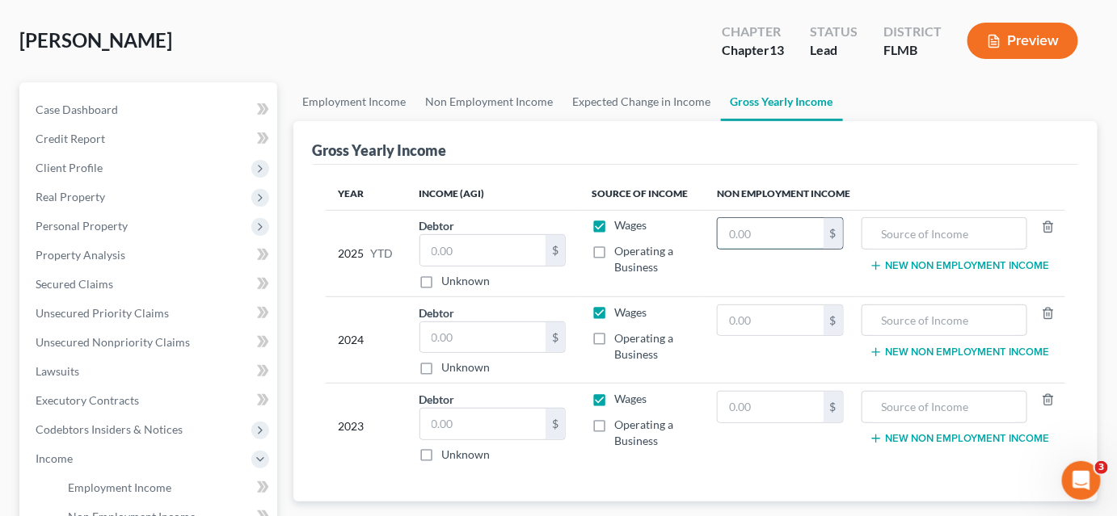
click at [747, 236] on input "text" at bounding box center [770, 233] width 105 height 31
type input "12,420.00"
click at [448, 340] on input "text" at bounding box center [482, 337] width 125 height 31
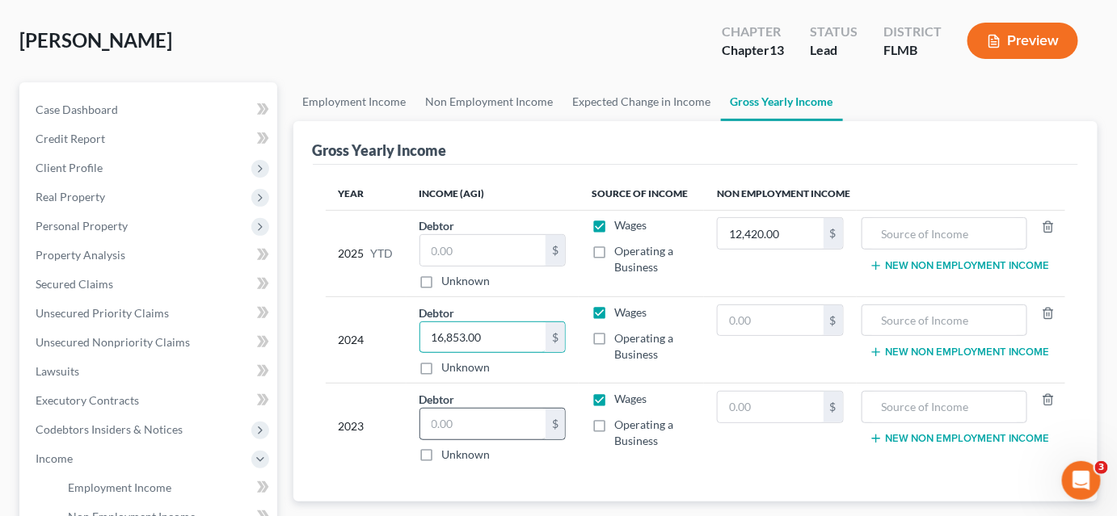
type input "16,853.00"
click at [438, 415] on input "text" at bounding box center [482, 424] width 125 height 31
type input "15,000.00"
click at [427, 248] on input "text" at bounding box center [482, 250] width 125 height 31
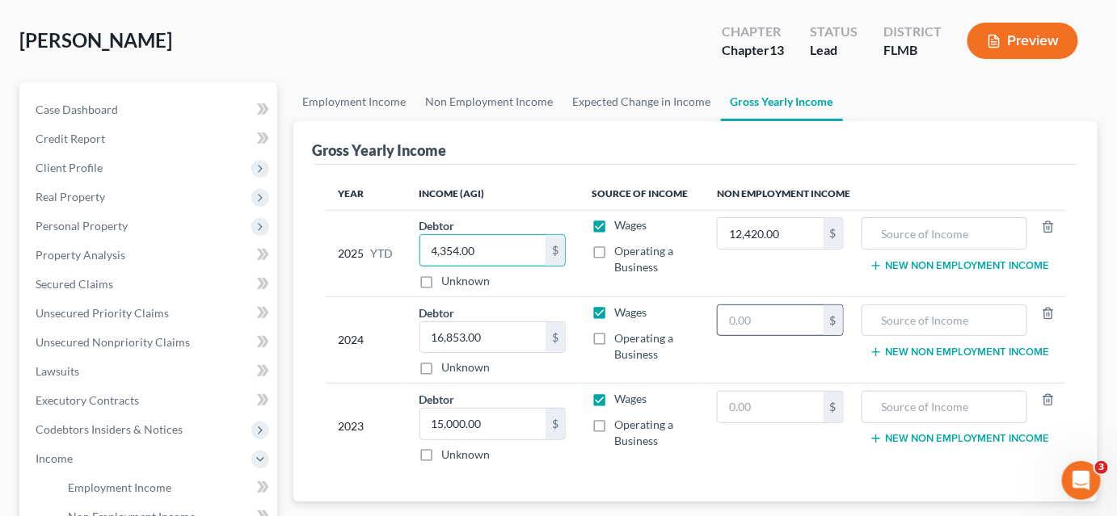
type input "4,354.00"
click at [742, 314] on input "text" at bounding box center [770, 320] width 105 height 31
type input "16,572.00"
click at [757, 404] on input "text" at bounding box center [770, 407] width 105 height 31
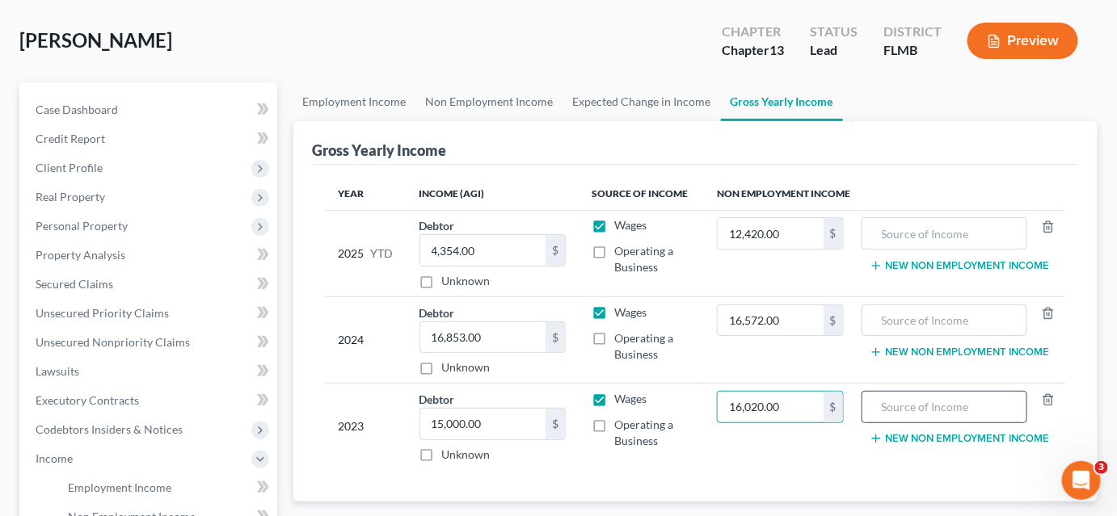
type input "16,020.00"
click at [941, 394] on input "text" at bounding box center [944, 407] width 148 height 31
click at [939, 398] on input "Social Security" at bounding box center [944, 407] width 148 height 31
click at [938, 398] on input "Social Security" at bounding box center [944, 407] width 148 height 31
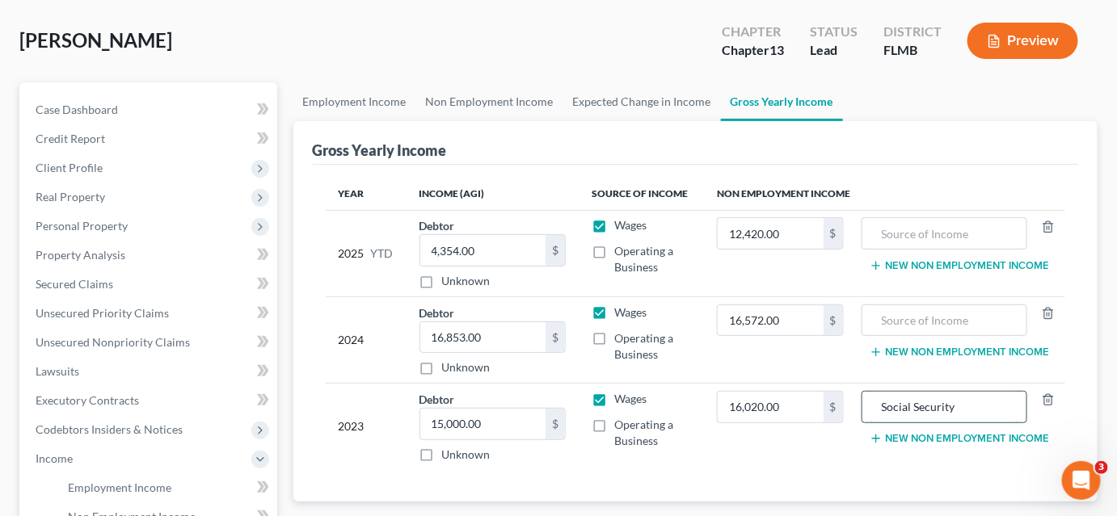
click at [938, 398] on input "Social Security" at bounding box center [944, 407] width 148 height 31
type input "Social Security"
click at [957, 311] on input "text" at bounding box center [944, 320] width 148 height 31
paste input "Social Security"
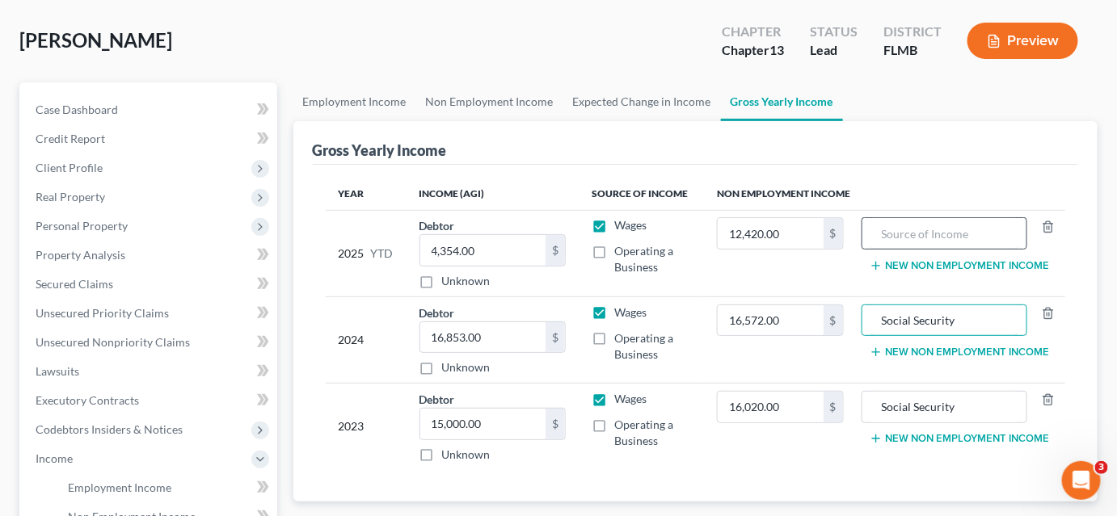
type input "Social Security"
click at [939, 236] on input "text" at bounding box center [944, 233] width 148 height 31
paste input "Social Security"
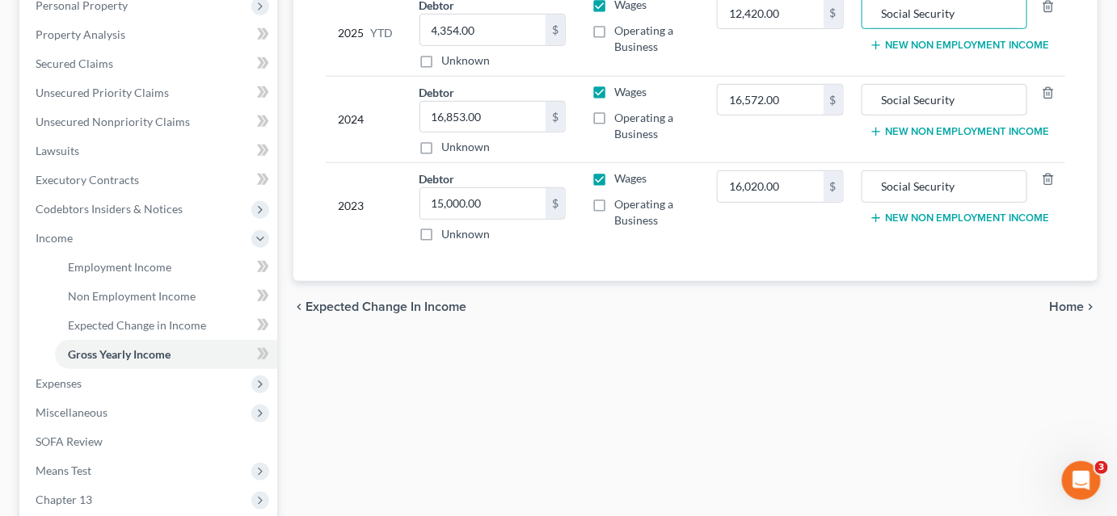
scroll to position [486, 0]
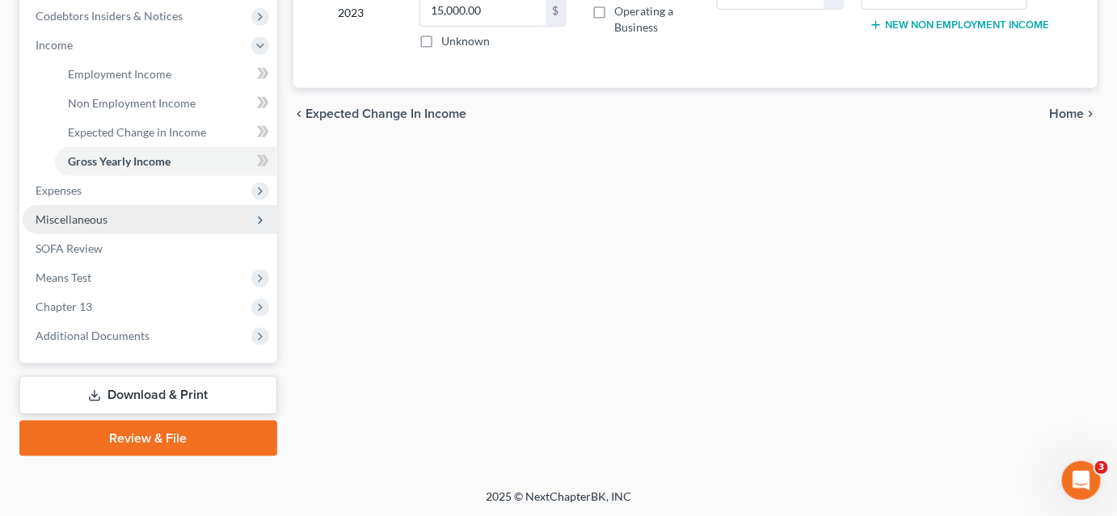
type input "Social Security"
click at [105, 225] on span "Miscellaneous" at bounding box center [72, 220] width 72 height 14
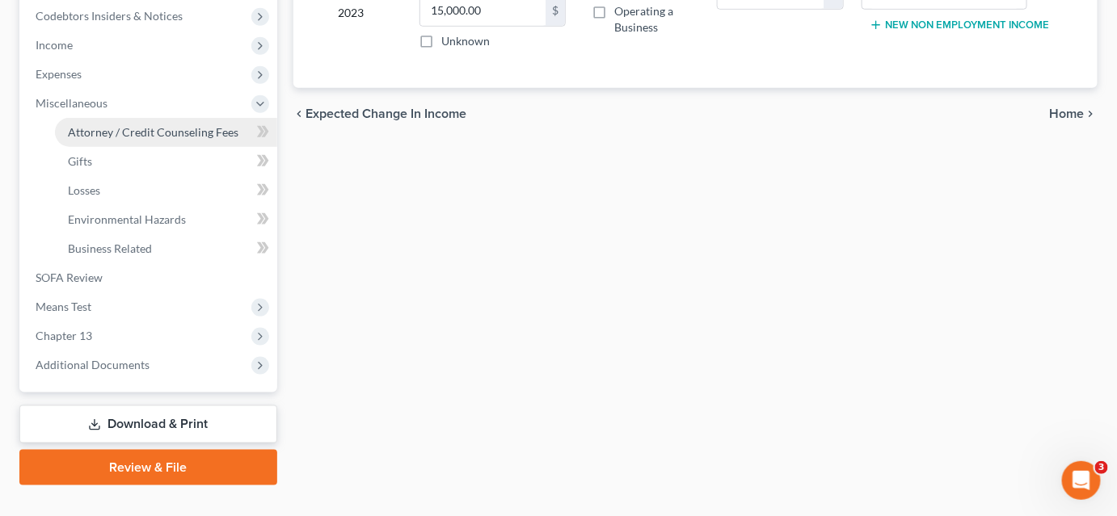
click at [146, 127] on span "Attorney / Credit Counseling Fees" at bounding box center [153, 132] width 170 height 14
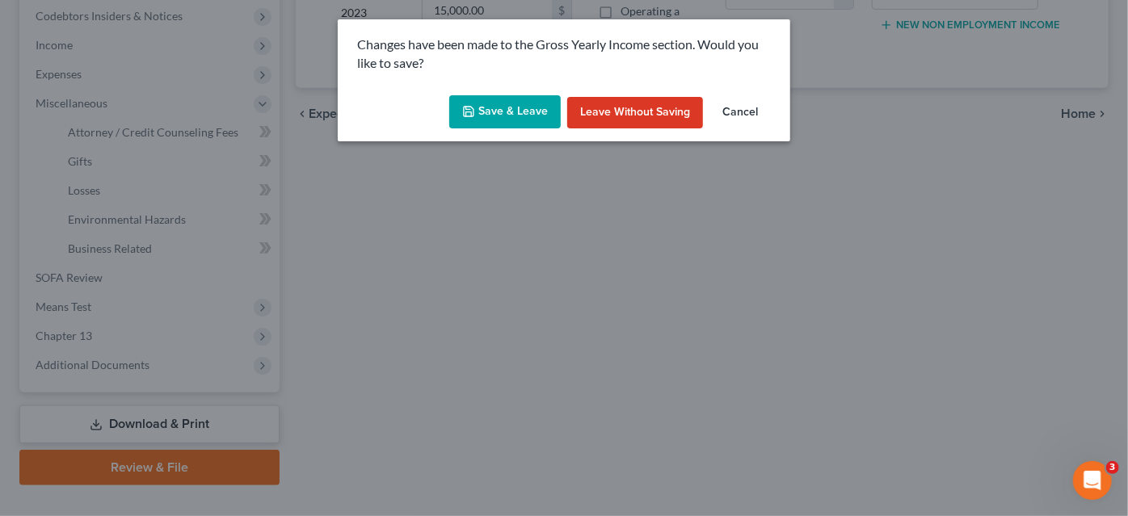
click at [495, 112] on button "Save & Leave" at bounding box center [505, 112] width 112 height 34
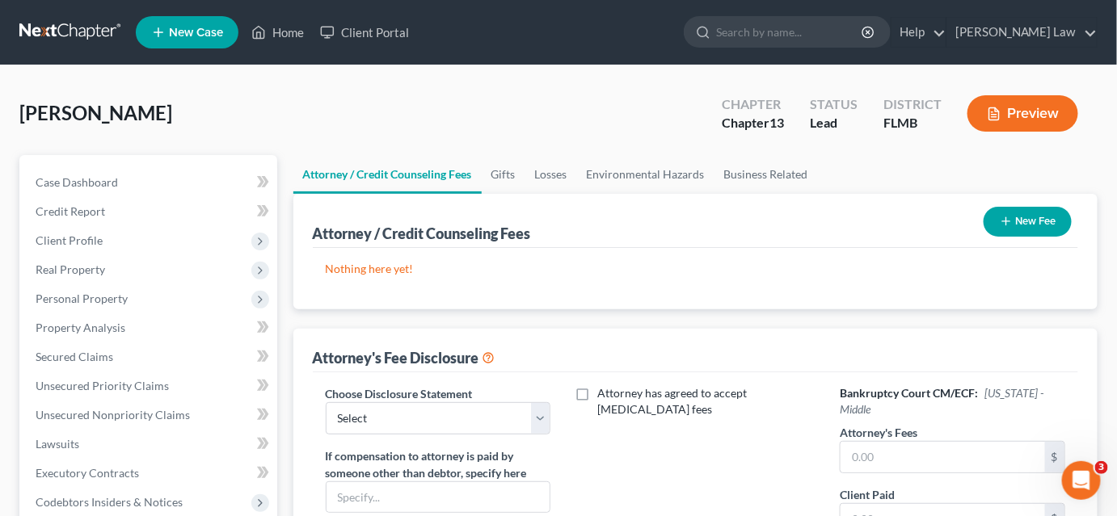
click at [993, 228] on button "New Fee" at bounding box center [1027, 222] width 88 height 30
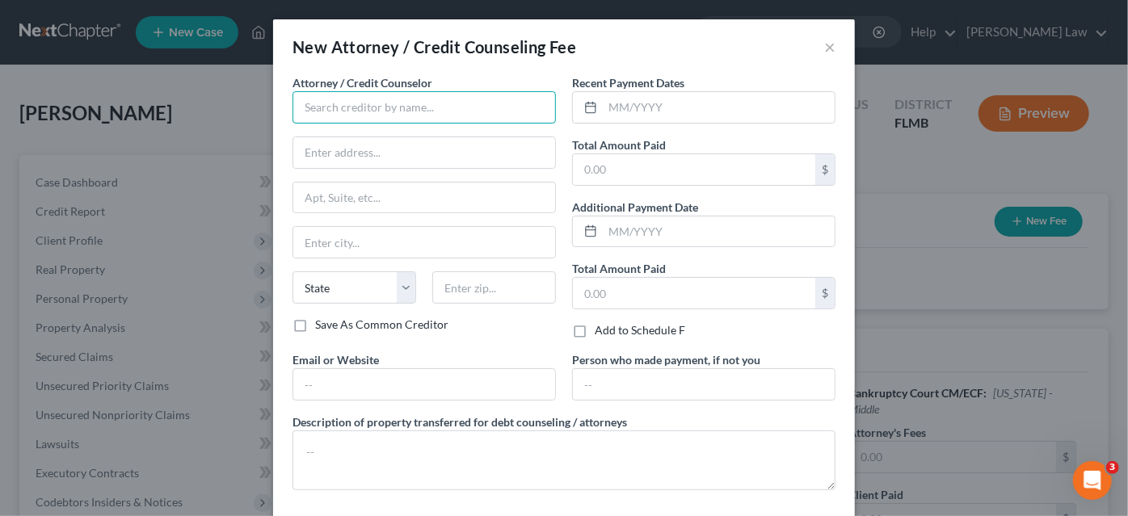
click at [351, 107] on input "text" at bounding box center [424, 107] width 263 height 32
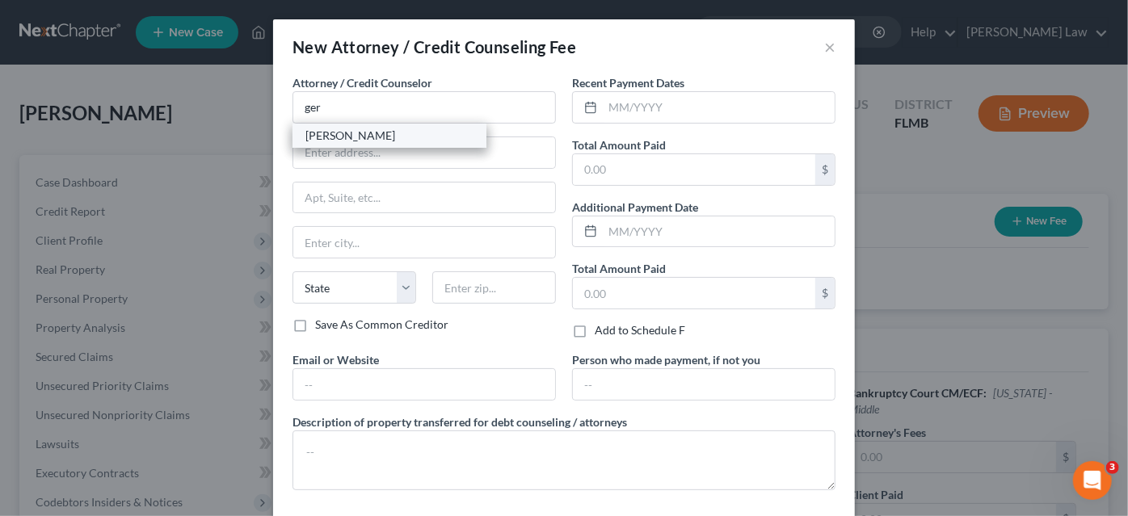
click at [437, 133] on div "[PERSON_NAME]" at bounding box center [389, 136] width 168 height 16
type input "[PERSON_NAME]"
type input "[STREET_ADDRESS]"
type input "#404"
type input "[GEOGRAPHIC_DATA]"
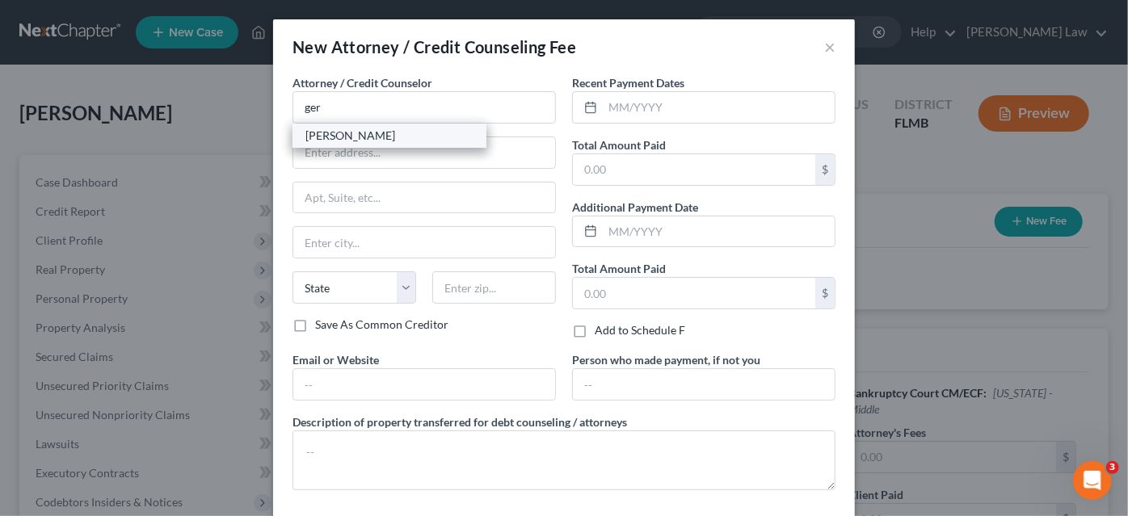
select select "9"
type input "32202"
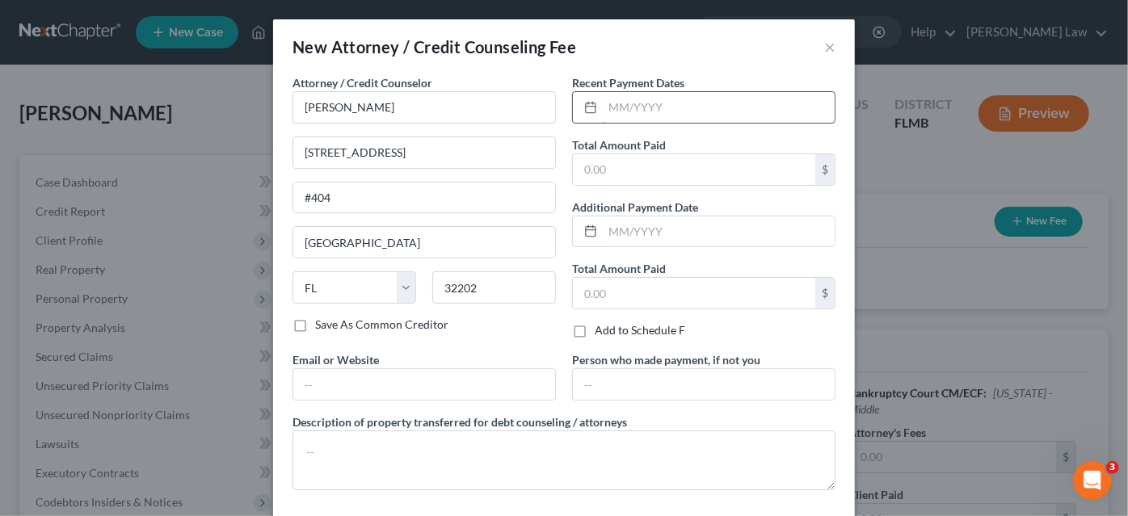
click at [631, 107] on input "text" at bounding box center [719, 107] width 232 height 31
type input "[DATE]"
click at [633, 165] on input "text" at bounding box center [694, 169] width 242 height 31
type input "750.00"
click at [678, 112] on input "[DATE]" at bounding box center [719, 107] width 232 height 31
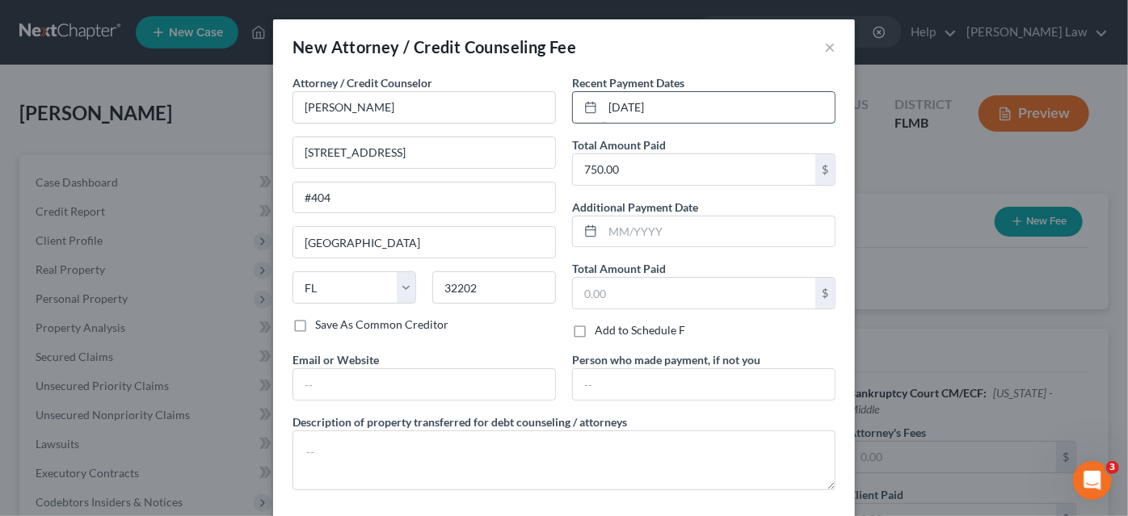
click at [678, 112] on input "[DATE]" at bounding box center [719, 107] width 232 height 31
click at [613, 111] on input "[DATE]" at bounding box center [719, 107] width 232 height 31
type input "[DATE]"
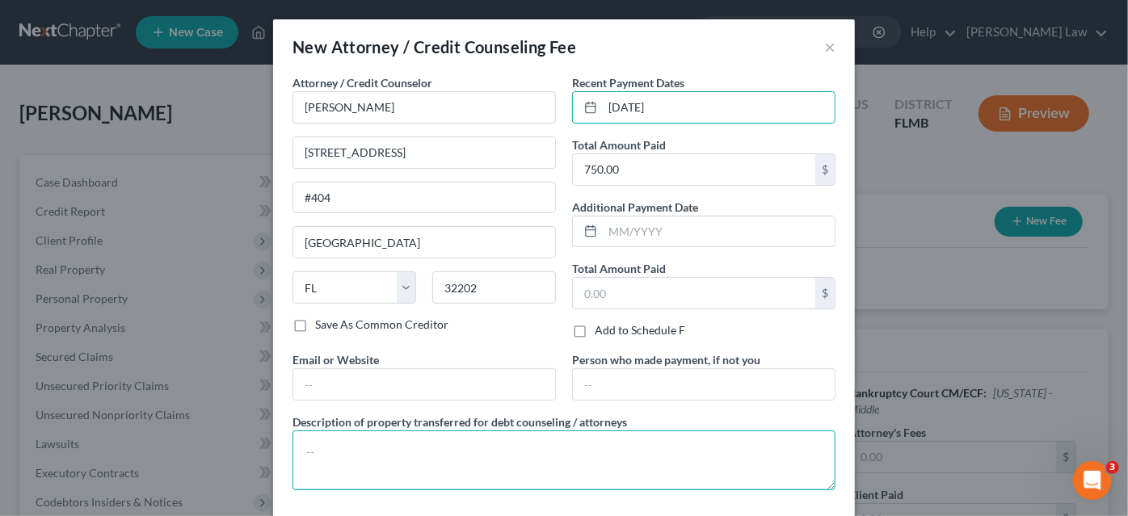
click at [440, 454] on textarea at bounding box center [564, 461] width 543 height 60
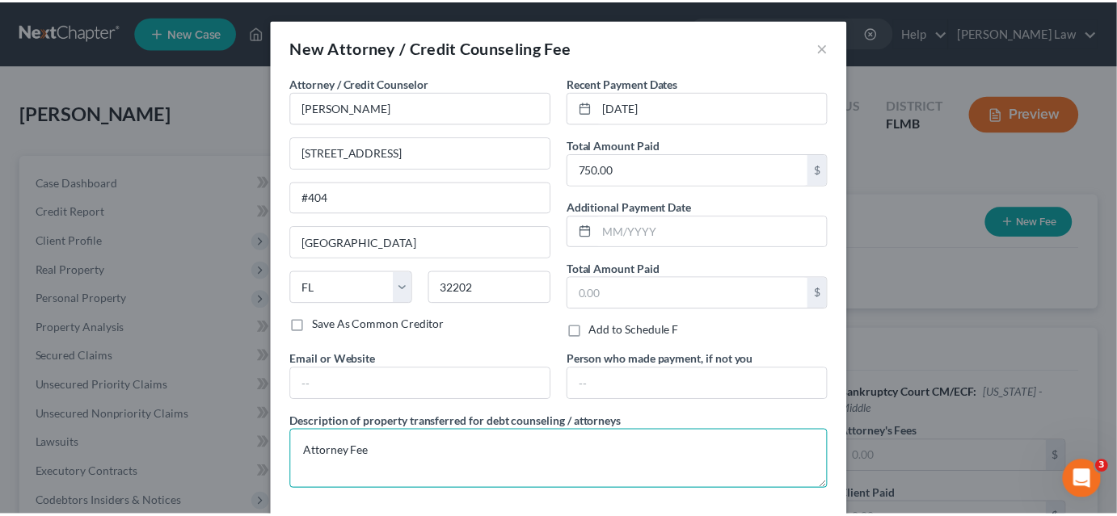
scroll to position [73, 0]
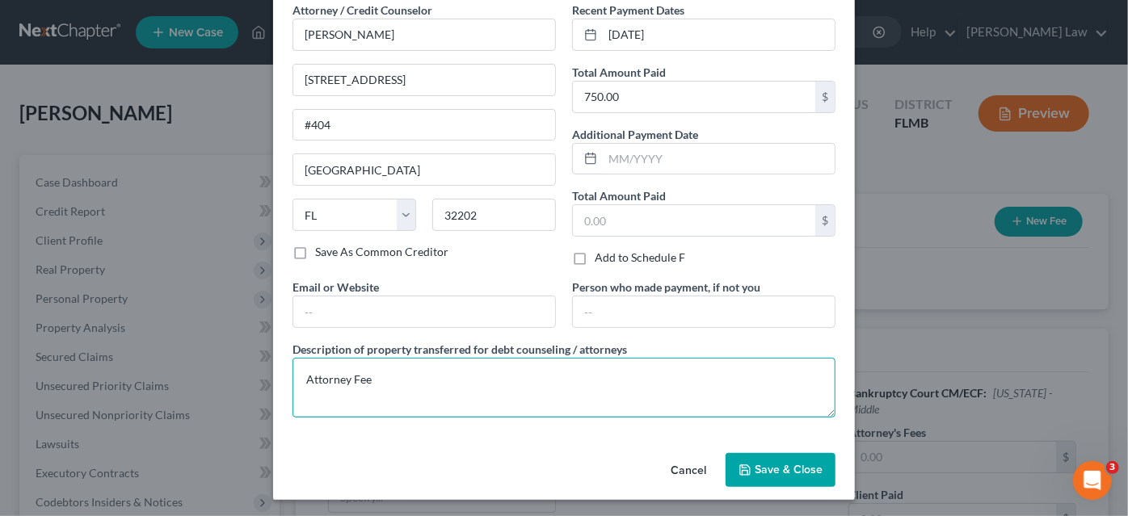
type textarea "Attorney Fee"
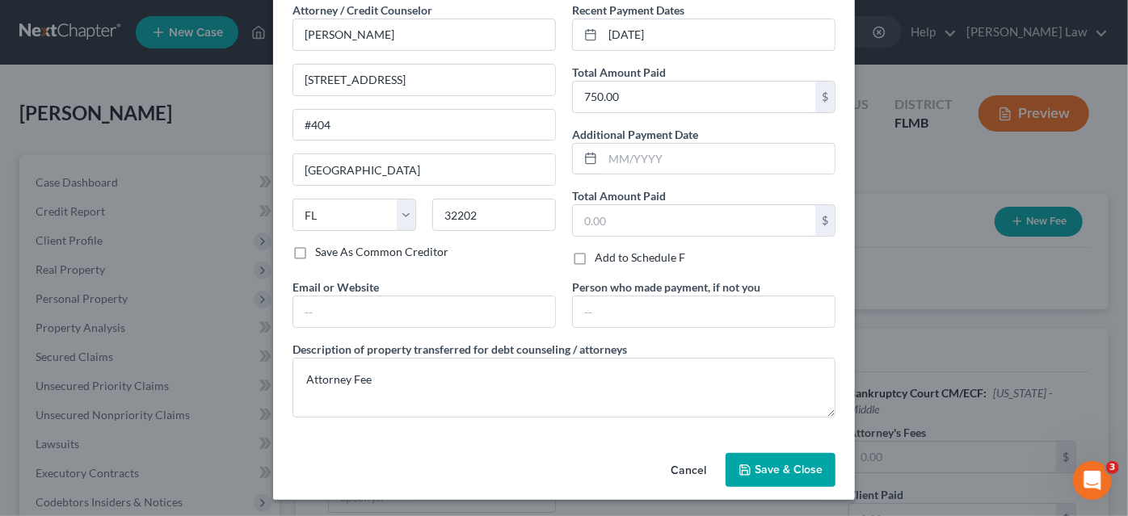
click at [729, 461] on button "Save & Close" at bounding box center [781, 470] width 110 height 34
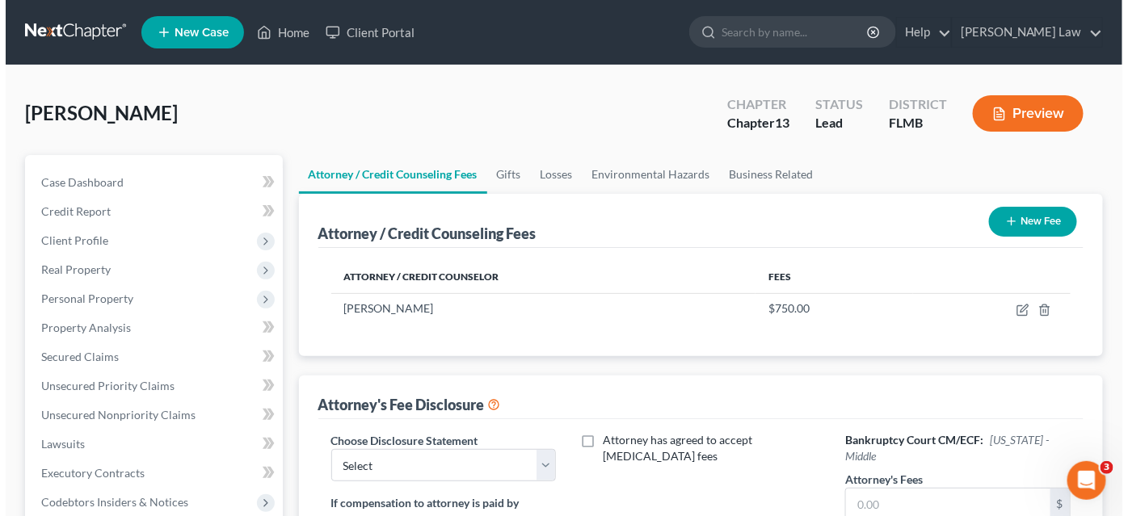
scroll to position [220, 0]
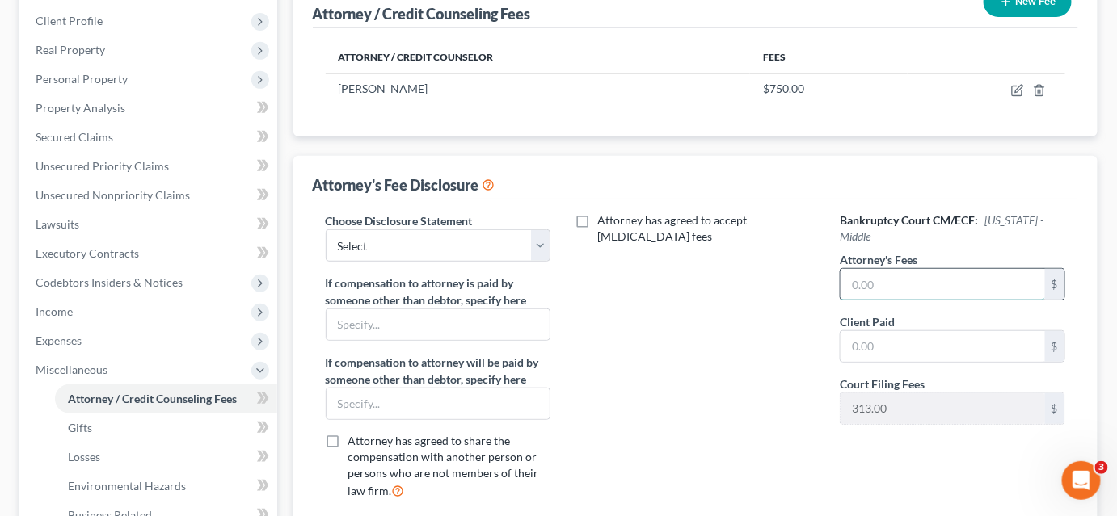
click at [869, 269] on input "text" at bounding box center [942, 284] width 204 height 31
type input "750.00"
click at [852, 331] on input "text" at bounding box center [942, 346] width 204 height 31
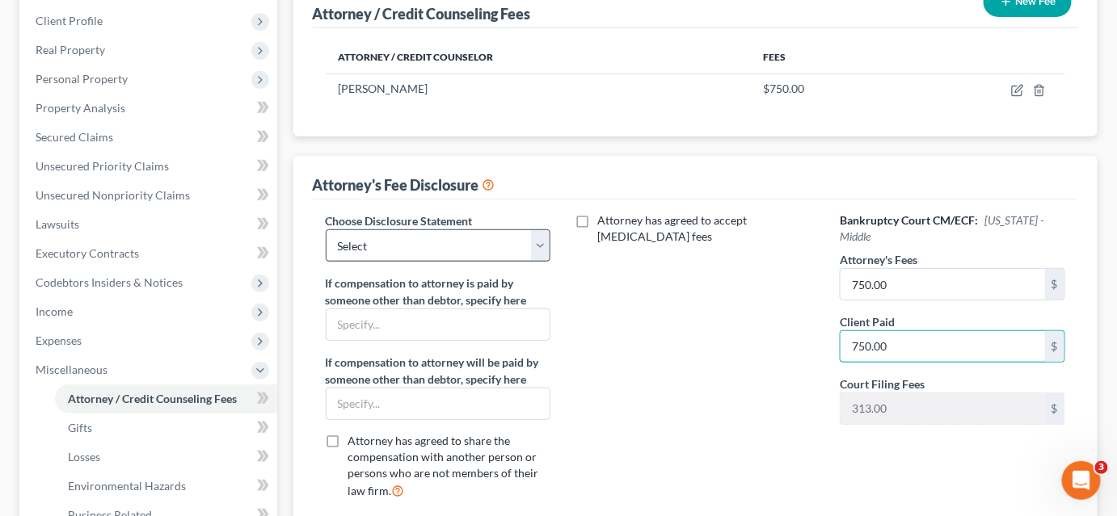
type input "750.00"
drag, startPoint x: 338, startPoint y: 229, endPoint x: 351, endPoint y: 239, distance: 16.2
click at [339, 229] on select "Select Attorney" at bounding box center [438, 245] width 225 height 32
select select "0"
click at [326, 229] on select "Select Attorney" at bounding box center [438, 245] width 225 height 32
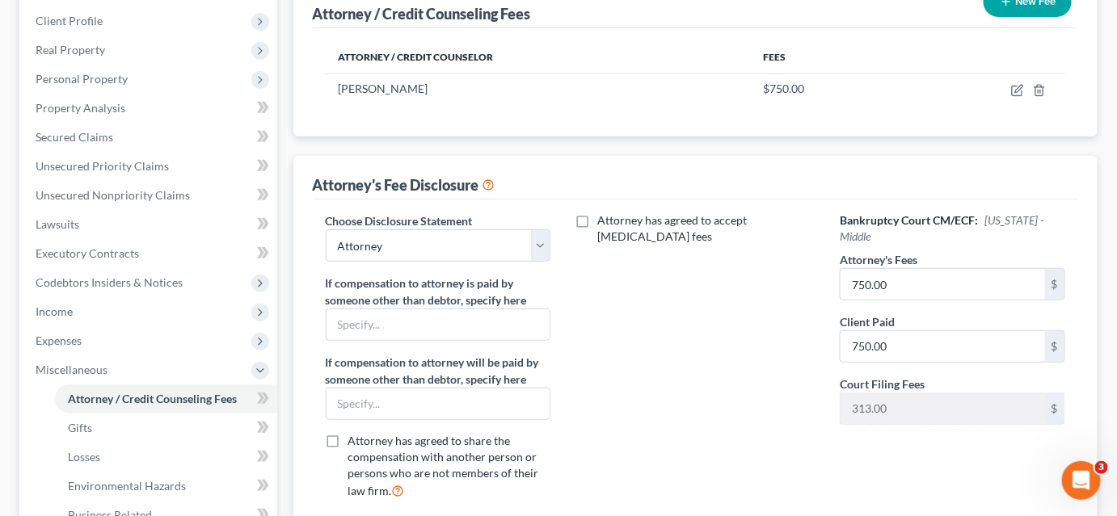
click at [1006, 6] on icon "button" at bounding box center [1006, 1] width 13 height 13
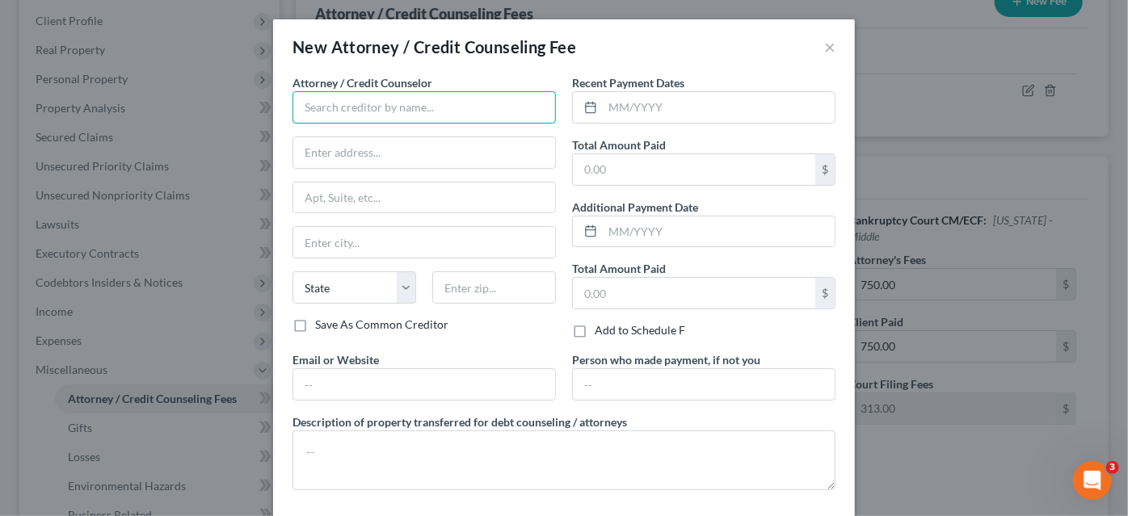
click at [326, 103] on input "text" at bounding box center [424, 107] width 263 height 32
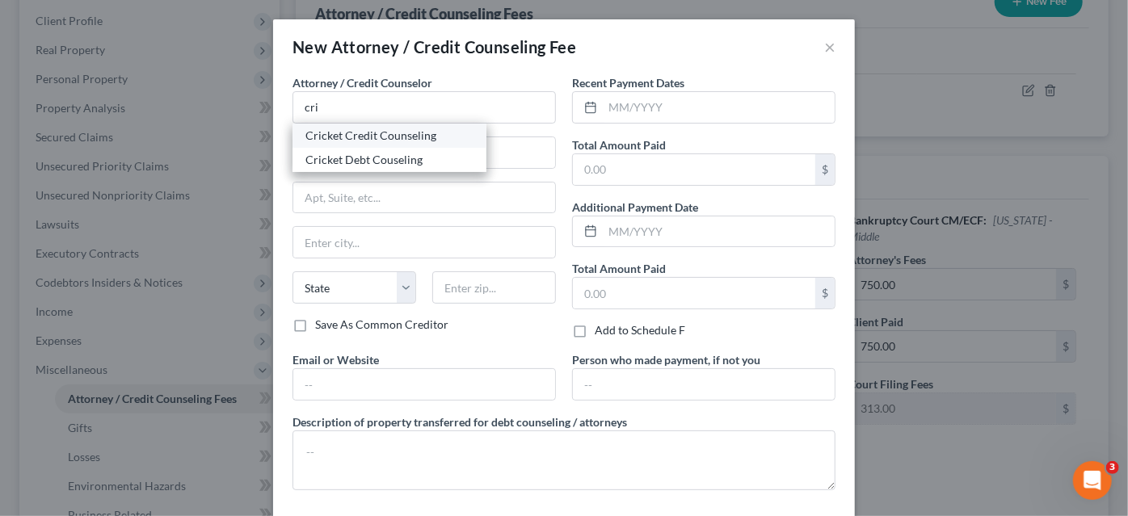
drag, startPoint x: 343, startPoint y: 137, endPoint x: 353, endPoint y: 135, distance: 10.6
click at [343, 137] on div "Cricket Credit Counseling" at bounding box center [389, 136] width 168 height 16
type input "Cricket Credit Counseling"
type input "n/a"
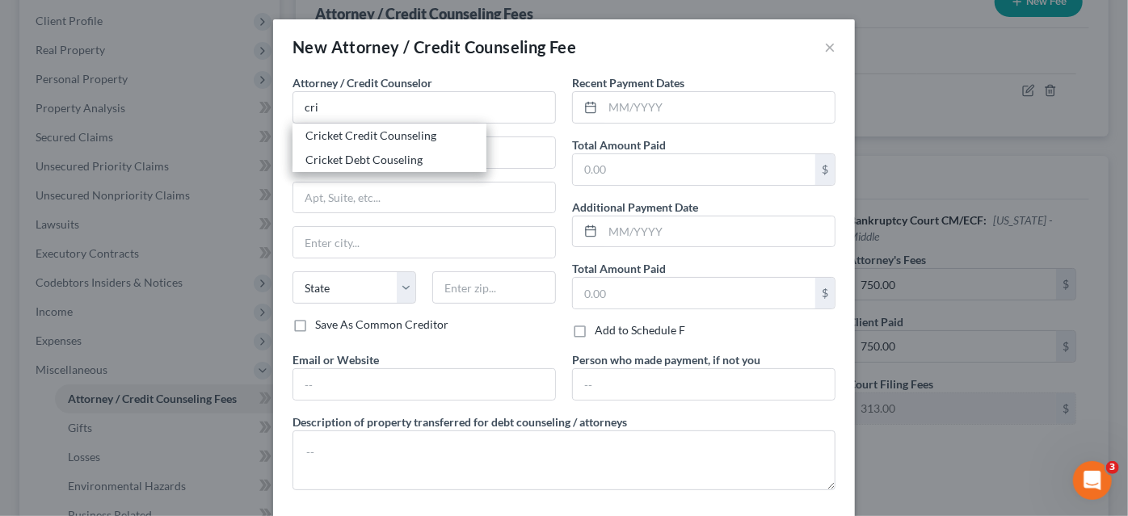
type input "n/a"
select select "9"
type input "n/a"
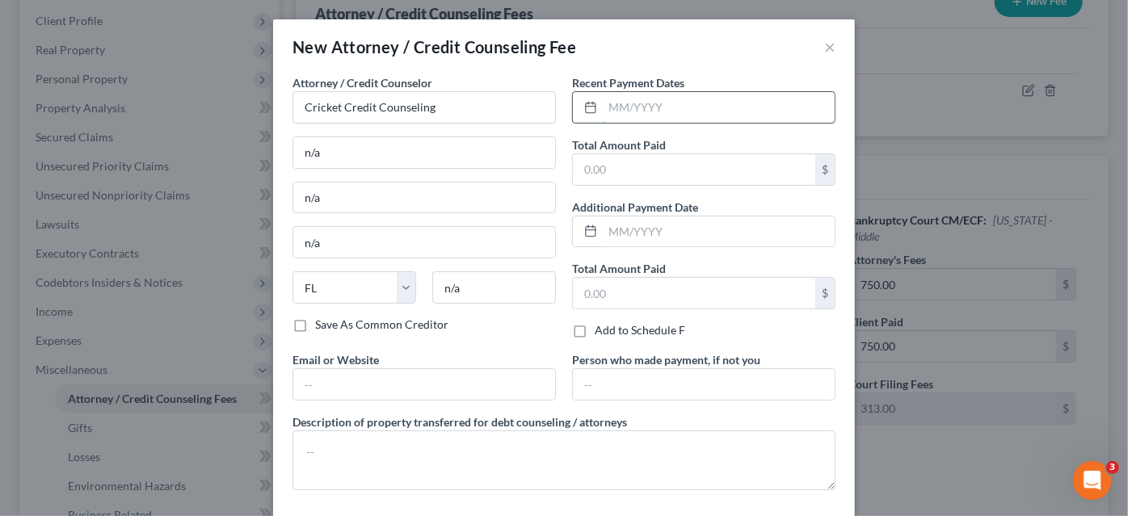
click at [642, 109] on input "text" at bounding box center [719, 107] width 232 height 31
type input "[DATE]"
click at [637, 178] on input "text" at bounding box center [694, 169] width 242 height 31
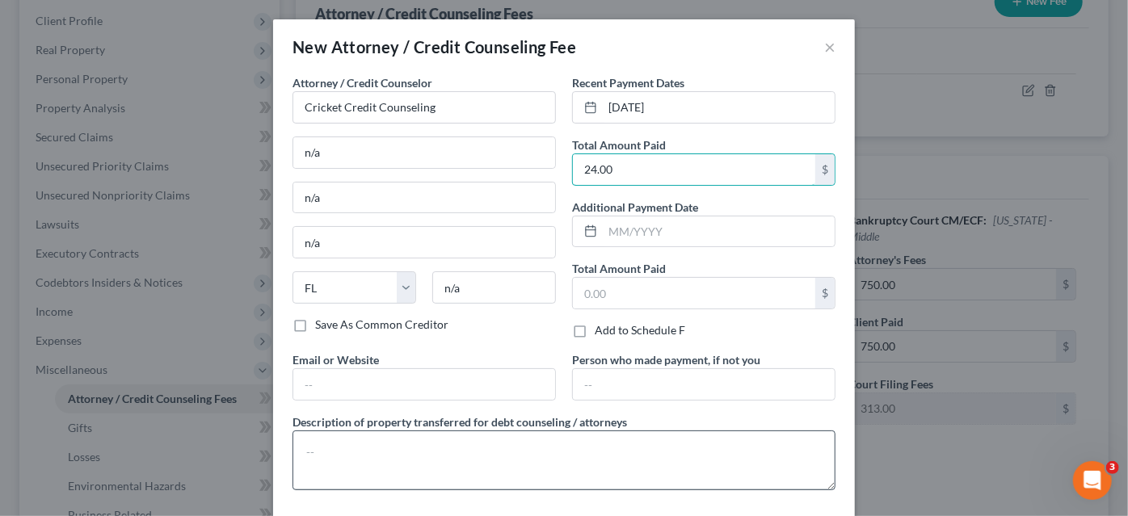
type input "24.00"
click at [442, 433] on textarea at bounding box center [564, 461] width 543 height 60
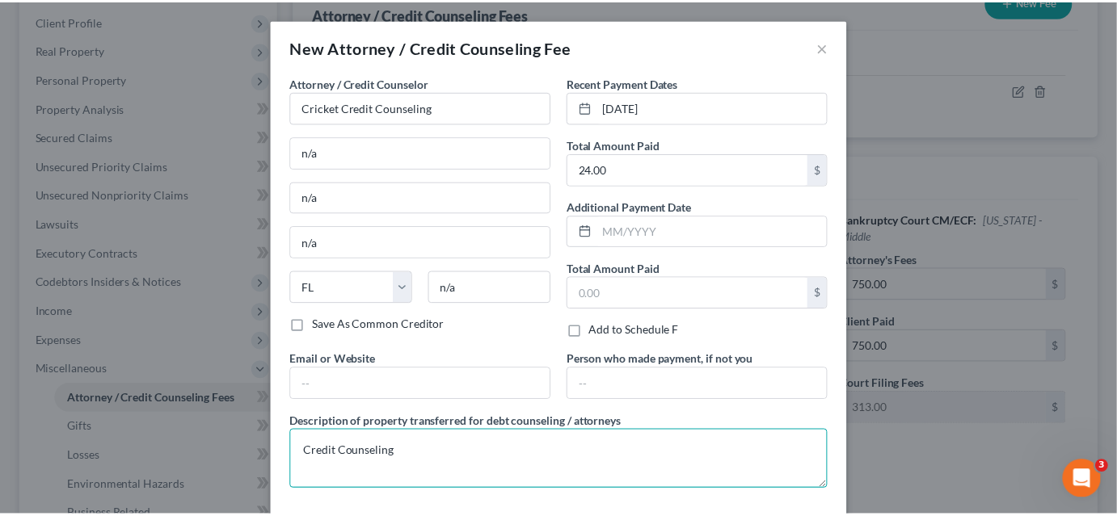
scroll to position [73, 0]
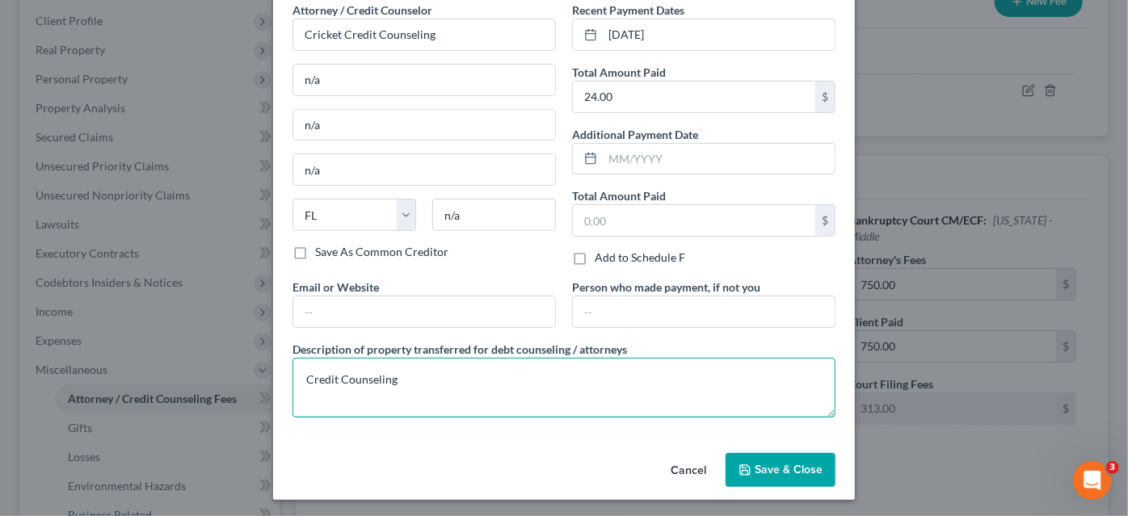
type textarea "Credit Counseling"
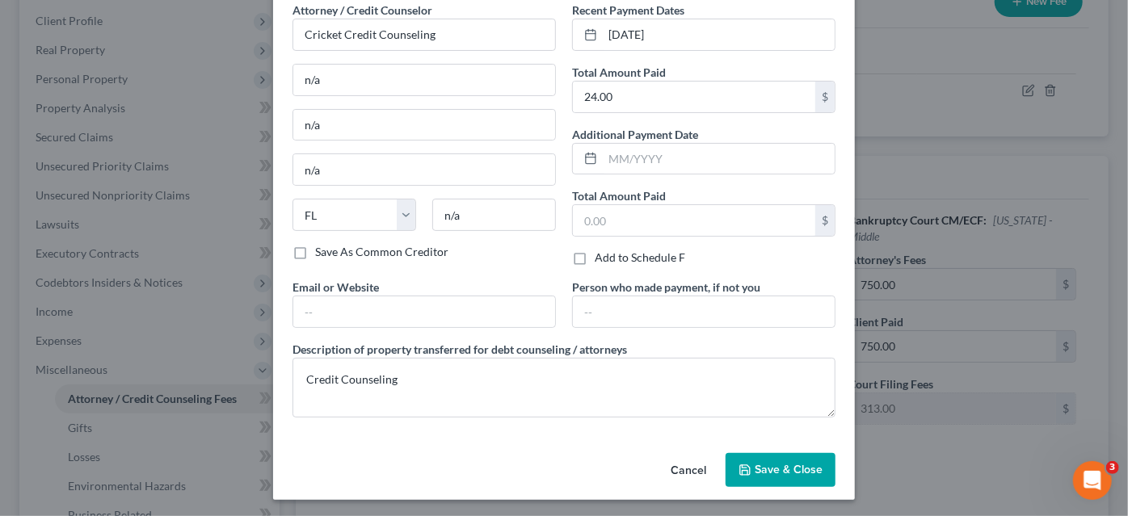
click at [750, 465] on button "Save & Close" at bounding box center [781, 470] width 110 height 34
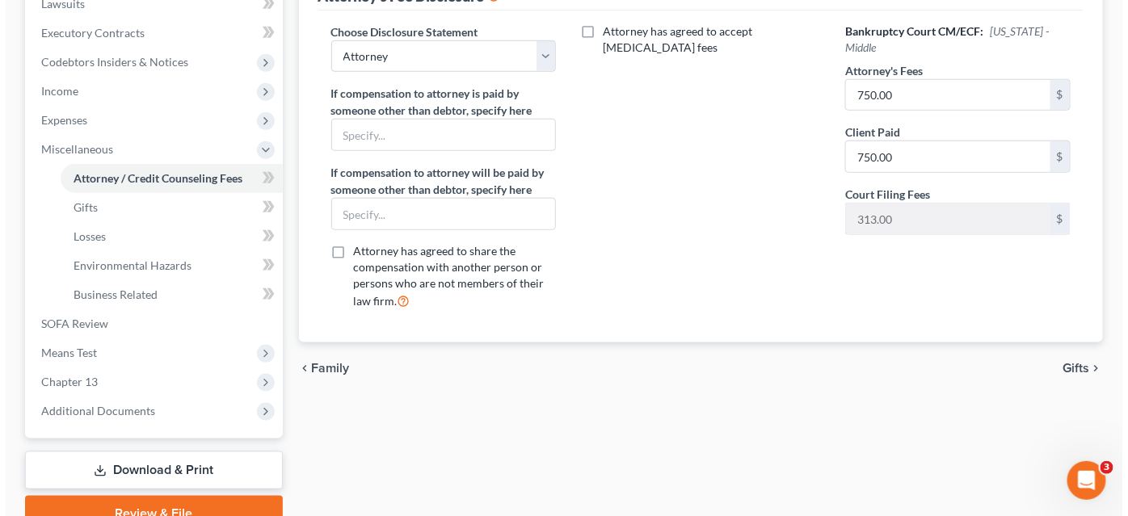
scroll to position [516, 0]
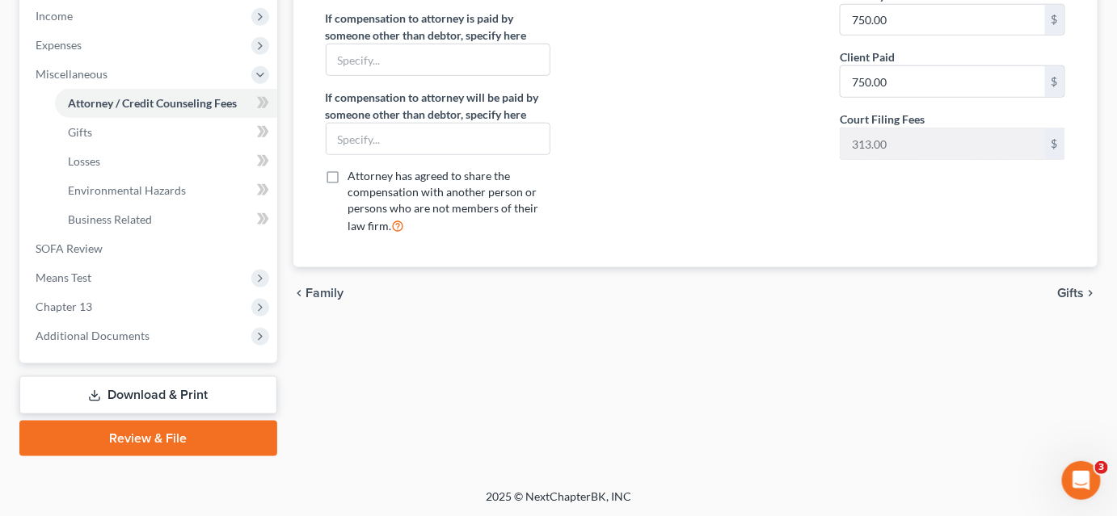
click at [202, 398] on link "Download & Print" at bounding box center [148, 396] width 258 height 38
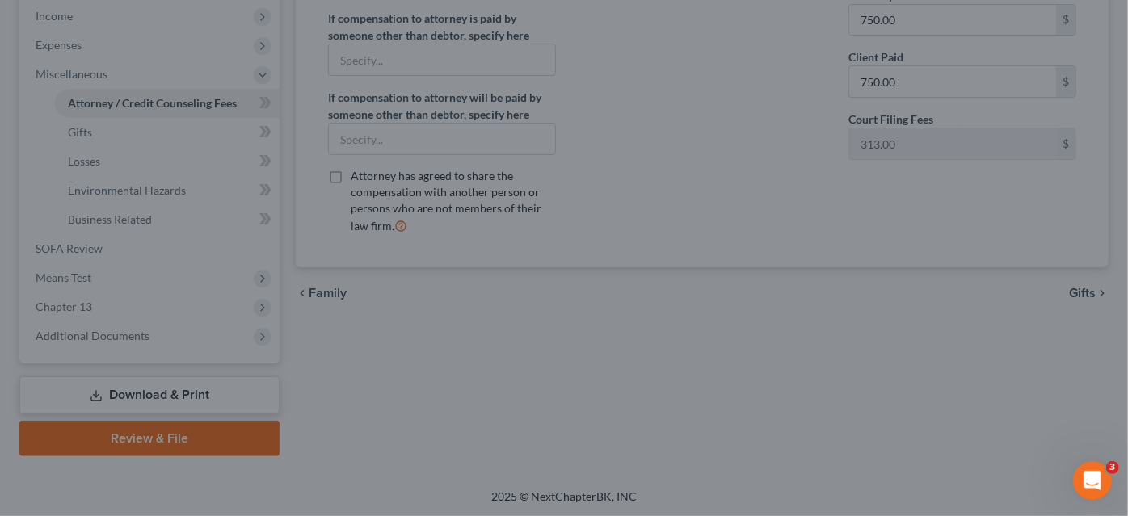
click at [205, 345] on div at bounding box center [564, 258] width 1128 height 516
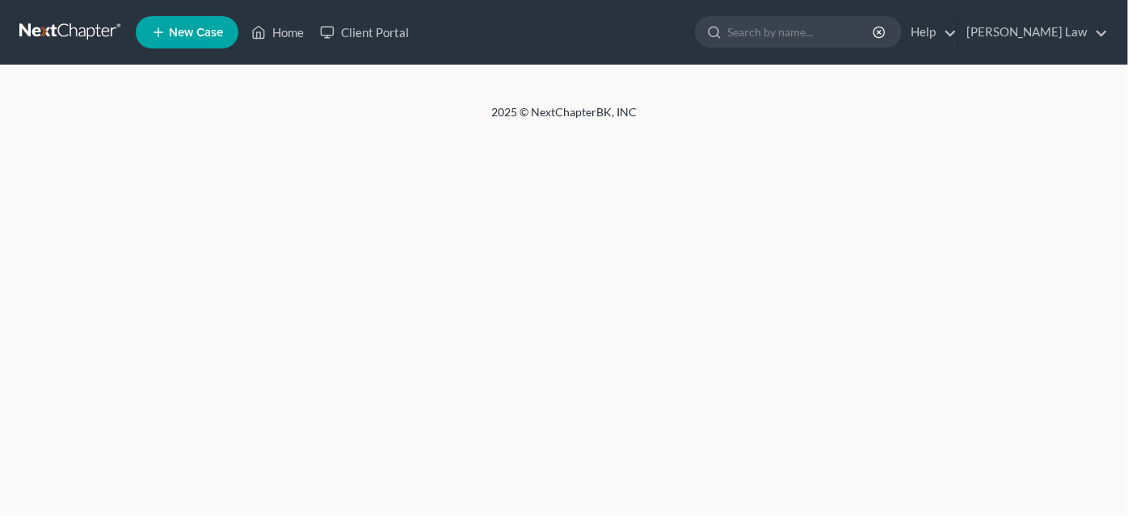
select select "0"
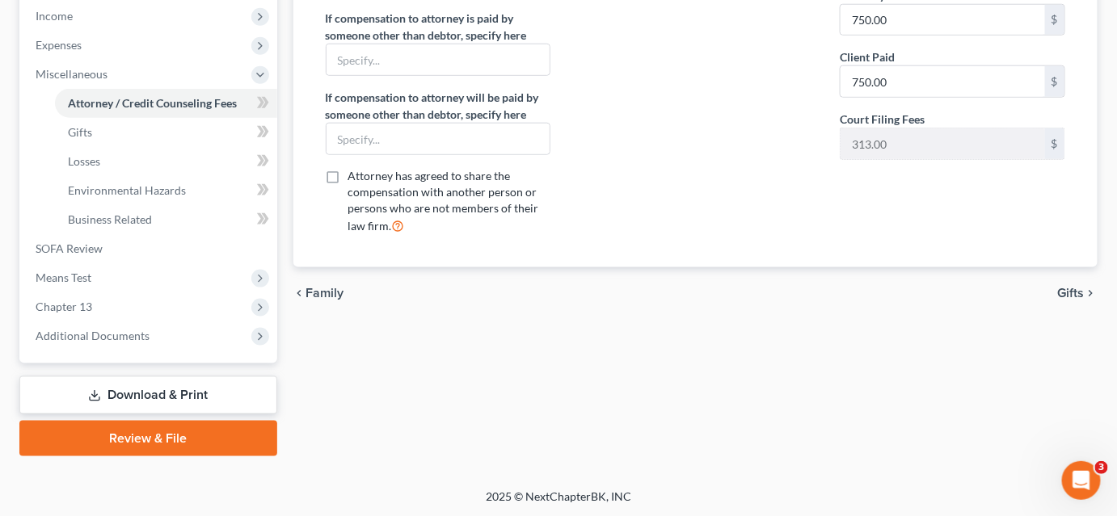
click at [183, 398] on link "Download & Print" at bounding box center [148, 396] width 258 height 38
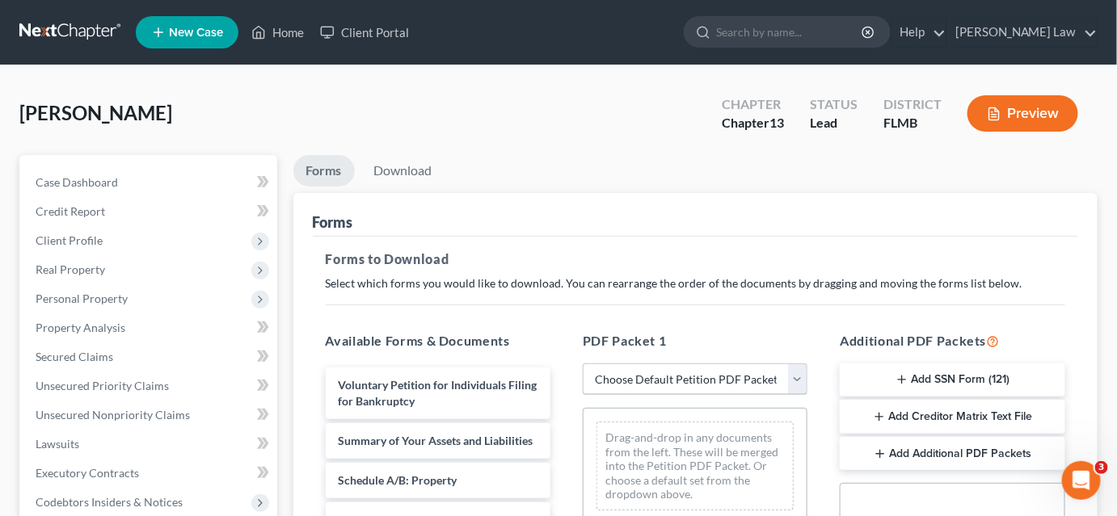
click at [629, 381] on select "Choose Default Petition PDF Packet Complete Bankruptcy Petition (all forms and …" at bounding box center [695, 380] width 225 height 32
select select "0"
click at [583, 364] on select "Choose Default Petition PDF Packet Complete Bankruptcy Petition (all forms and …" at bounding box center [695, 380] width 225 height 32
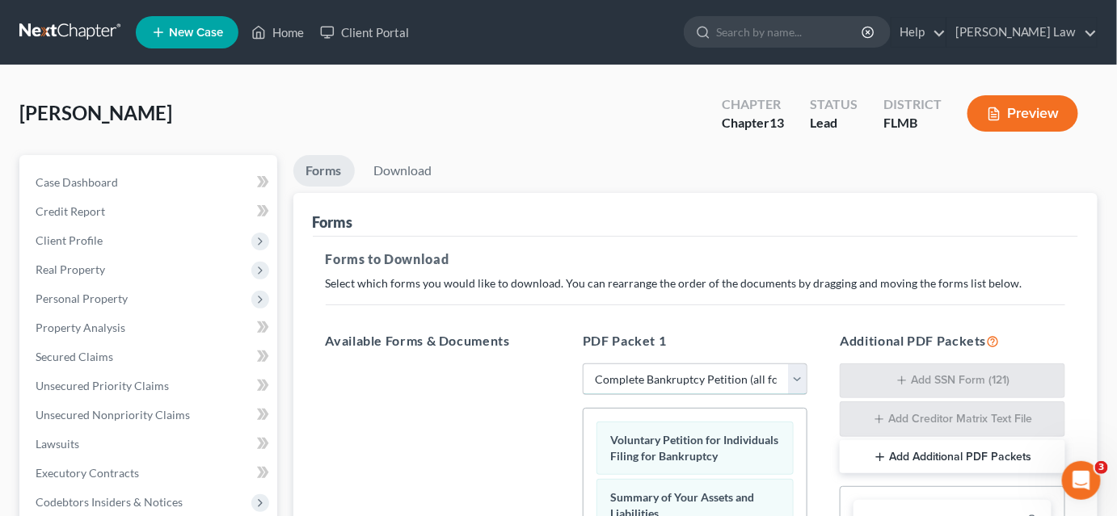
scroll to position [146, 0]
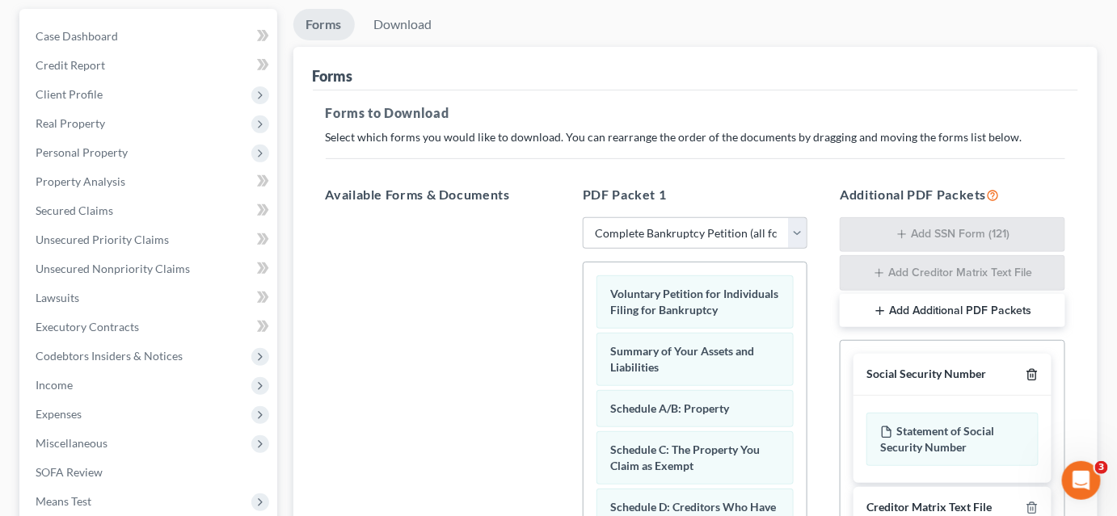
click at [1035, 370] on icon "button" at bounding box center [1031, 375] width 7 height 11
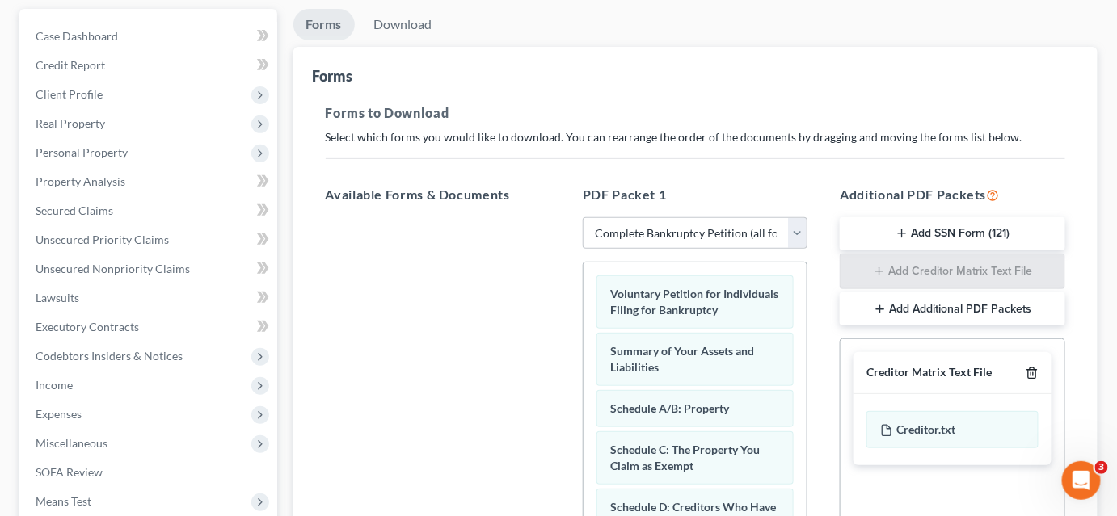
click at [1035, 368] on icon "button" at bounding box center [1031, 373] width 7 height 11
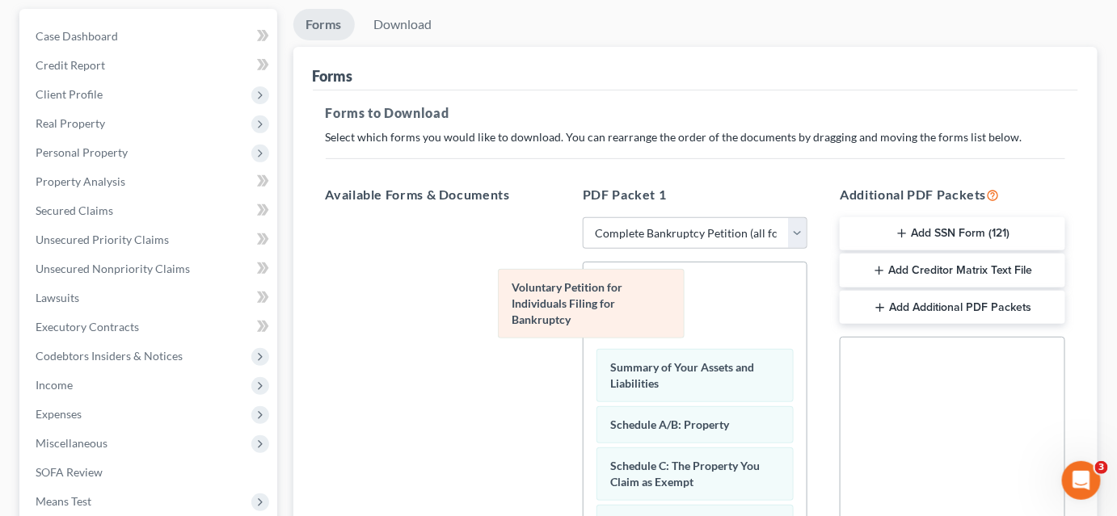
drag, startPoint x: 719, startPoint y: 309, endPoint x: 532, endPoint y: 283, distance: 189.3
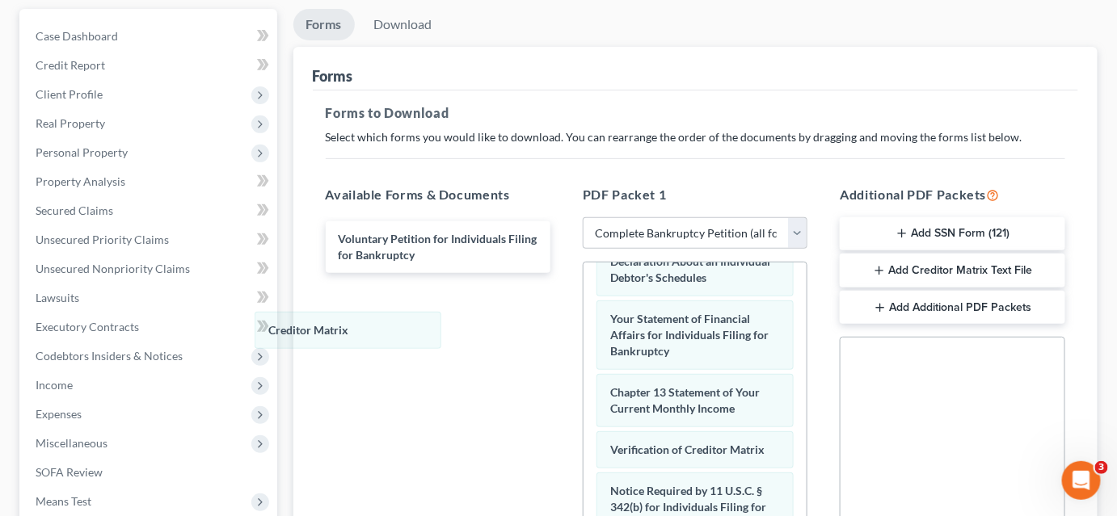
drag, startPoint x: 687, startPoint y: 408, endPoint x: 410, endPoint y: 352, distance: 282.7
click at [583, 326] on div "Creditor Matrix Summary of Your Assets and Liabilities Schedule A/B: Property S…" at bounding box center [694, 242] width 223 height 927
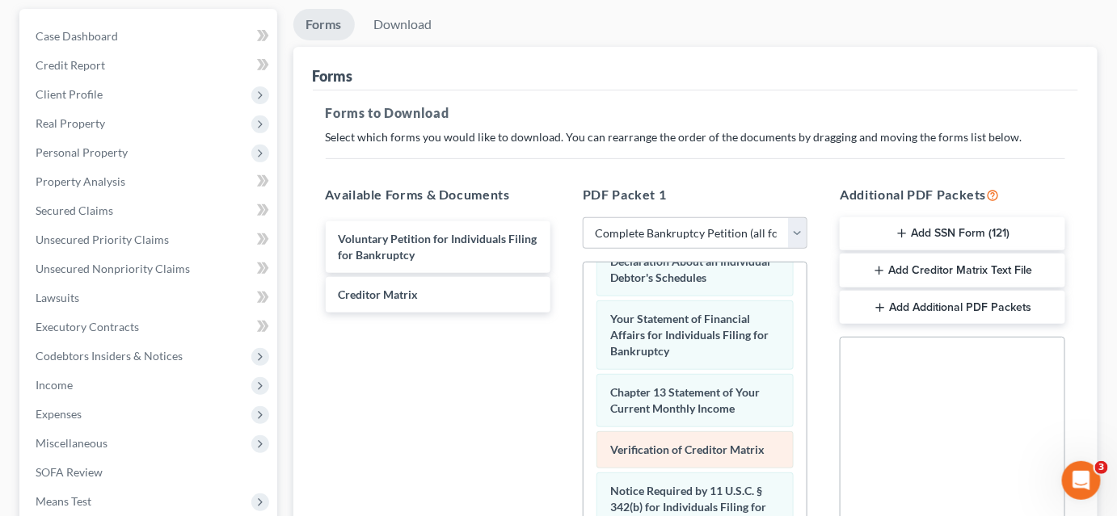
click at [583, 373] on div "Summary of Your Assets and Liabilities Schedule A/B: Property Schedule C: The P…" at bounding box center [694, 242] width 223 height 927
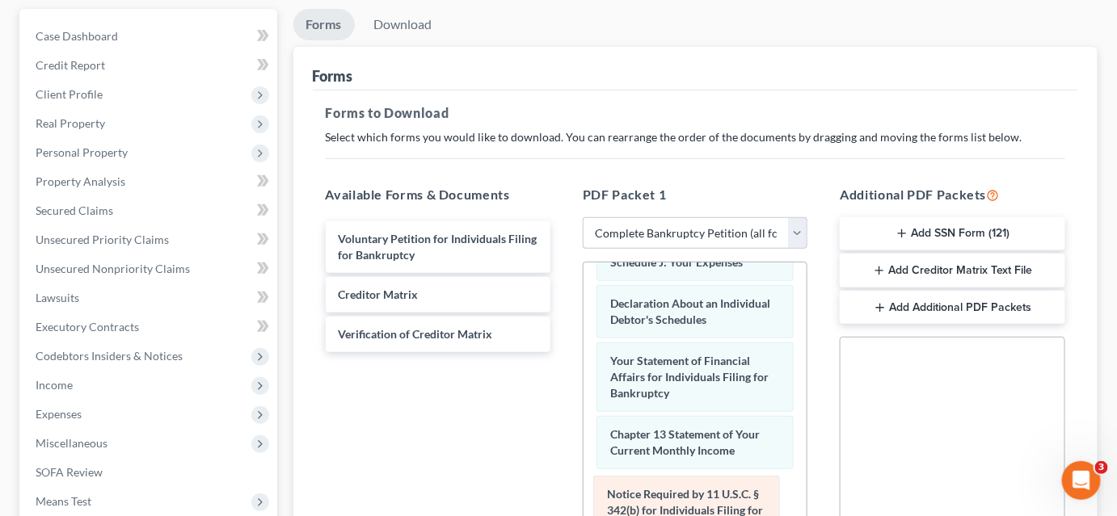
drag, startPoint x: 736, startPoint y: 490, endPoint x: 351, endPoint y: 319, distance: 421.5
click at [583, 324] on div "Notice Required by 11 U.S.C. § 342(b) for Individuals Filing for Bankruptcy Sum…" at bounding box center [694, 263] width 223 height 885
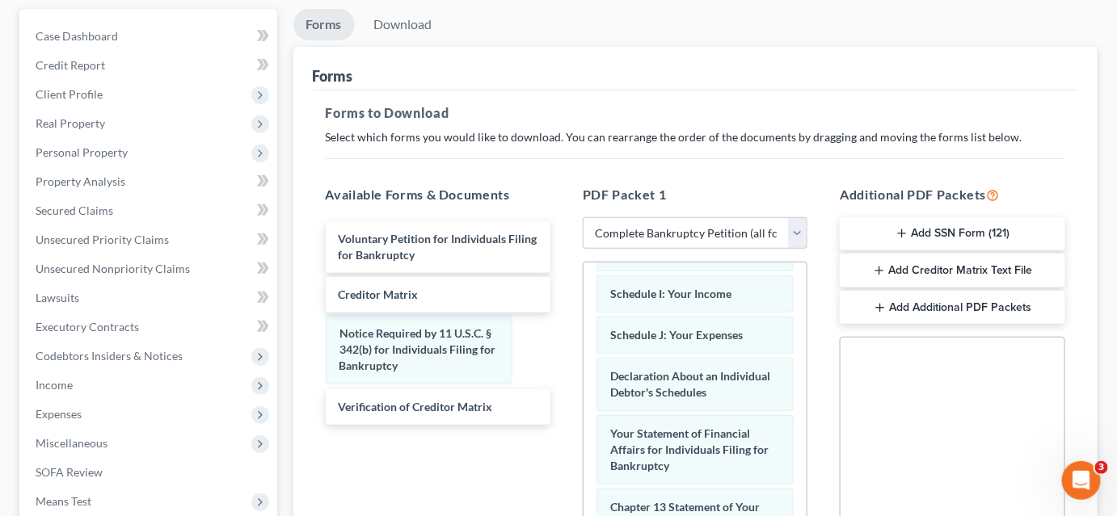
scroll to position [394, 0]
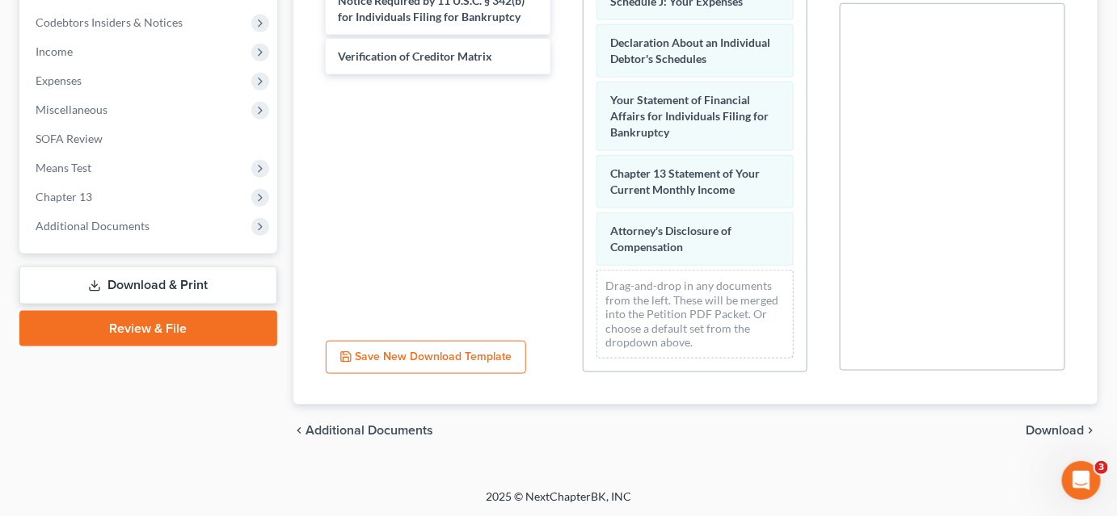
click at [1038, 440] on div "chevron_left Additional Documents Download chevron_right" at bounding box center [695, 431] width 805 height 52
click at [1038, 430] on span "Download" at bounding box center [1055, 430] width 58 height 13
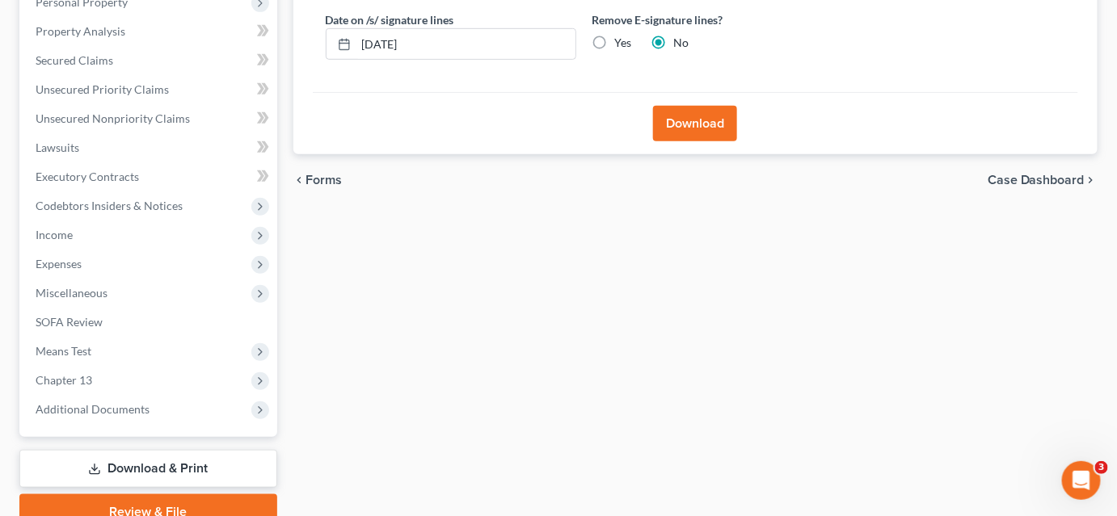
scroll to position [149, 0]
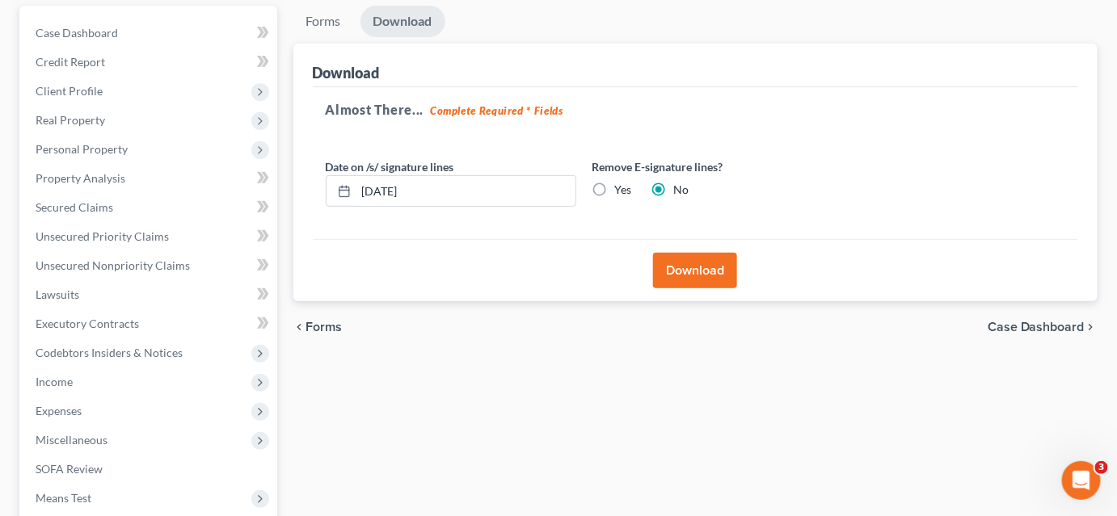
click at [679, 274] on button "Download" at bounding box center [695, 271] width 84 height 36
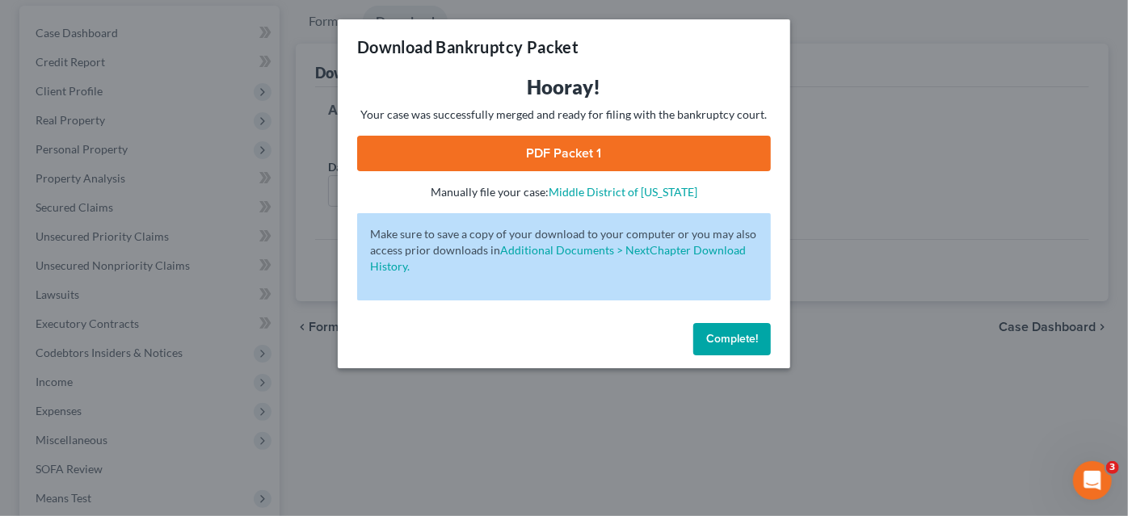
click at [487, 148] on link "PDF Packet 1" at bounding box center [564, 154] width 414 height 36
click at [737, 333] on span "Complete!" at bounding box center [732, 339] width 52 height 14
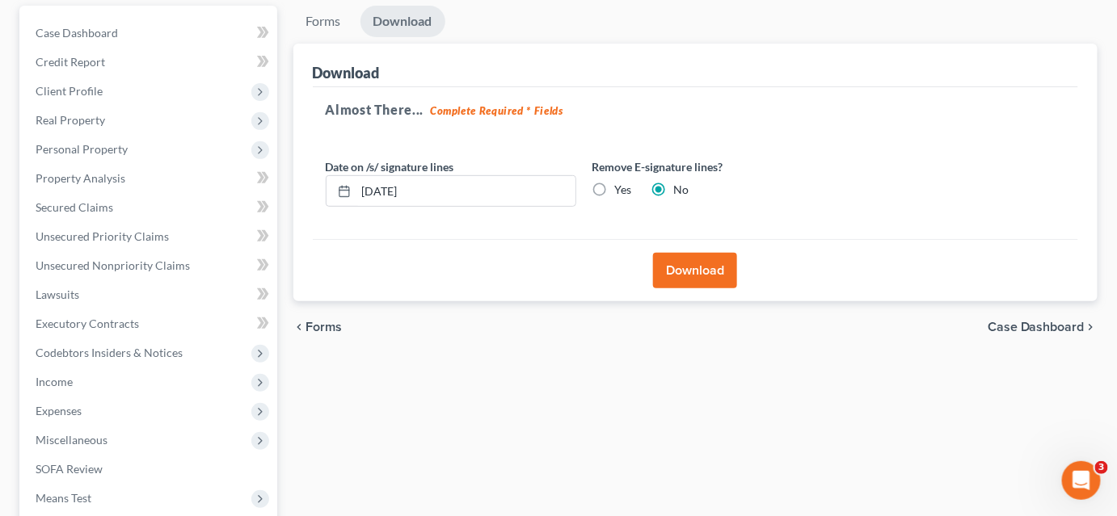
scroll to position [0, 0]
